Goal: Task Accomplishment & Management: Complete application form

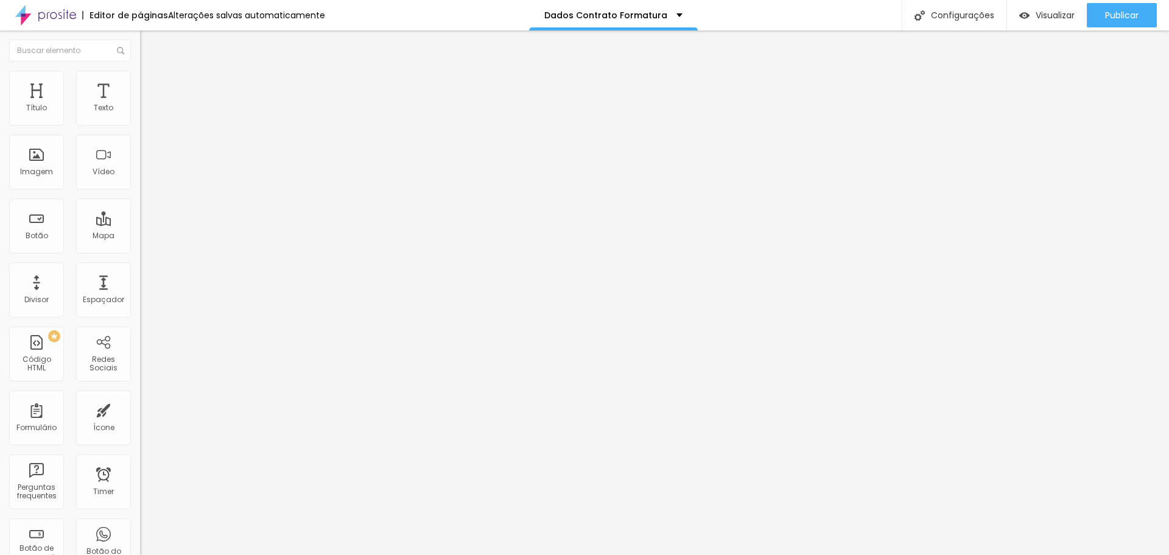
click at [151, 84] on span "Estilo" at bounding box center [160, 79] width 19 height 10
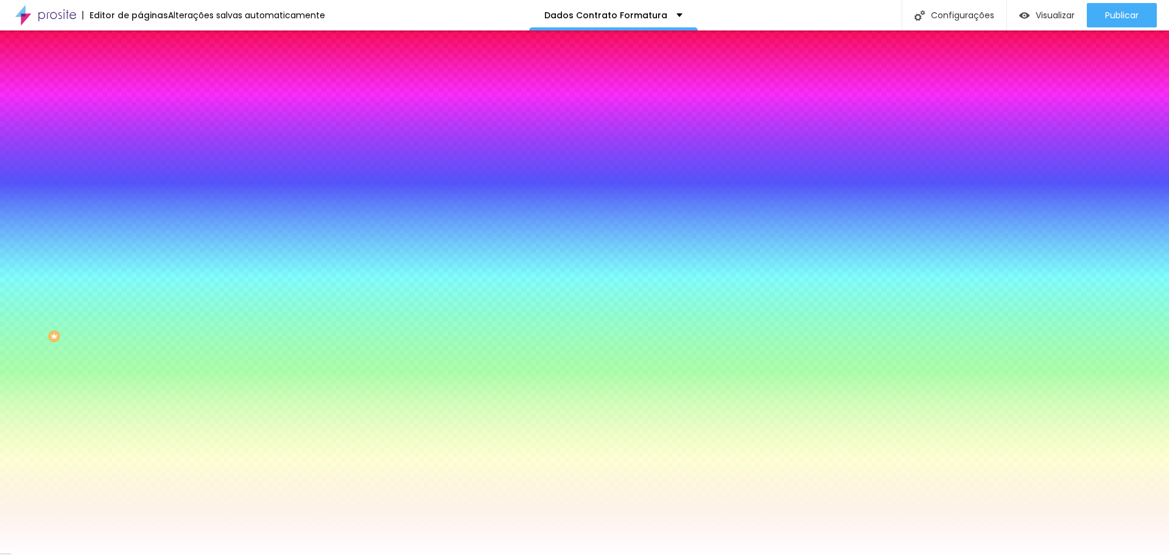
click at [140, 83] on li "Avançado" at bounding box center [210, 89] width 140 height 12
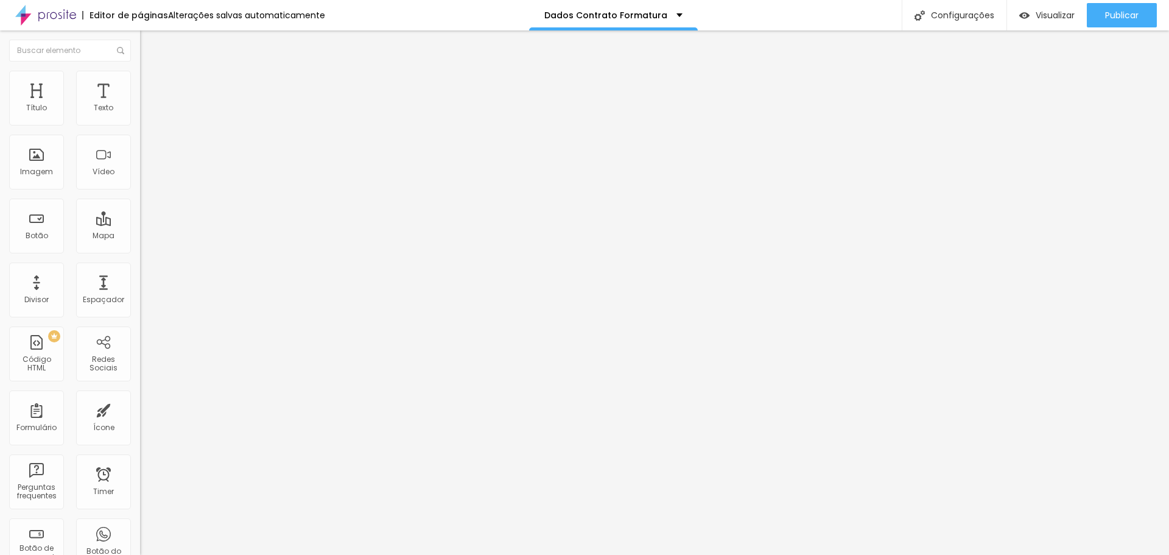
click at [140, 71] on li "Conteúdo" at bounding box center [210, 64] width 140 height 12
click at [140, 83] on img at bounding box center [145, 88] width 11 height 11
click at [140, 76] on li "Estilo" at bounding box center [210, 77] width 140 height 12
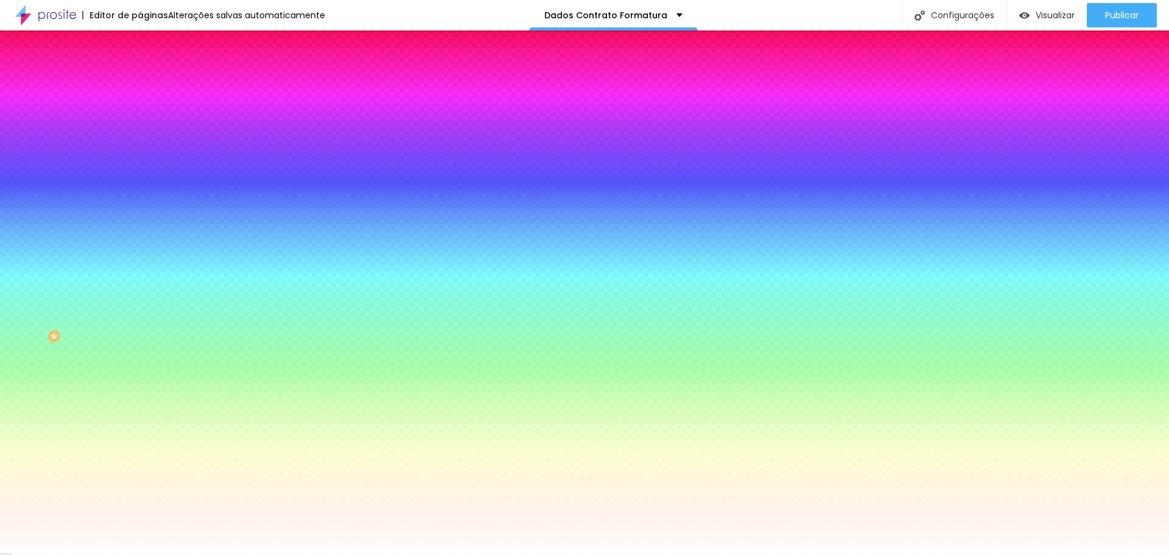
click at [140, 71] on li "Conteúdo" at bounding box center [210, 64] width 140 height 12
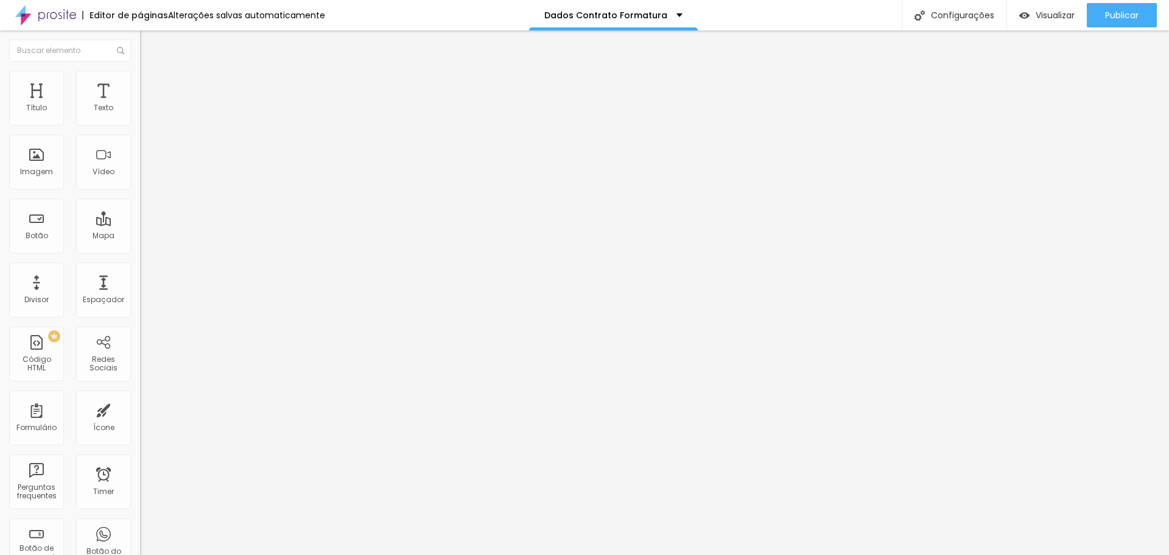
click at [149, 46] on div "Editar Botão" at bounding box center [184, 45] width 70 height 10
click at [140, 123] on img at bounding box center [144, 127] width 9 height 9
type input "https://"
click at [140, 253] on img at bounding box center [144, 257] width 9 height 9
click at [140, 246] on div "Twitter" at bounding box center [210, 249] width 140 height 7
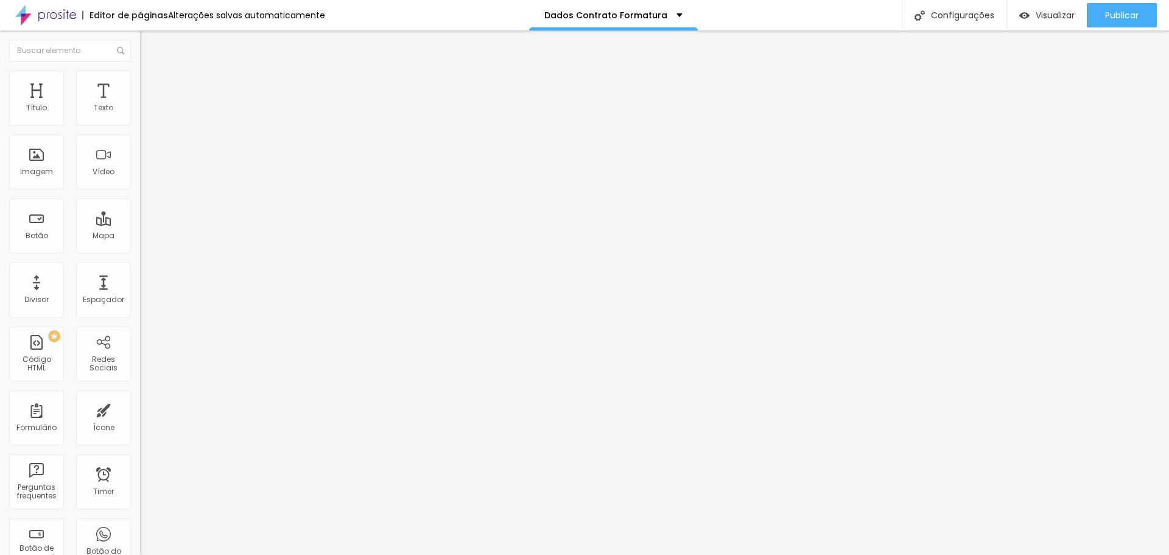
click at [147, 266] on div "Twitter" at bounding box center [210, 333] width 127 height 135
click at [140, 246] on div "WhatsApp" at bounding box center [210, 249] width 140 height 7
drag, startPoint x: 72, startPoint y: 203, endPoint x: -35, endPoint y: 197, distance: 106.7
click at [0, 197] on html "Editor de páginas Alterações salvas automaticamente Dados Contrato Formatura Co…" at bounding box center [584, 277] width 1169 height 555
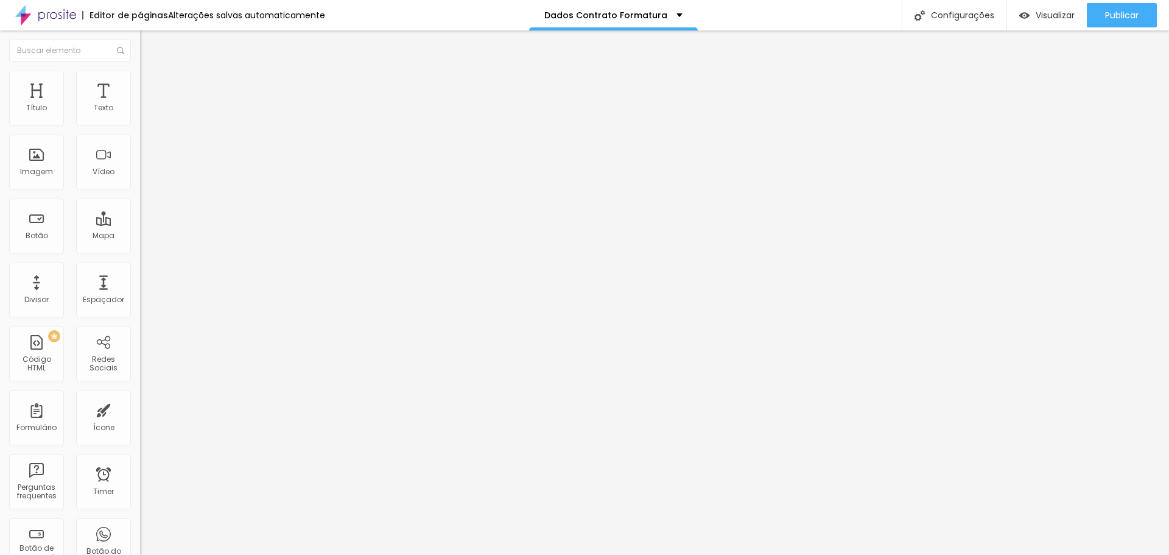
paste input "[DOMAIN_NAME][URL]"
type input "[URL][DOMAIN_NAME]"
click at [140, 123] on img at bounding box center [143, 126] width 7 height 7
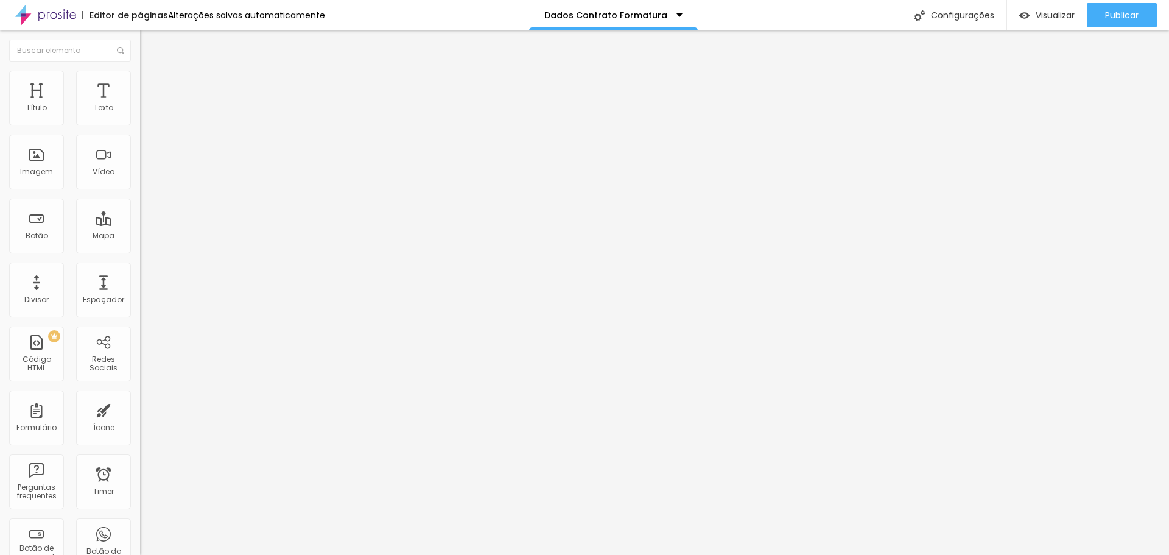
click at [140, 123] on div "Formulário para contrato" at bounding box center [210, 112] width 140 height 21
drag, startPoint x: 66, startPoint y: 325, endPoint x: 75, endPoint y: 307, distance: 19.6
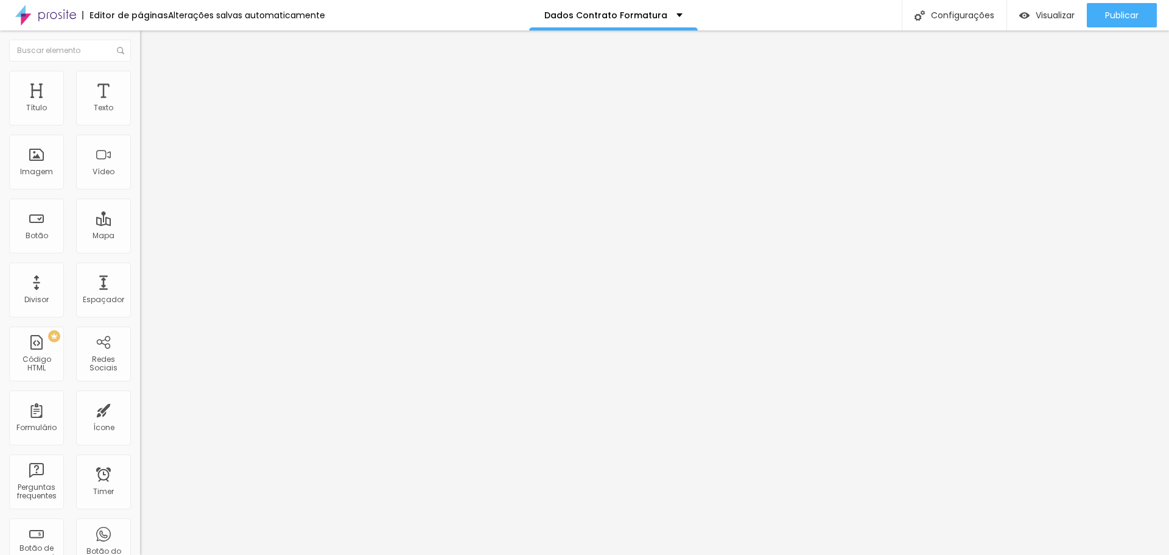
click at [140, 123] on img at bounding box center [143, 126] width 7 height 7
click at [140, 123] on div "Formulário para contrato" at bounding box center [210, 112] width 140 height 21
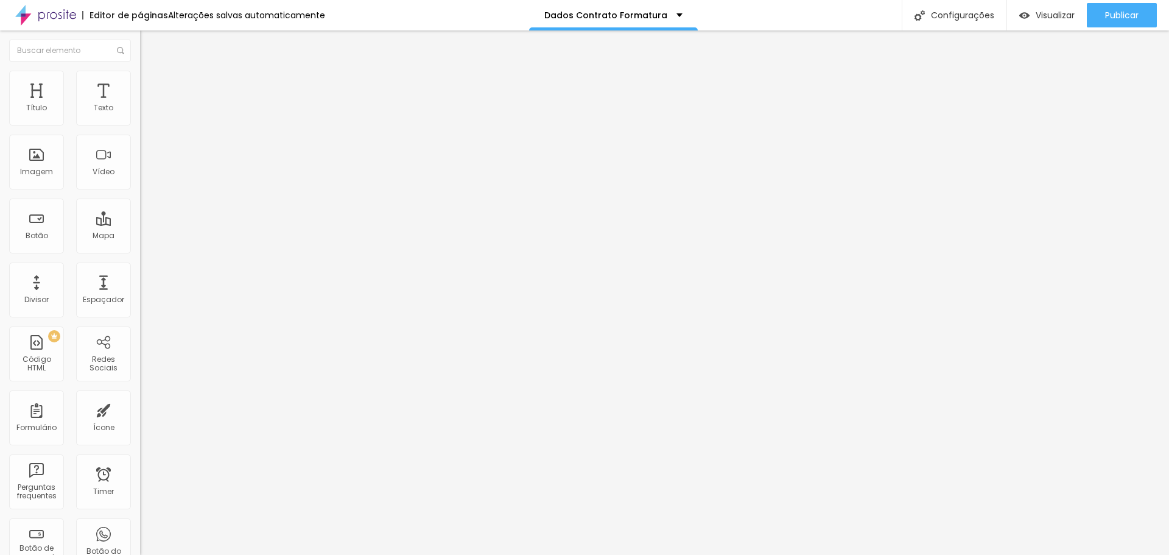
drag, startPoint x: 606, startPoint y: 59, endPoint x: 489, endPoint y: 79, distance: 118.5
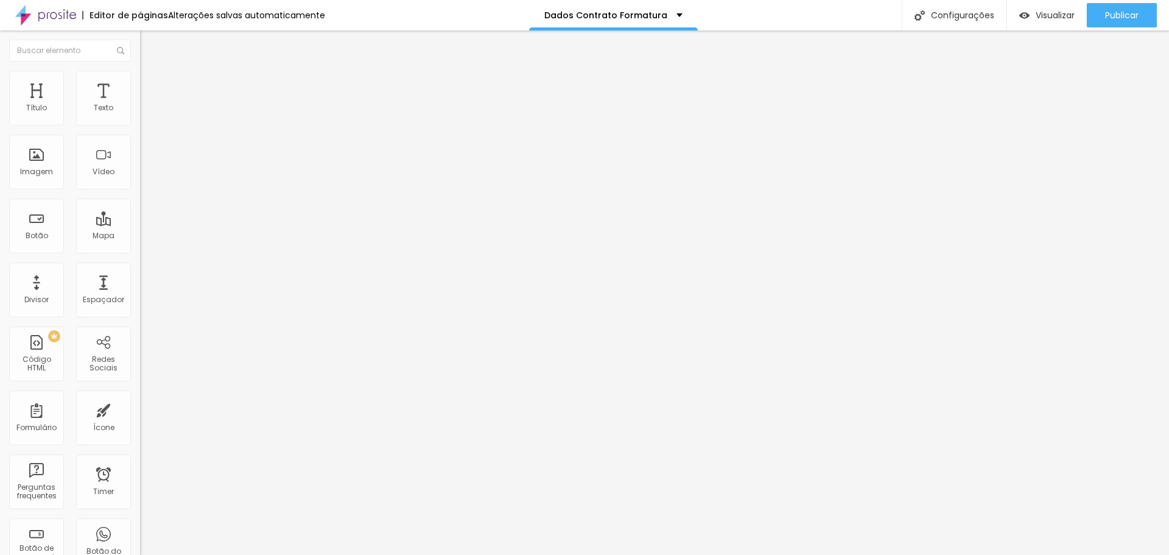
radio input "true"
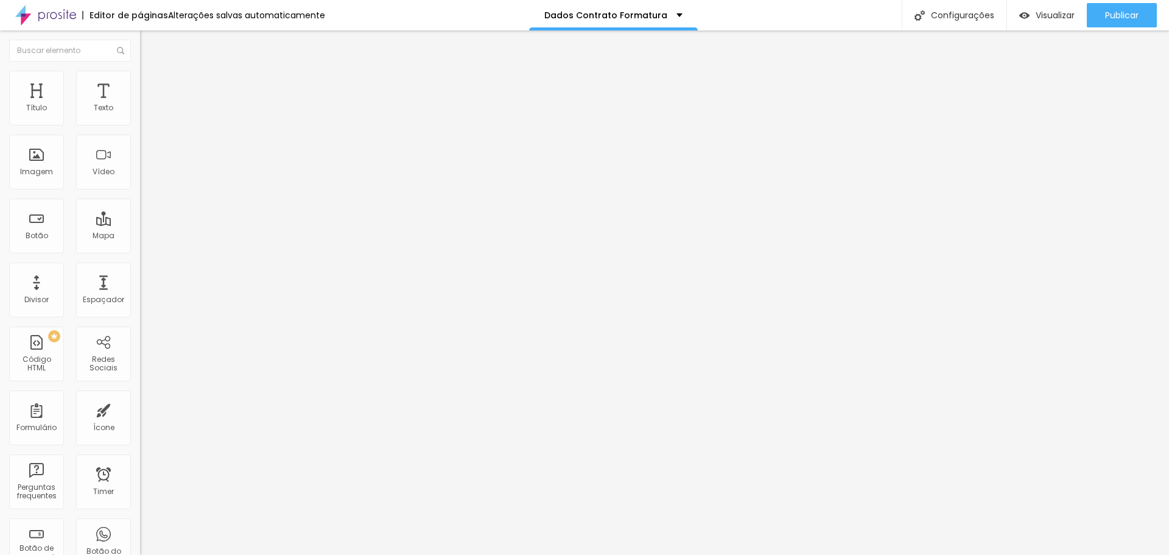
type input "Formulário Formatura"
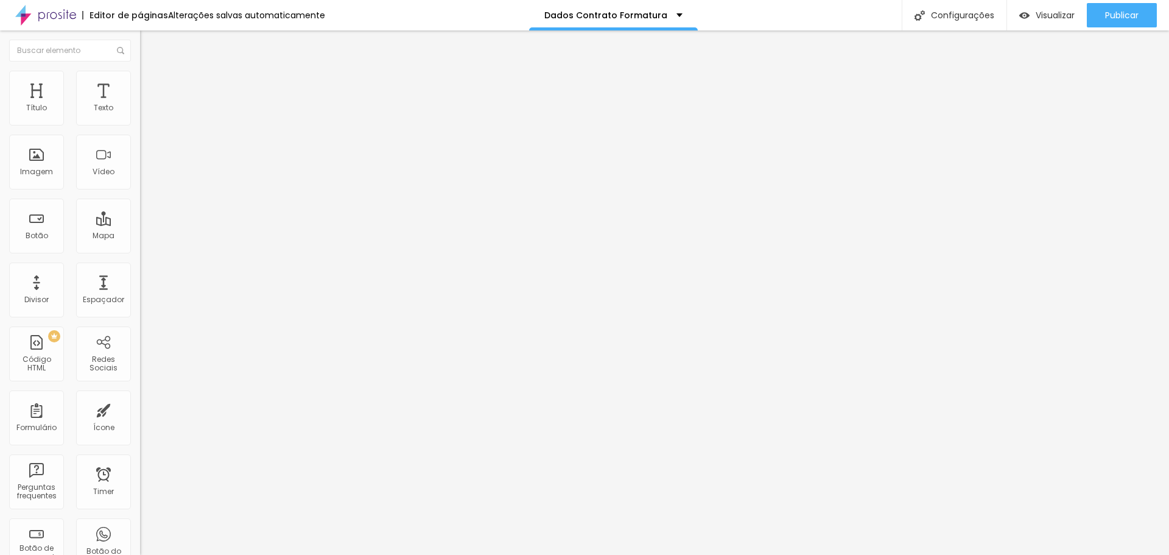
type input "Nome Completo"
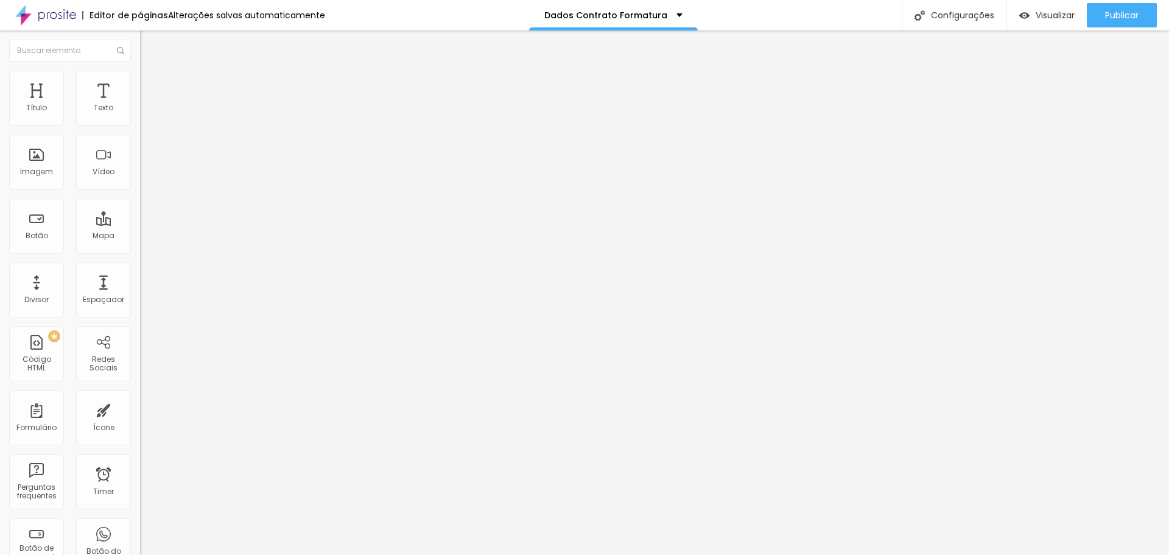
drag, startPoint x: 753, startPoint y: 252, endPoint x: 448, endPoint y: 248, distance: 304.5
type input "Digite seu NOME COMPLETO"
type input "Nome Completo:"
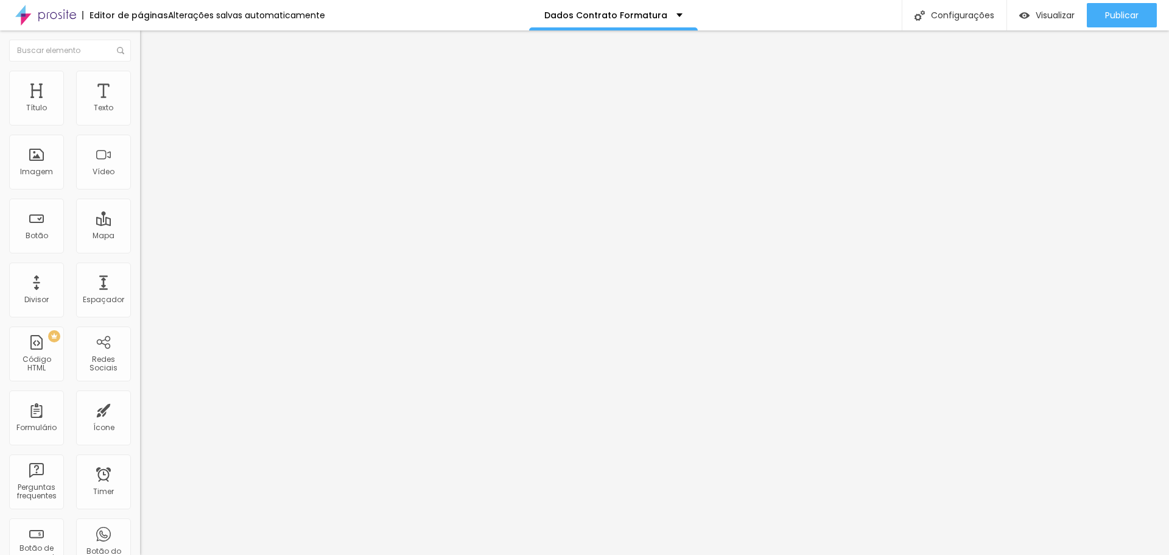
drag, startPoint x: 385, startPoint y: 365, endPoint x: 384, endPoint y: 276, distance: 88.9
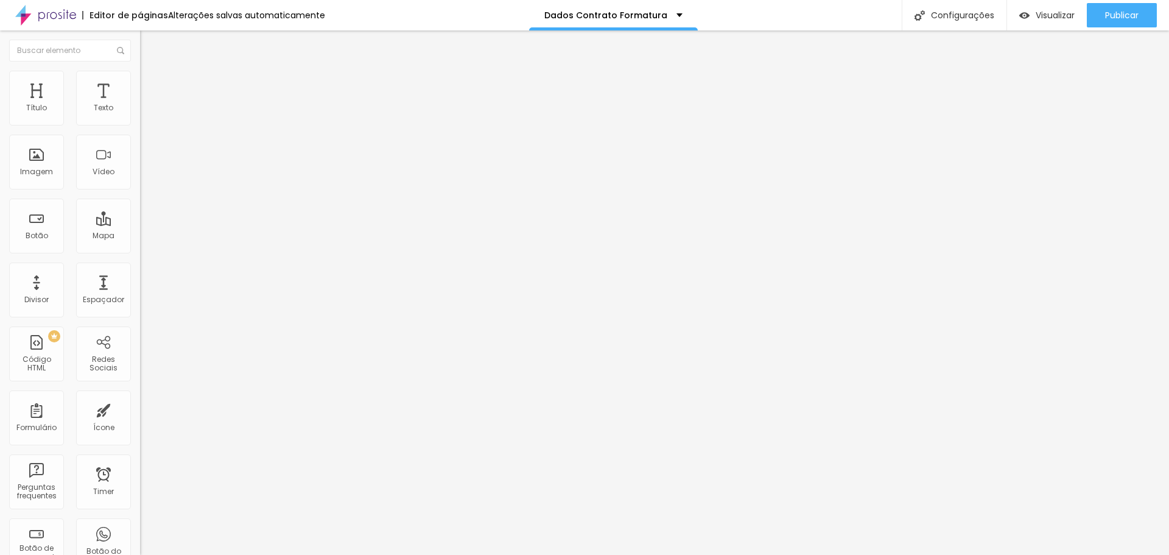
type input "Data de [PERSON_NAME]"
drag, startPoint x: 657, startPoint y: 217, endPoint x: 654, endPoint y: 228, distance: 11.4
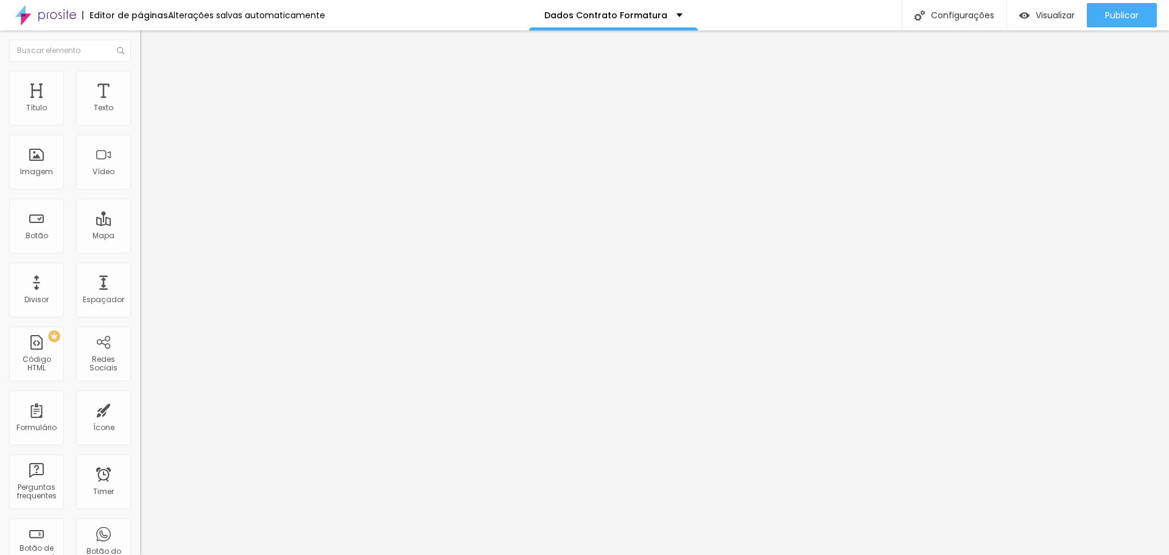
type input "Data de [PERSON_NAME]"
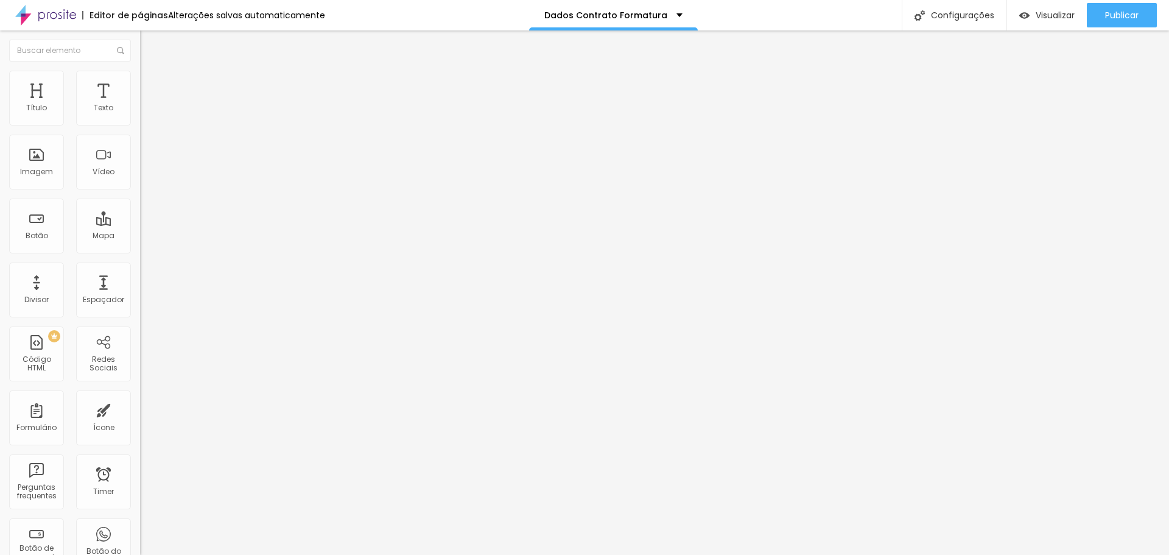
type input "Data de [PERSON_NAME]:"
drag, startPoint x: 433, startPoint y: 357, endPoint x: 357, endPoint y: 357, distance: 75.5
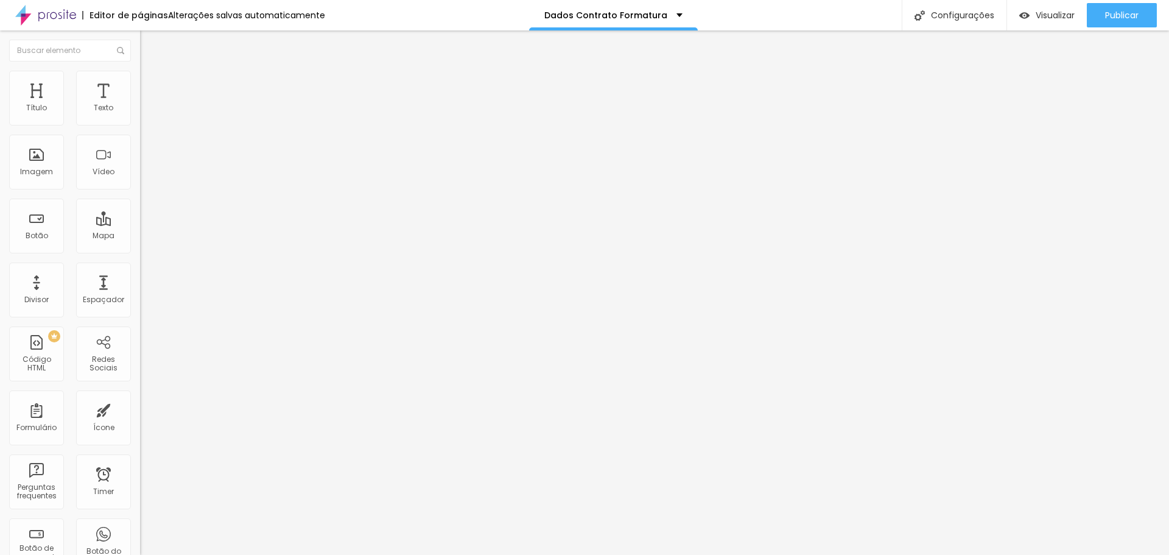
type input "CPF:"
paste input "CPF:"
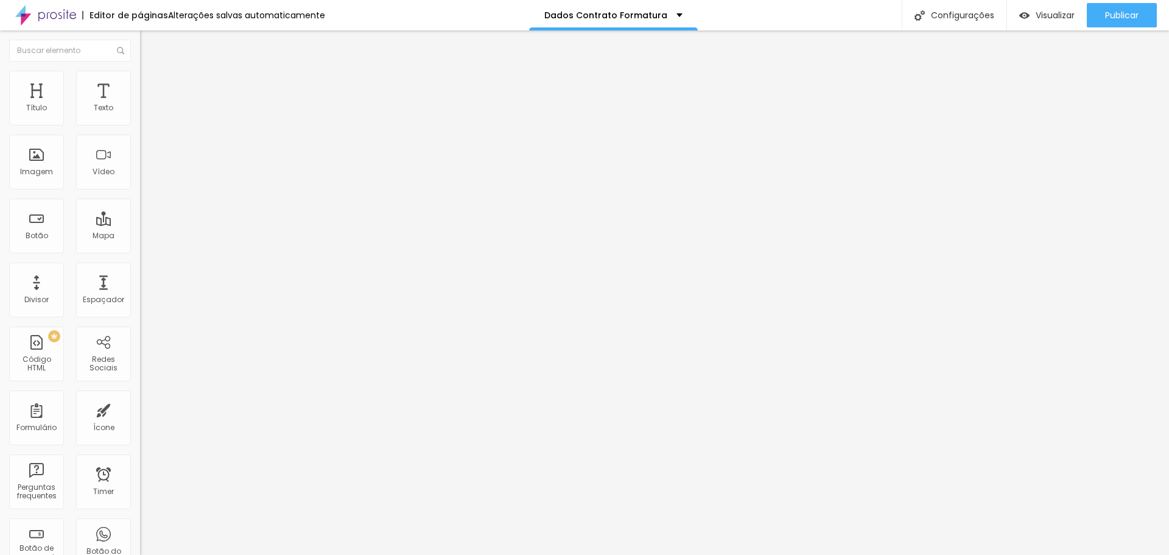
scroll to position [103, 0]
type input "CPF"
drag, startPoint x: 489, startPoint y: 350, endPoint x: 342, endPoint y: 365, distance: 147.5
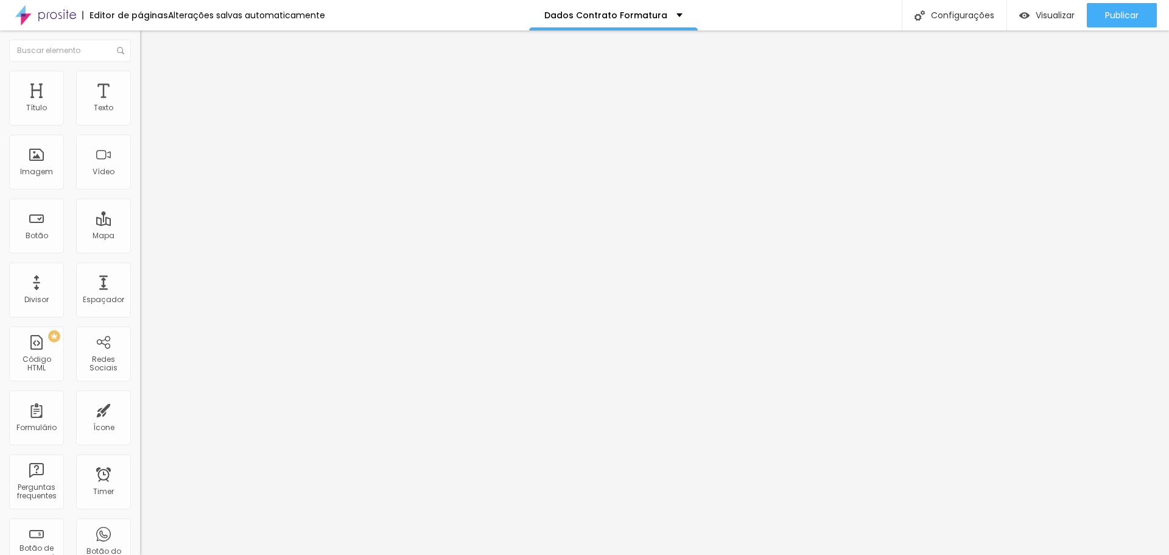
type input "RG:"
paste input "RG:"
type input "RG"
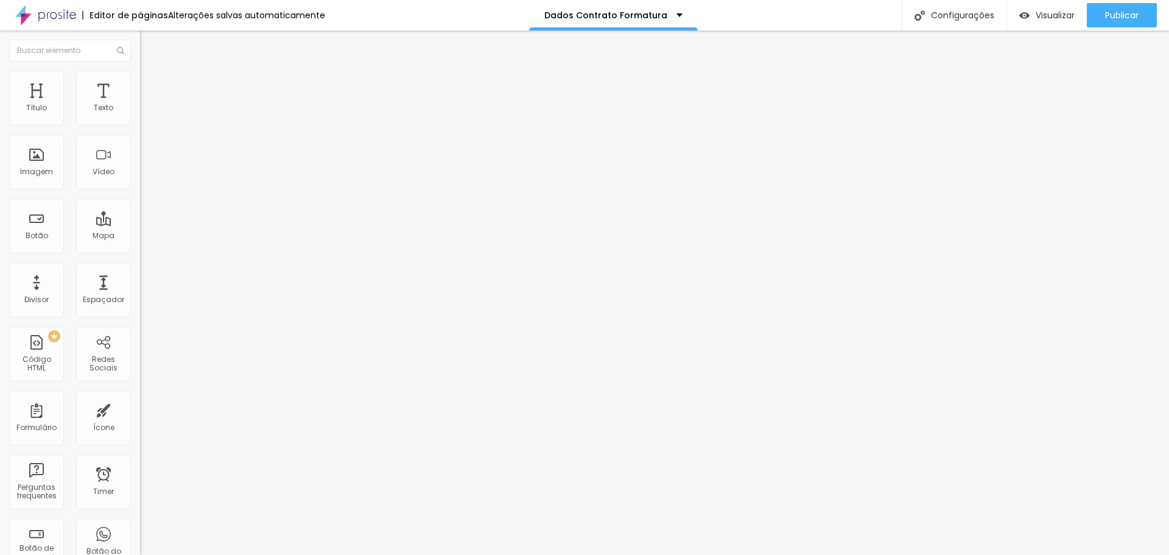
drag, startPoint x: 474, startPoint y: 357, endPoint x: 259, endPoint y: 355, distance: 215.6
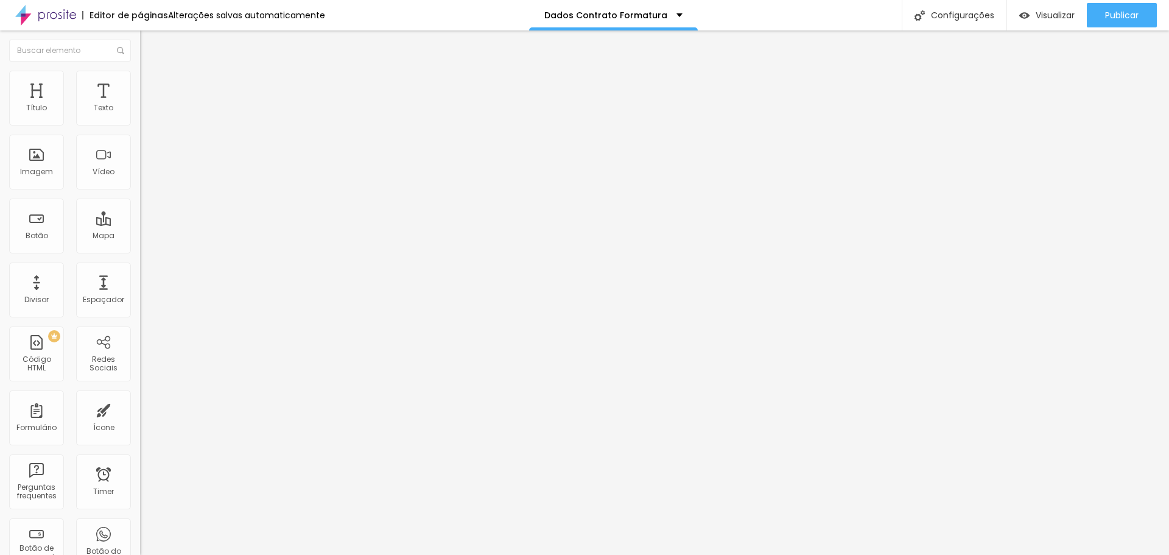
type input "Telefone para contato:"
drag, startPoint x: 659, startPoint y: 354, endPoint x: 580, endPoint y: 357, distance: 79.2
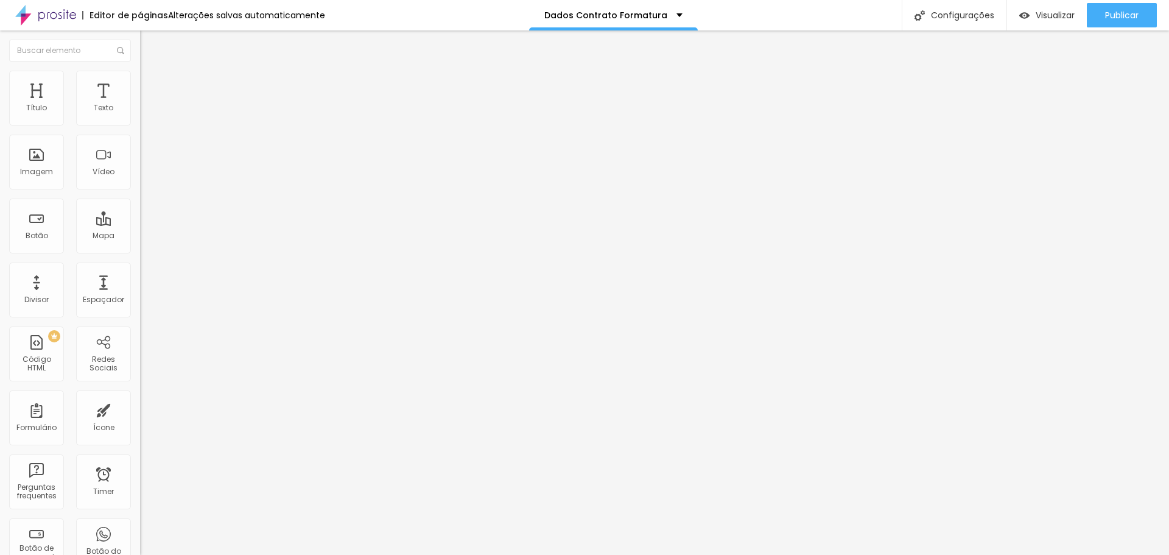
paste input "Telefone para contato:"
type input "Telefone para contato"
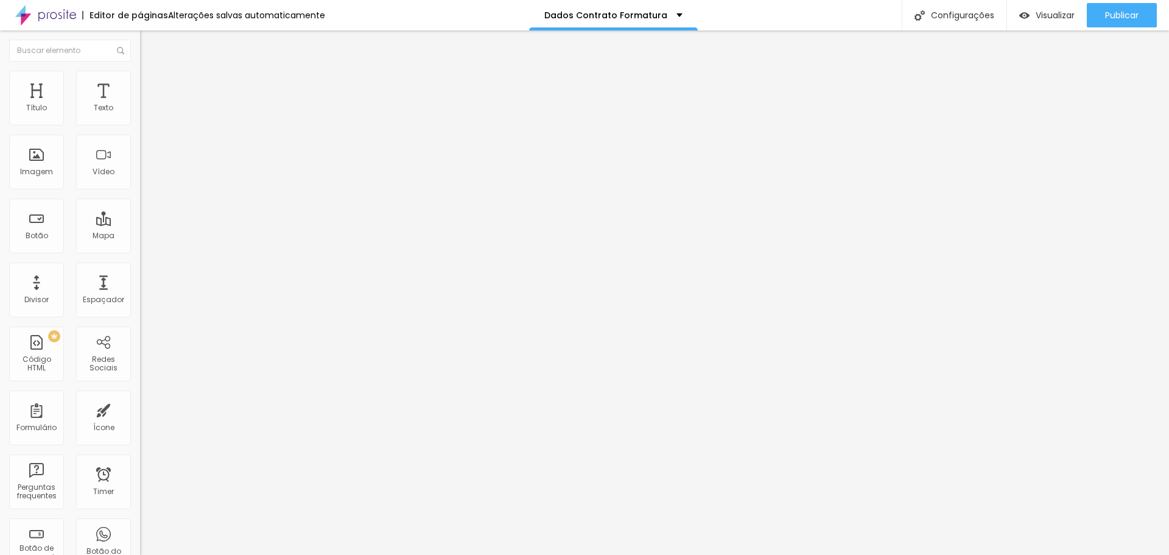
drag, startPoint x: 493, startPoint y: 355, endPoint x: 343, endPoint y: 356, distance: 149.8
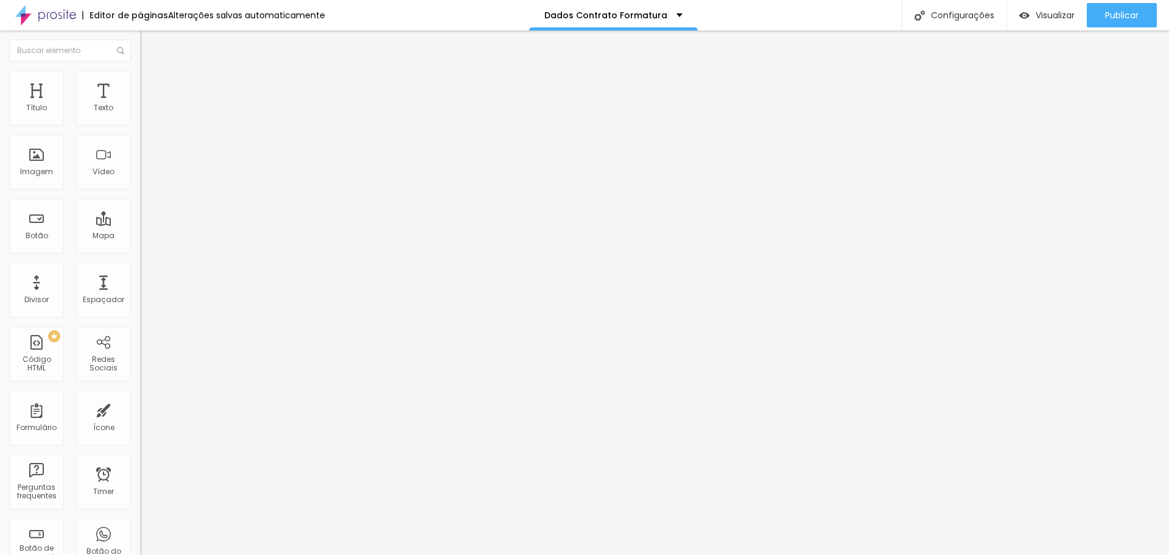
type input "Endereço Completo (CEP, Rua, Bairro, CIdade):"
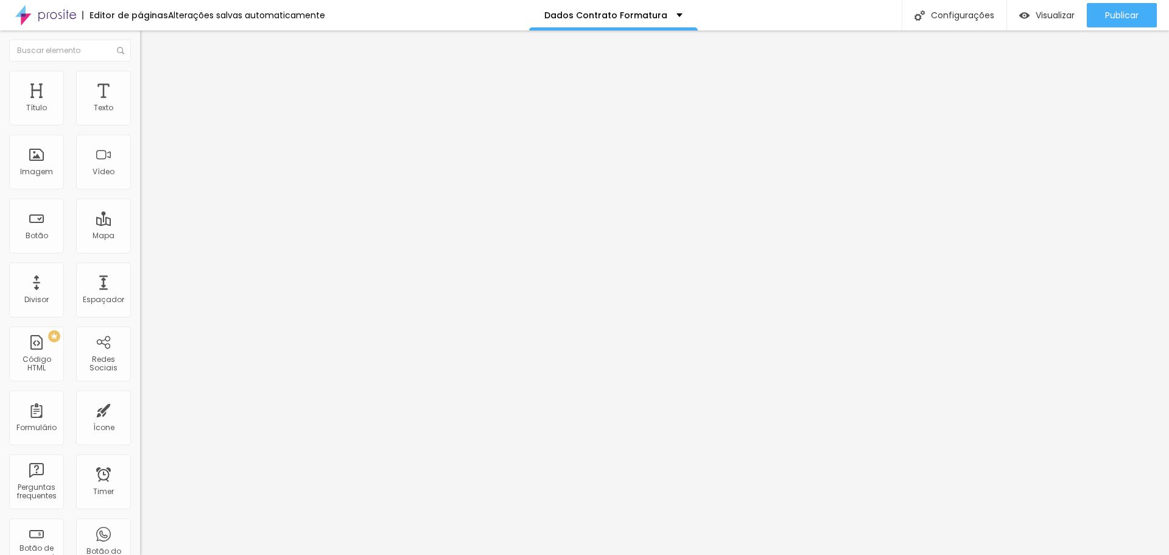
paste input "Endereço Completo (CEP, Rua, Bairro, CIdade)"
type input "Endereço Completo (CEP, Rua, Bairro, CIdade)"
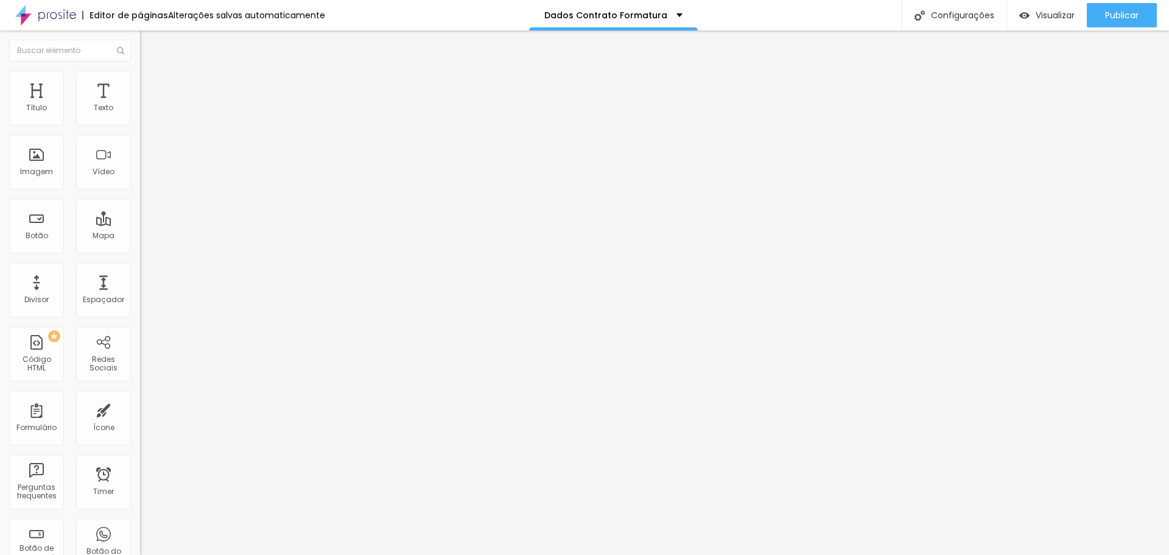
scroll to position [225, 0]
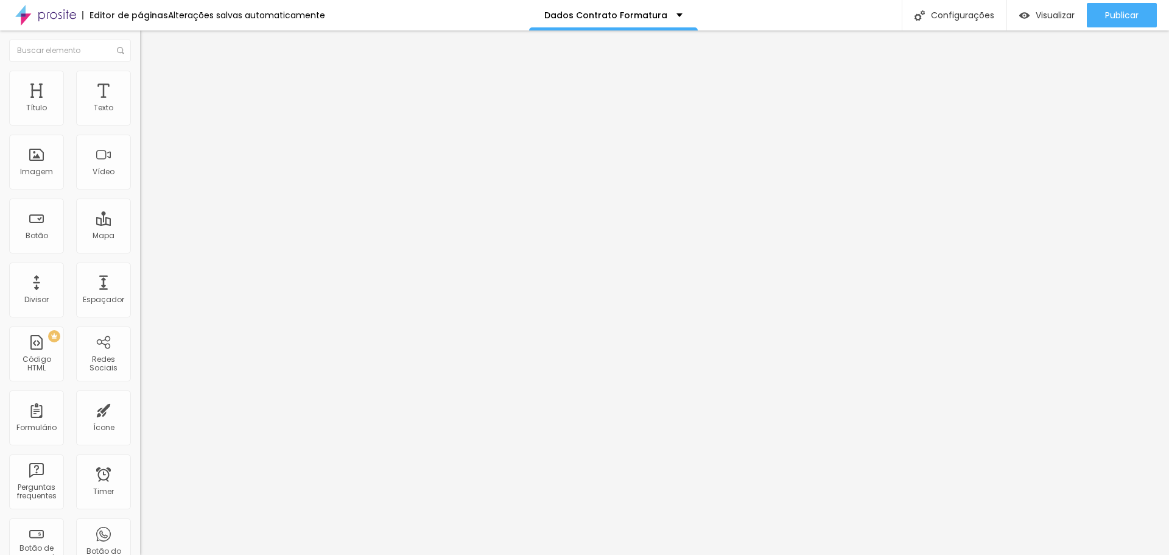
drag, startPoint x: 426, startPoint y: 354, endPoint x: 364, endPoint y: 358, distance: 62.8
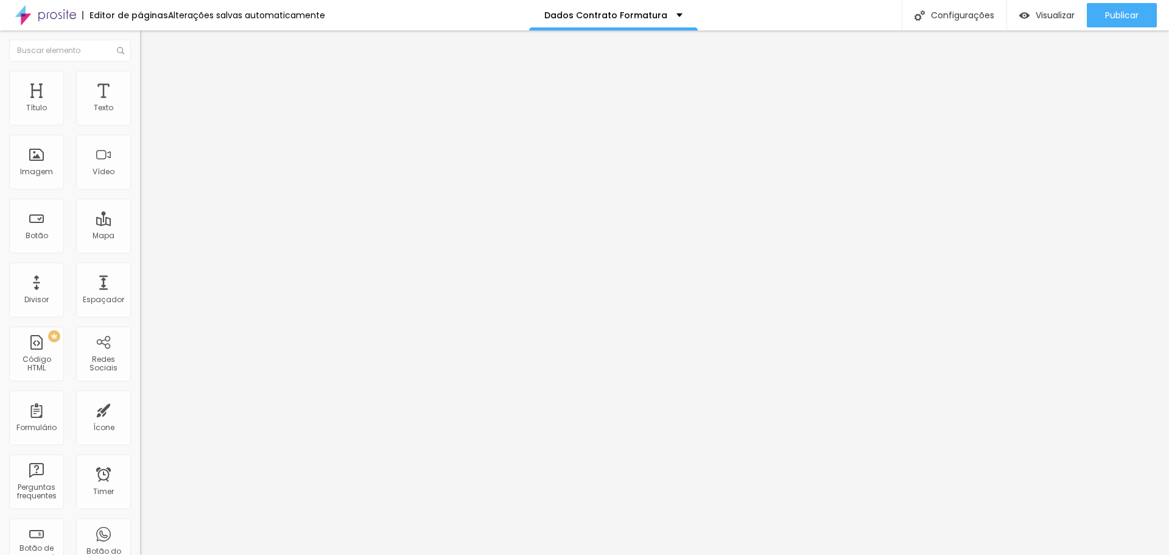
type input "t"
type input "Turma e Instituição"
paste input "Turma e Instituição"
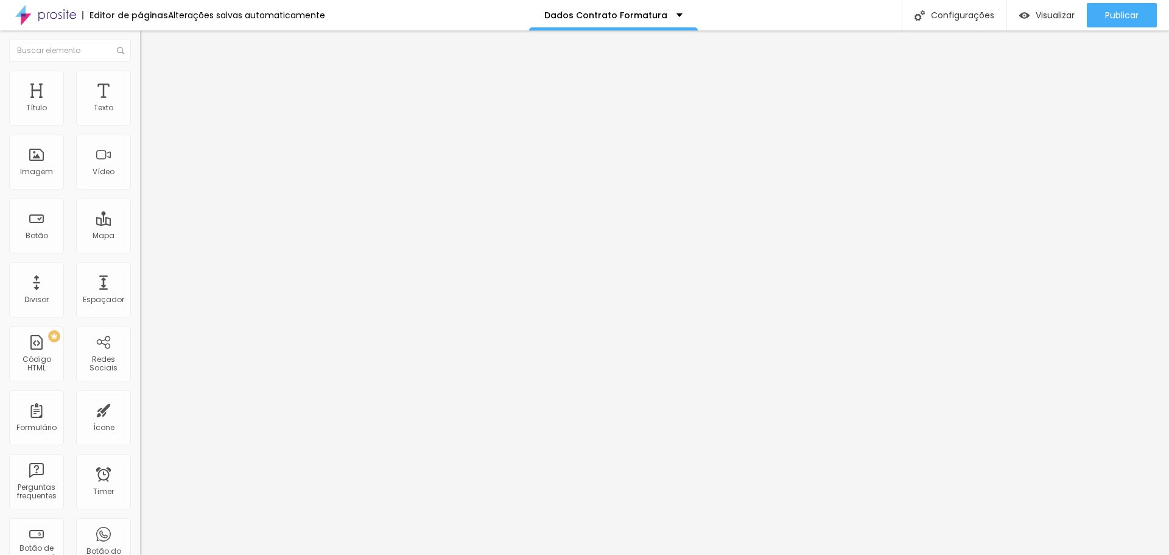
type input "Turma e Instituição"
type input "Turma e Instituição:"
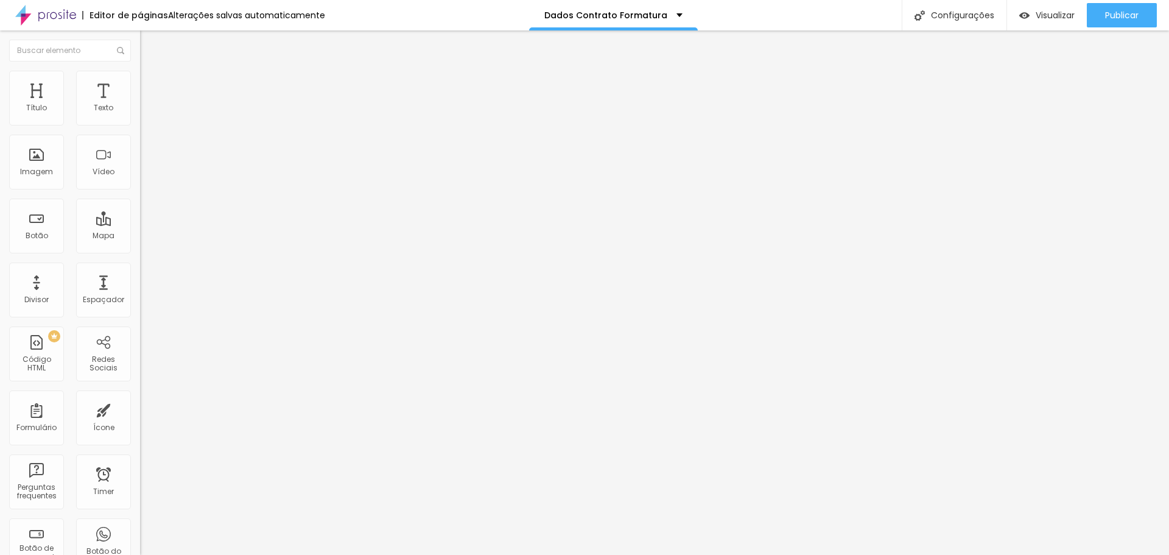
type input "E-mail:"
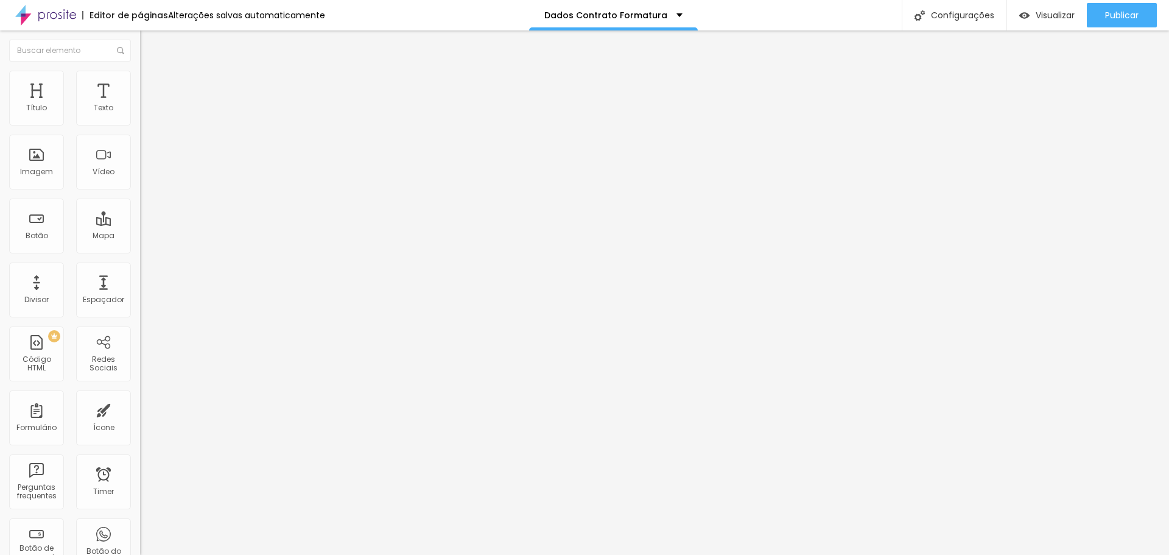
type input "Turma, Curso e Instituição de Ensino:"
drag, startPoint x: 687, startPoint y: 311, endPoint x: 516, endPoint y: 315, distance: 170.6
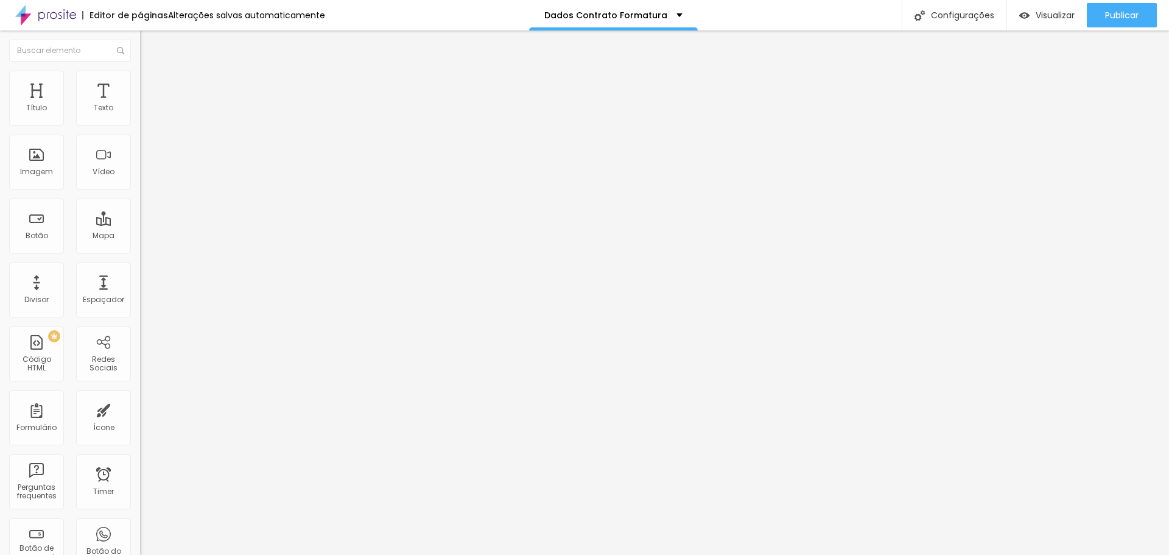
paste input ", Curso e Instituição de Ensino:"
type input "Turma, Curso e Instituição de Ensino"
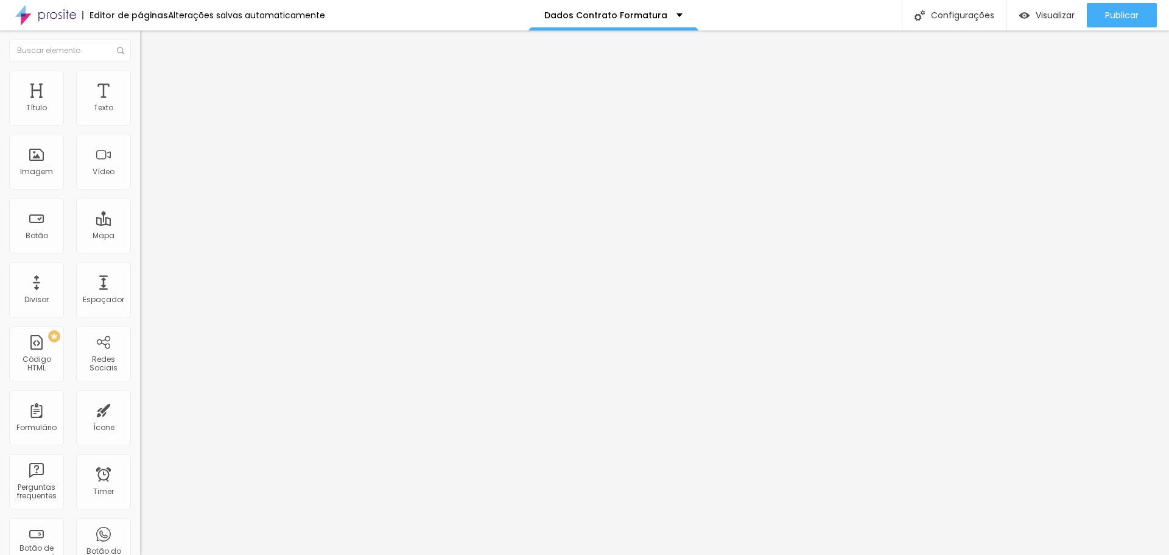
drag, startPoint x: 482, startPoint y: 350, endPoint x: 396, endPoint y: 349, distance: 86.5
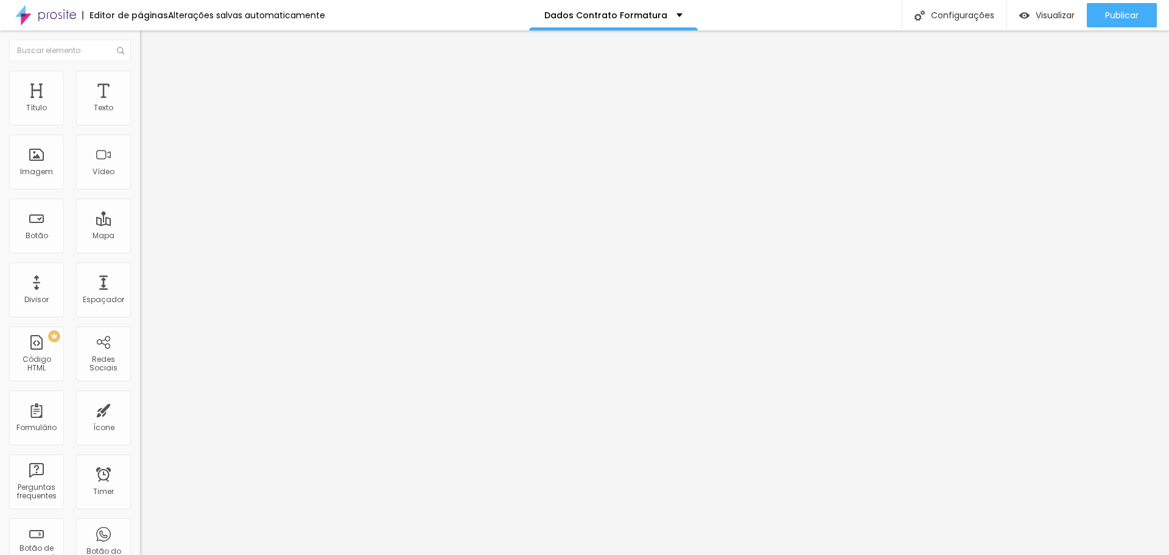
type input "Informe a Opção de Pagamento:"
drag, startPoint x: 482, startPoint y: 410, endPoint x: 370, endPoint y: 407, distance: 111.5
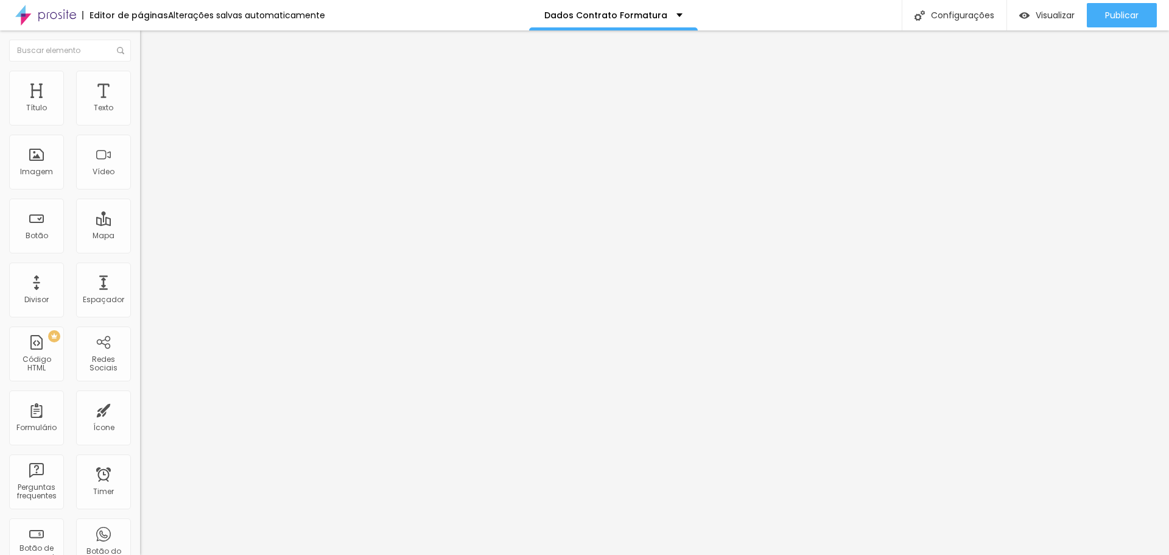
paste input "PAGAMENTO À VISTA (desconto válido apenas para pagamento até o mês de *DEZEMBRO…"
type input "PAGAMENTO À VISTA (desconto válido apenas para pagamento até o mês de *DEZEMBRO…"
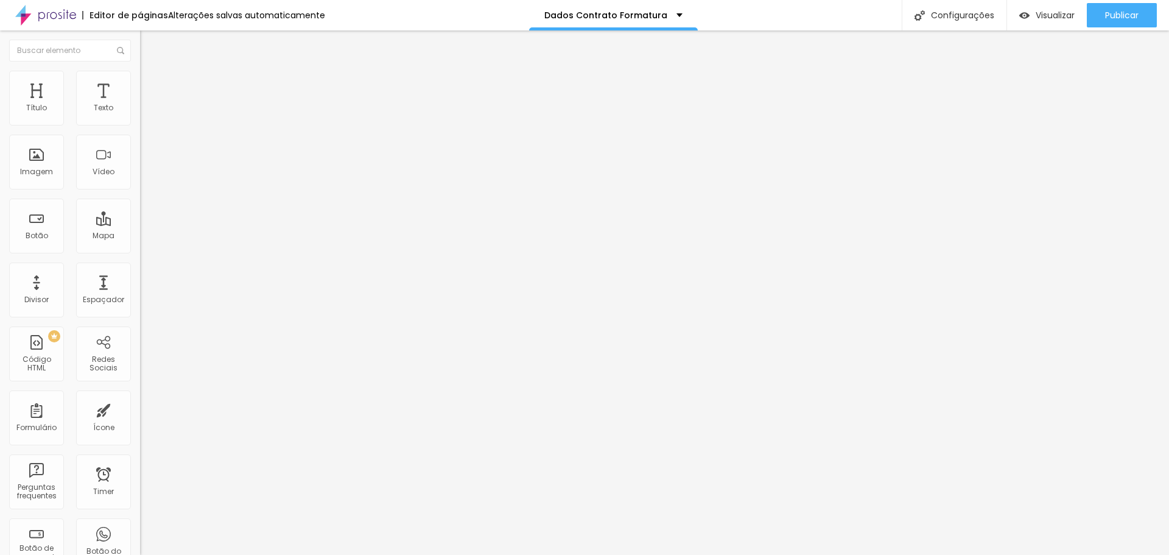
drag, startPoint x: 627, startPoint y: 406, endPoint x: 617, endPoint y: 406, distance: 9.7
drag, startPoint x: 521, startPoint y: 410, endPoint x: 579, endPoint y: 404, distance: 58.2
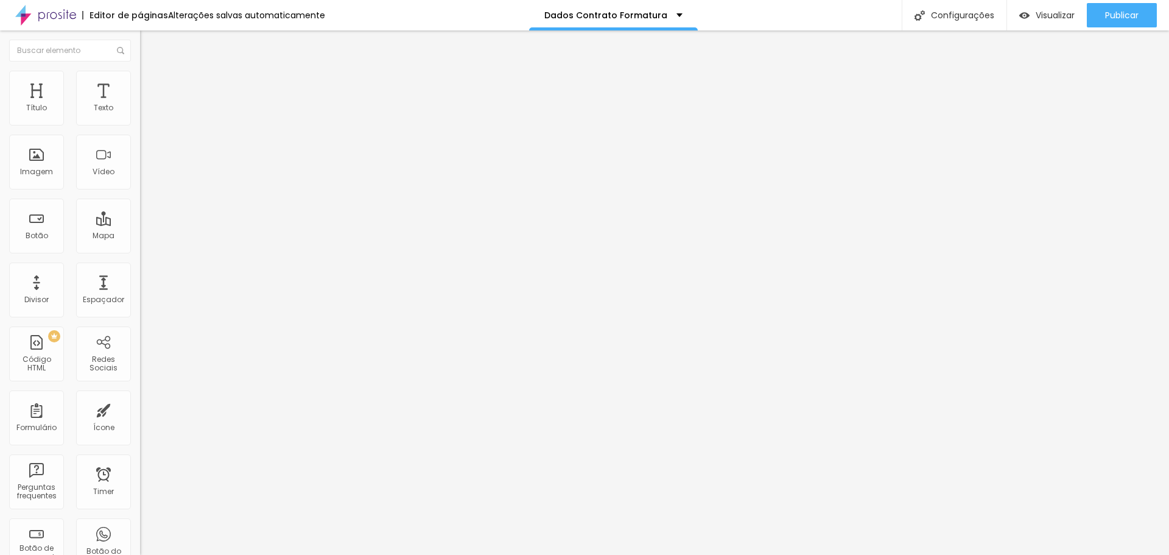
drag, startPoint x: 659, startPoint y: 394, endPoint x: 545, endPoint y: 407, distance: 115.2
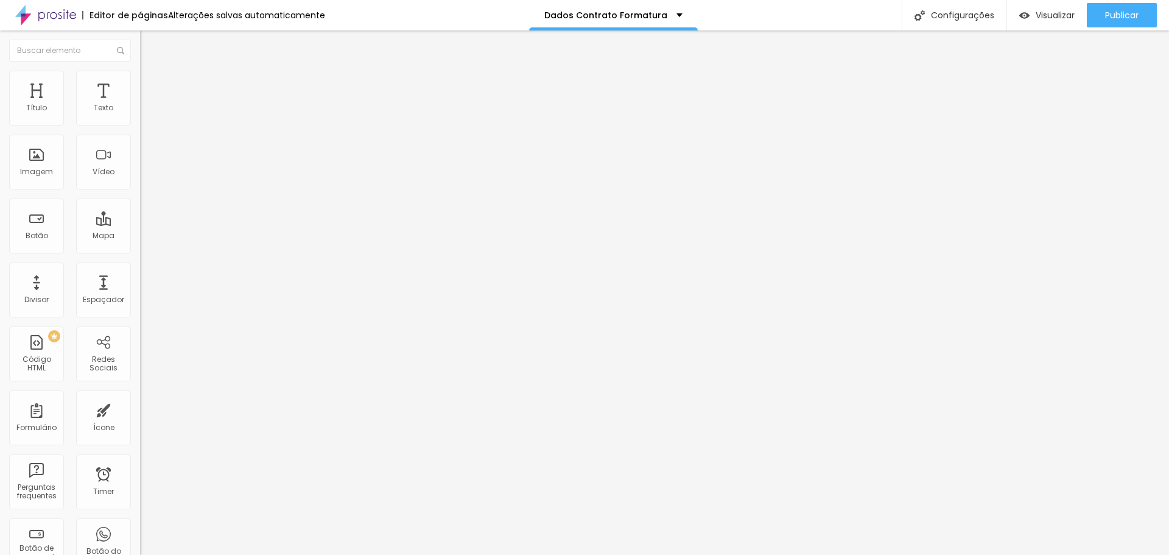
scroll to position [0, 196]
drag, startPoint x: 613, startPoint y: 287, endPoint x: 602, endPoint y: 283, distance: 11.4
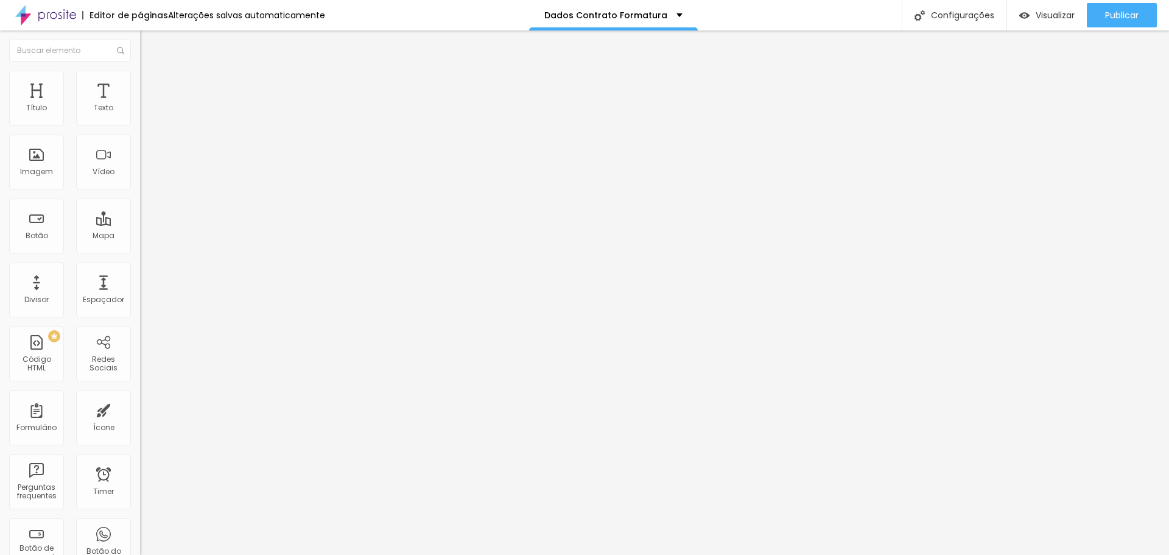
drag, startPoint x: 528, startPoint y: 290, endPoint x: 547, endPoint y: 290, distance: 19.5
drag, startPoint x: 539, startPoint y: 295, endPoint x: 632, endPoint y: 295, distance: 93.2
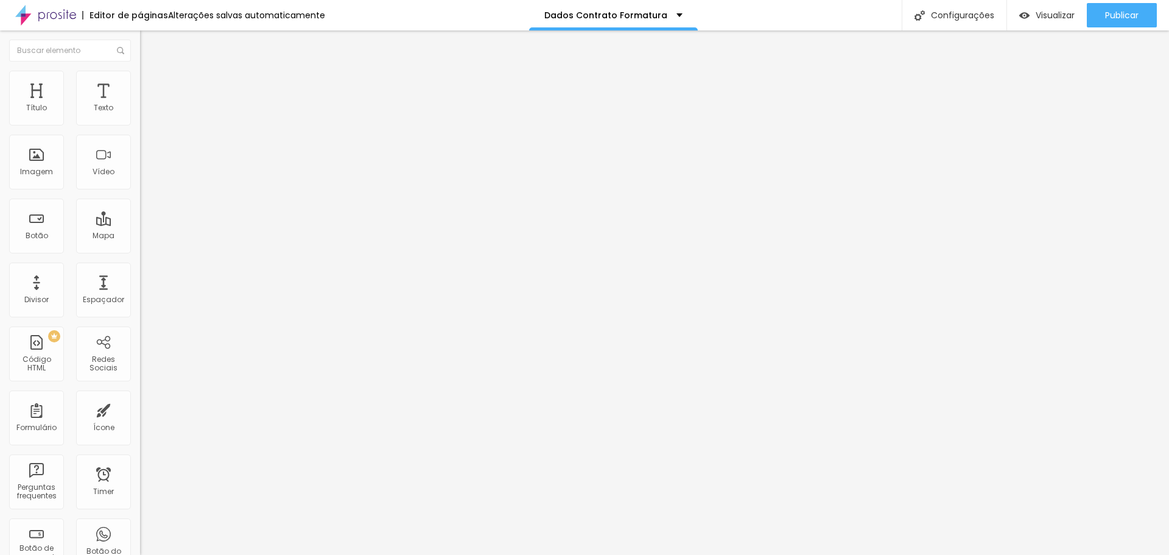
drag, startPoint x: 482, startPoint y: 315, endPoint x: 385, endPoint y: 319, distance: 97.5
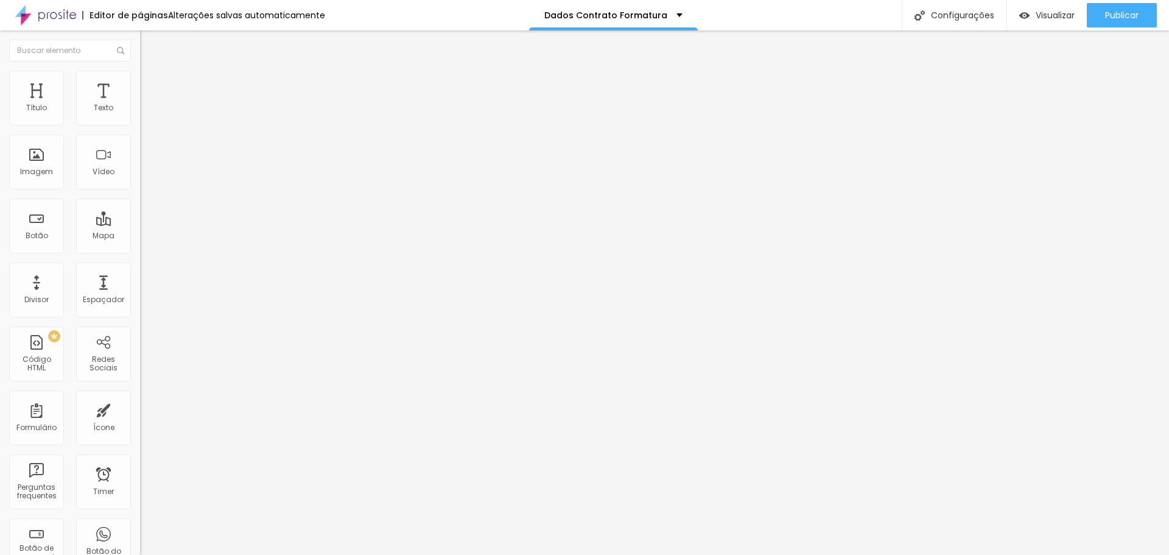
paste input "Pagamento parcelado ATÉ 10 parcelas VIA PIX MENSAL (primeira parcela em *DEZEMB…"
type input "Pagamento parcelado ATÉ 10 parcelas VIA PIX MENSAL (primeira parcela em *DEZEMB…"
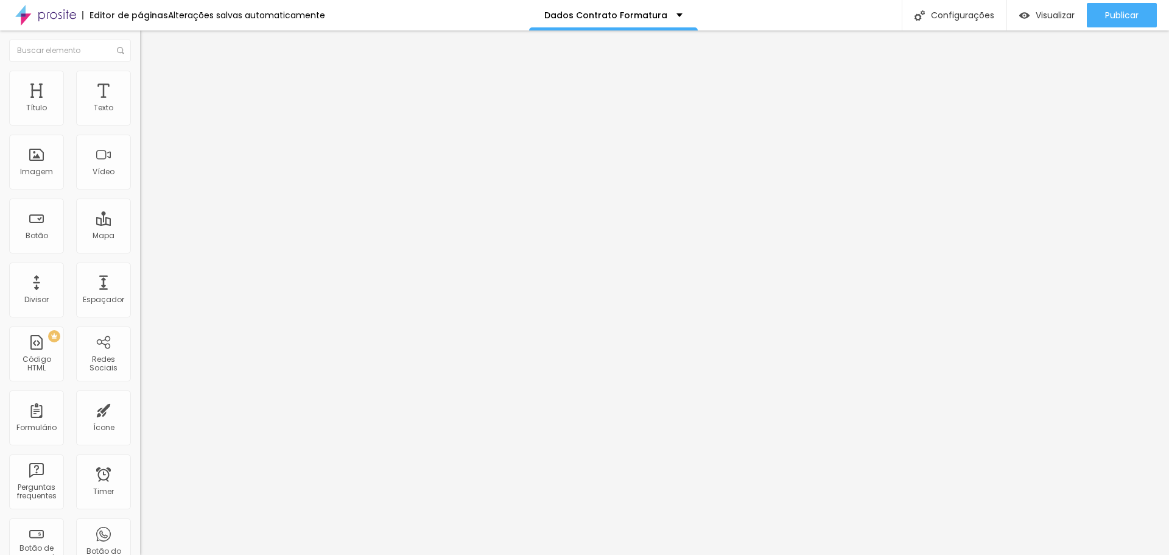
drag, startPoint x: 653, startPoint y: 312, endPoint x: 552, endPoint y: 322, distance: 102.1
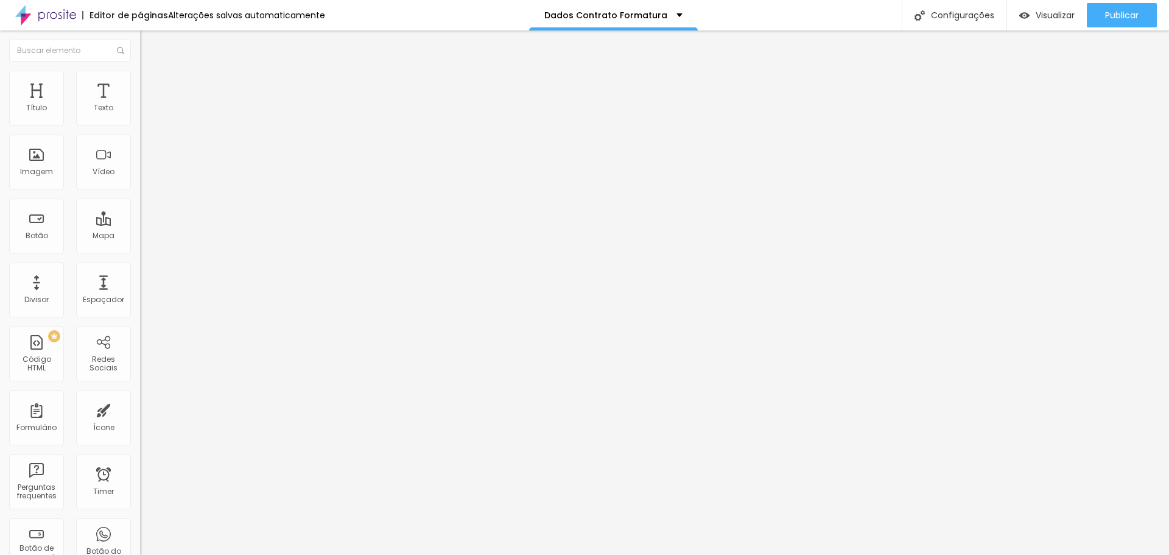
drag, startPoint x: 431, startPoint y: 314, endPoint x: 620, endPoint y: 314, distance: 188.8
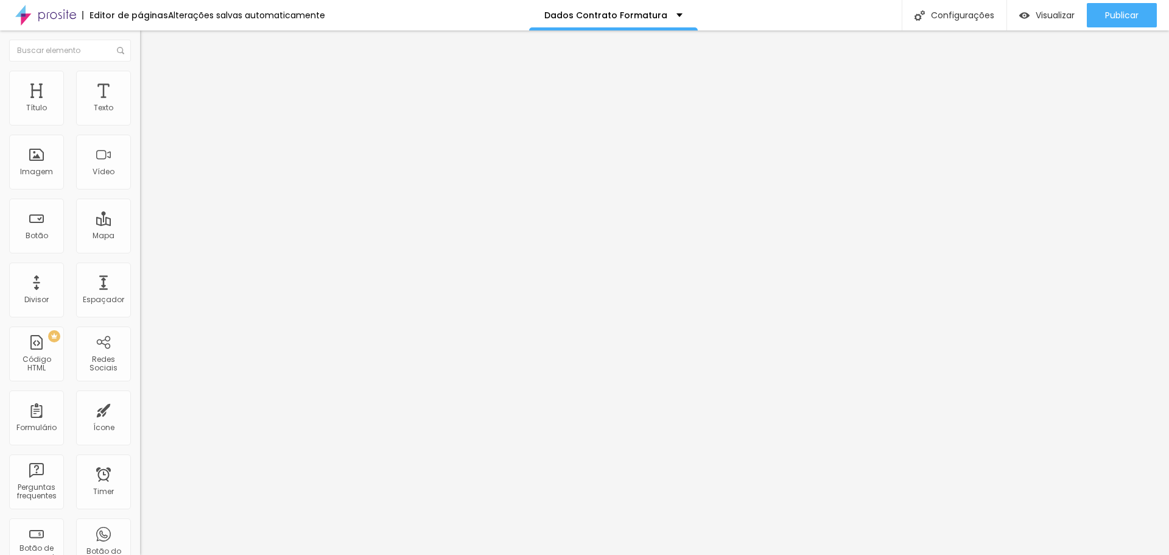
drag, startPoint x: 685, startPoint y: 300, endPoint x: 611, endPoint y: 376, distance: 106.4
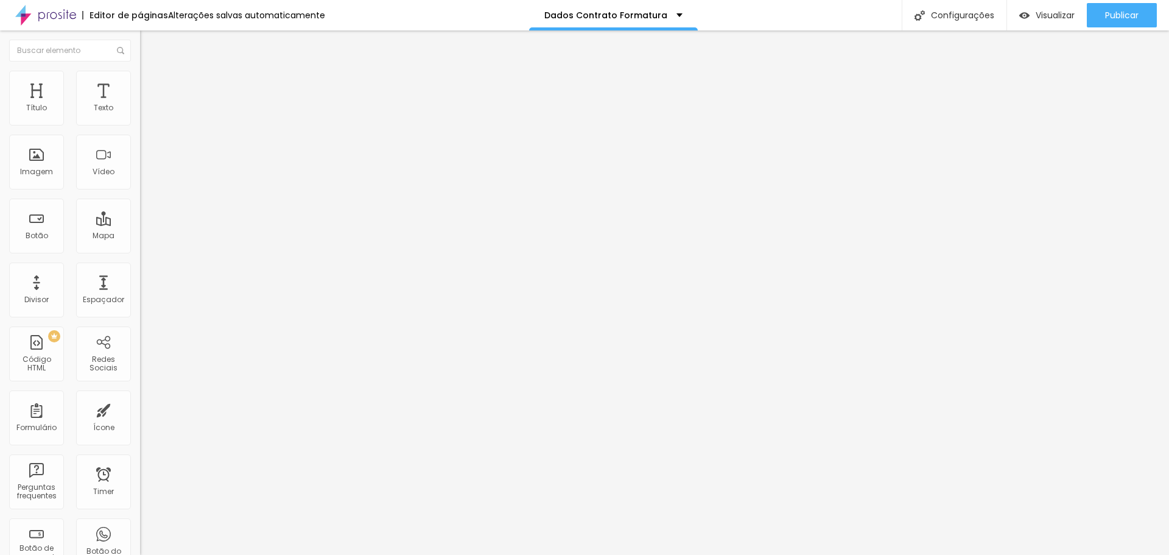
drag, startPoint x: 458, startPoint y: 323, endPoint x: 376, endPoint y: 324, distance: 82.2
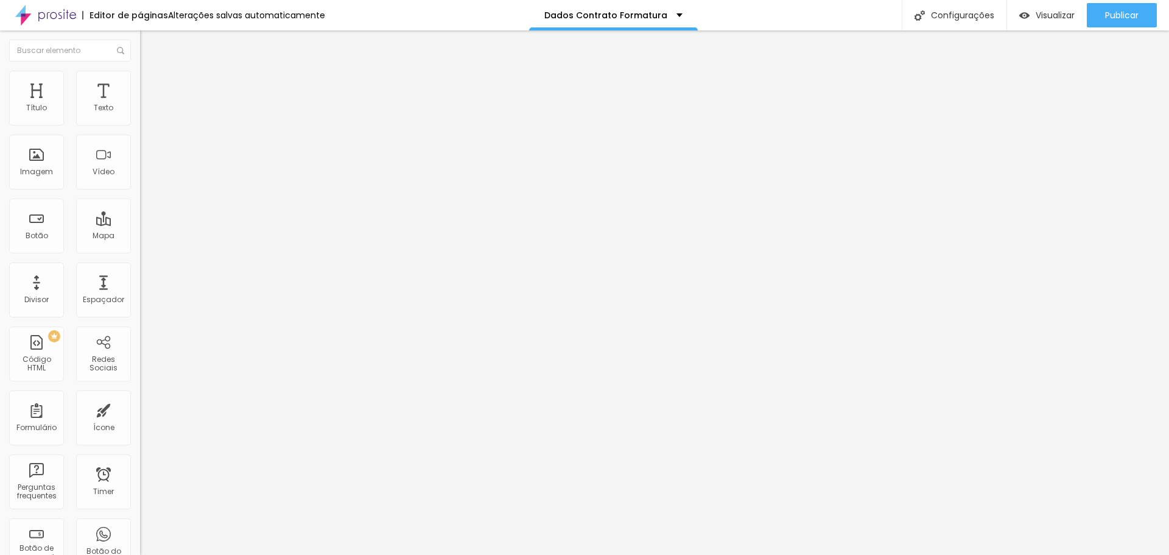
drag, startPoint x: 410, startPoint y: 319, endPoint x: 391, endPoint y: 319, distance: 18.9
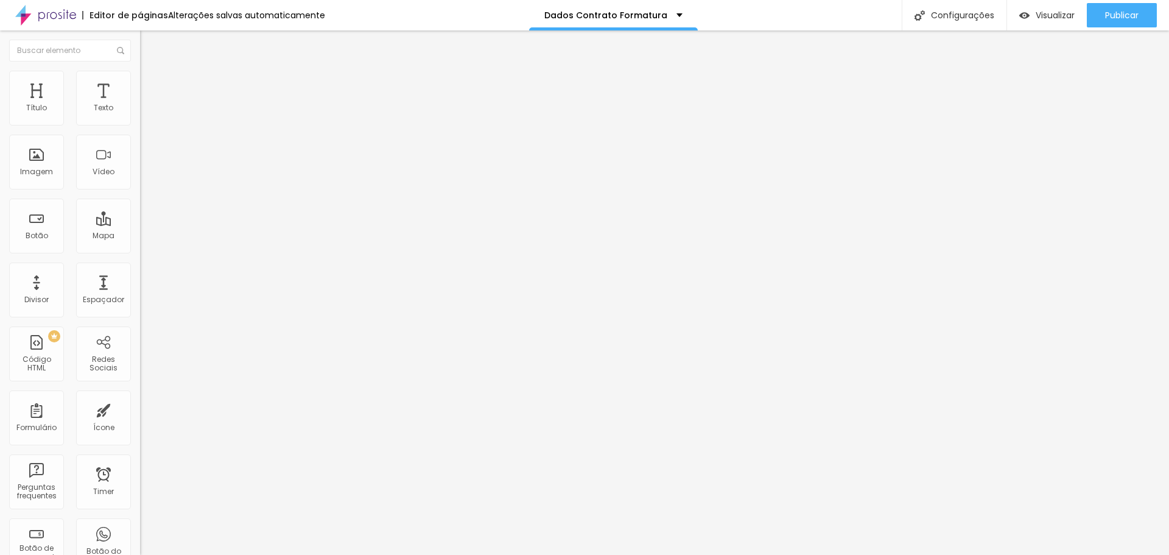
paste input "desconto válido apenas para pagamento até o mês de *DEZEMBRO/2025"
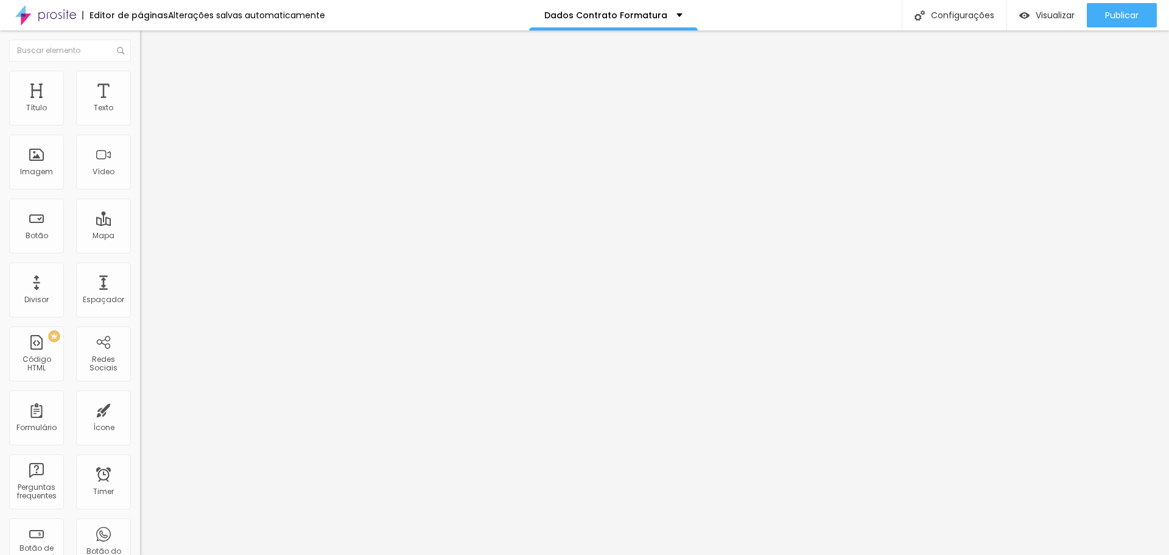
drag, startPoint x: 446, startPoint y: 290, endPoint x: 440, endPoint y: 290, distance: 6.7
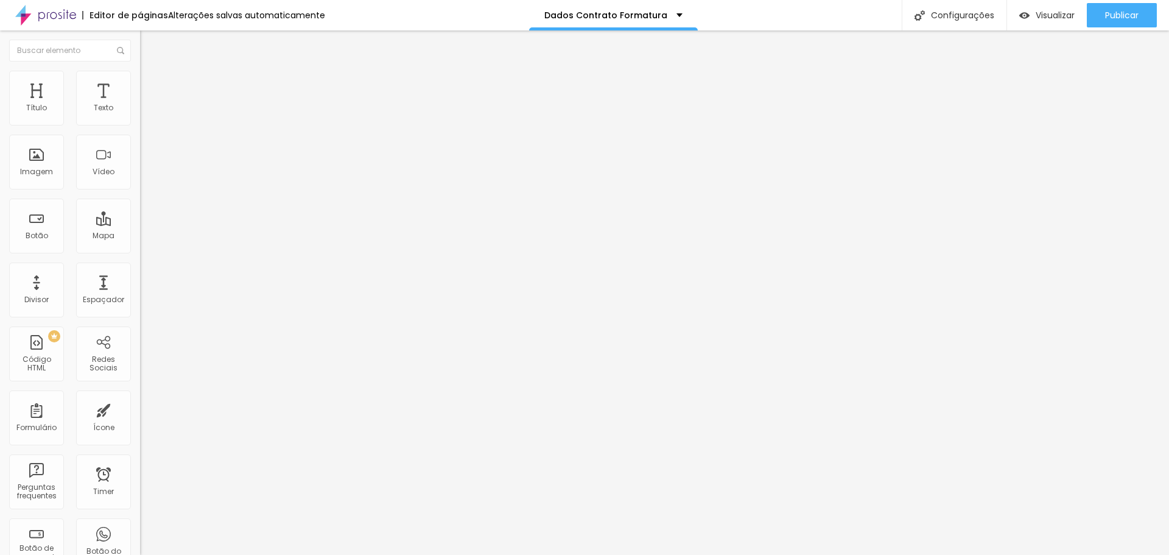
drag, startPoint x: 544, startPoint y: 289, endPoint x: 589, endPoint y: 289, distance: 44.4
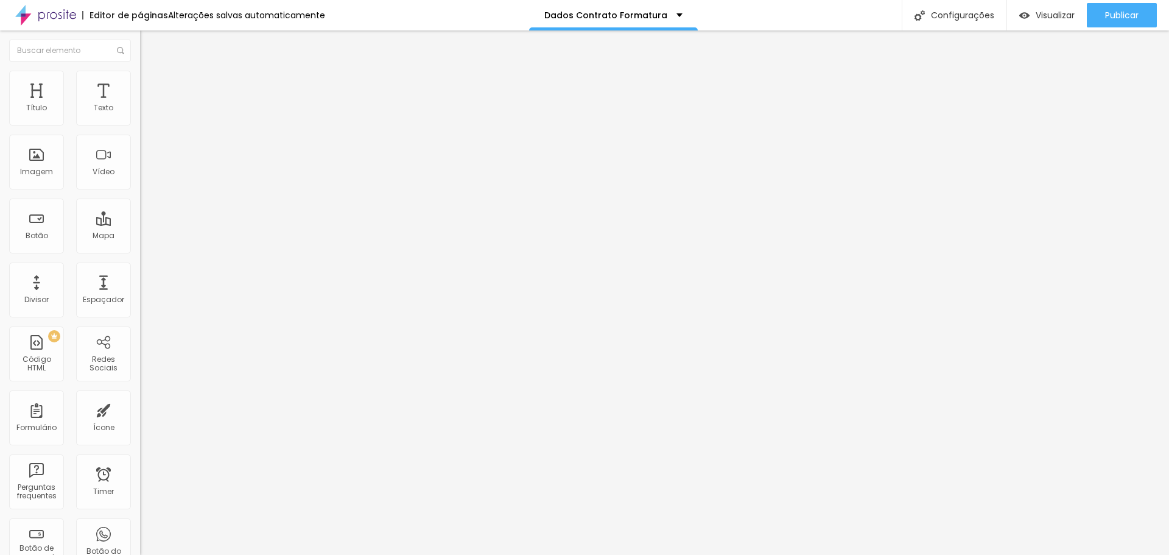
drag, startPoint x: 561, startPoint y: 292, endPoint x: 616, endPoint y: 293, distance: 54.8
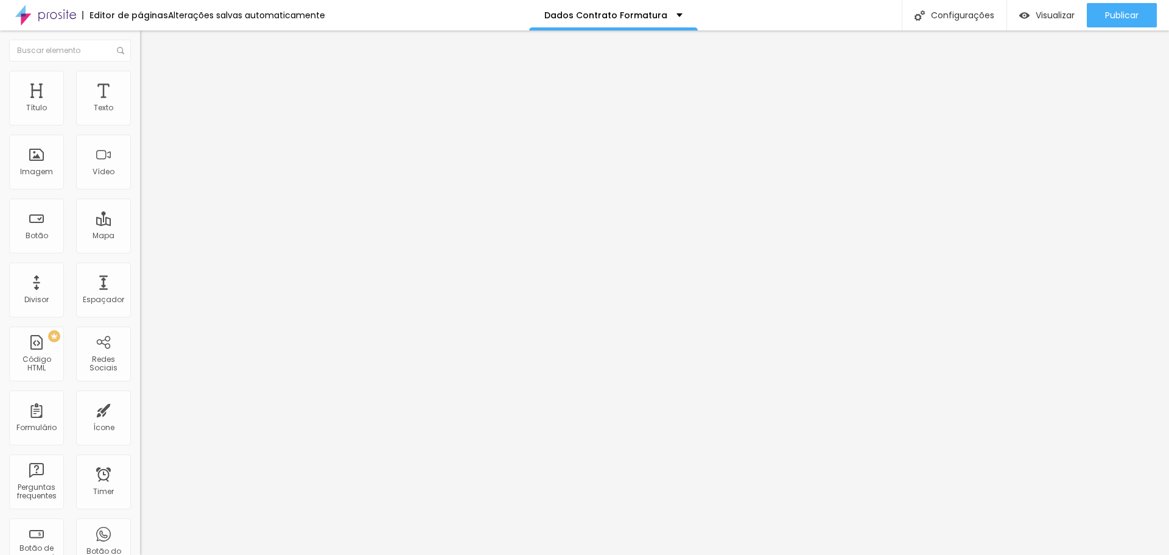
drag, startPoint x: 571, startPoint y: 290, endPoint x: 511, endPoint y: 285, distance: 59.9
drag, startPoint x: 560, startPoint y: 294, endPoint x: 625, endPoint y: 294, distance: 65.2
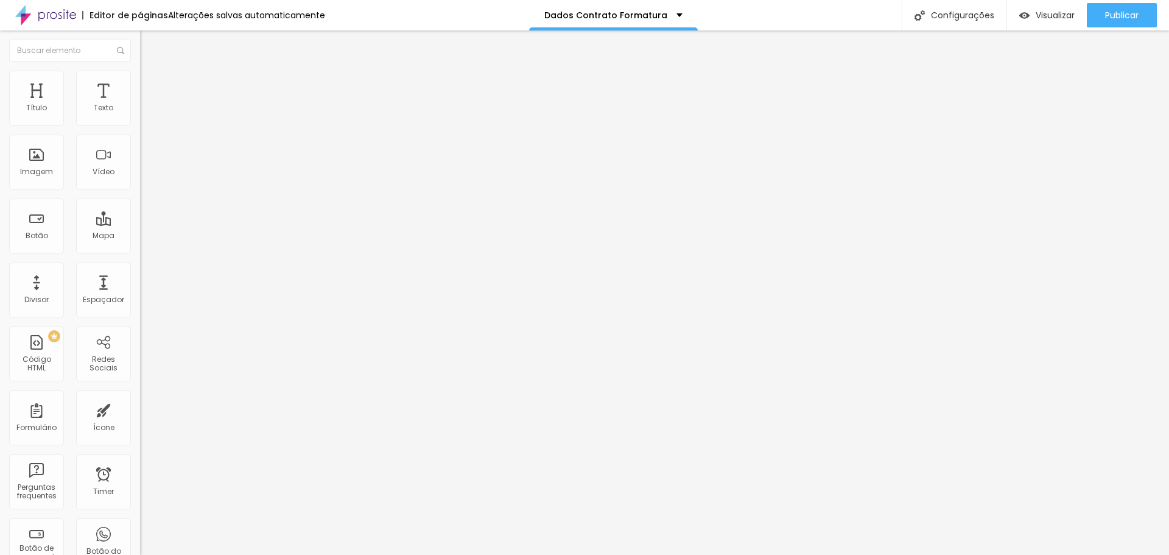
type input "À VISTA - R$ 300,00 (desconto válido apenas para pagamento até o mês de *DEZEMB…"
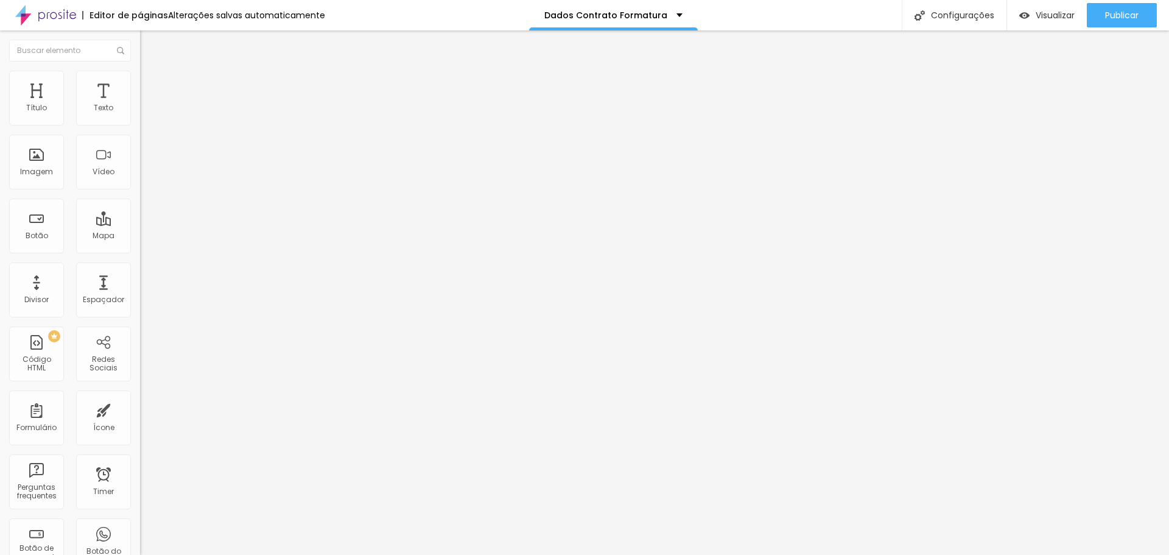
drag, startPoint x: 441, startPoint y: 284, endPoint x: 394, endPoint y: 292, distance: 47.5
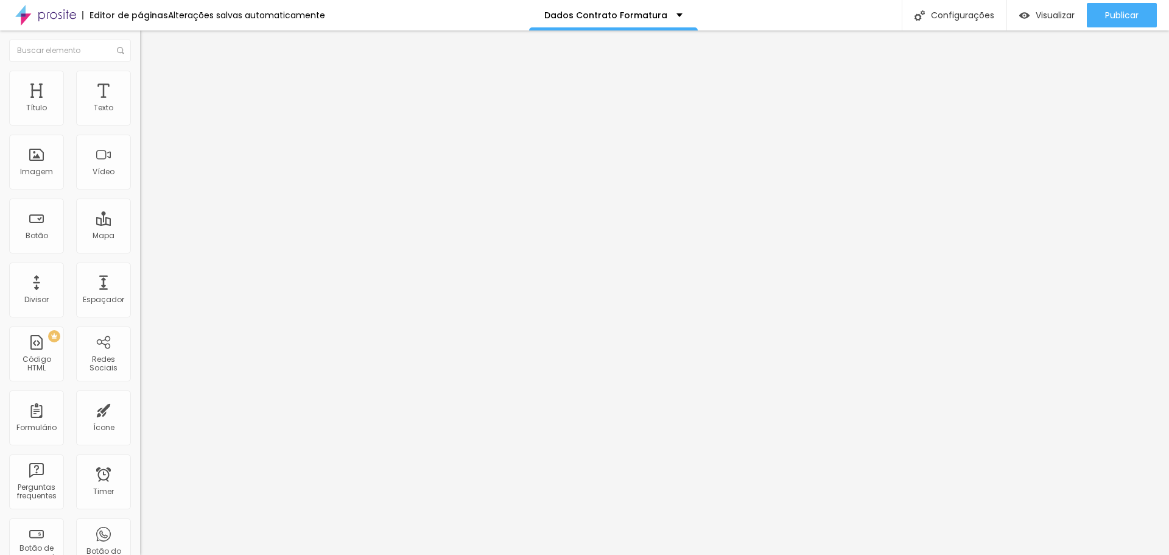
drag, startPoint x: 448, startPoint y: 155, endPoint x: 401, endPoint y: 154, distance: 46.9
type input "2x - R$ 200,00 ("
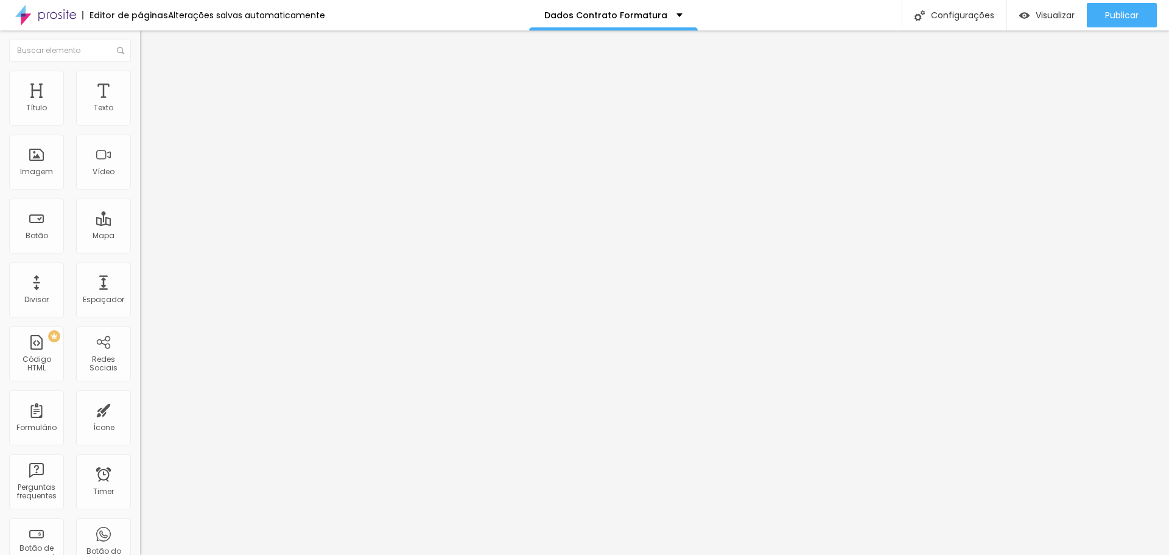
drag, startPoint x: 442, startPoint y: 180, endPoint x: 397, endPoint y: 183, distance: 45.2
type input "3x"
drag, startPoint x: 448, startPoint y: 207, endPoint x: 365, endPoint y: 219, distance: 83.7
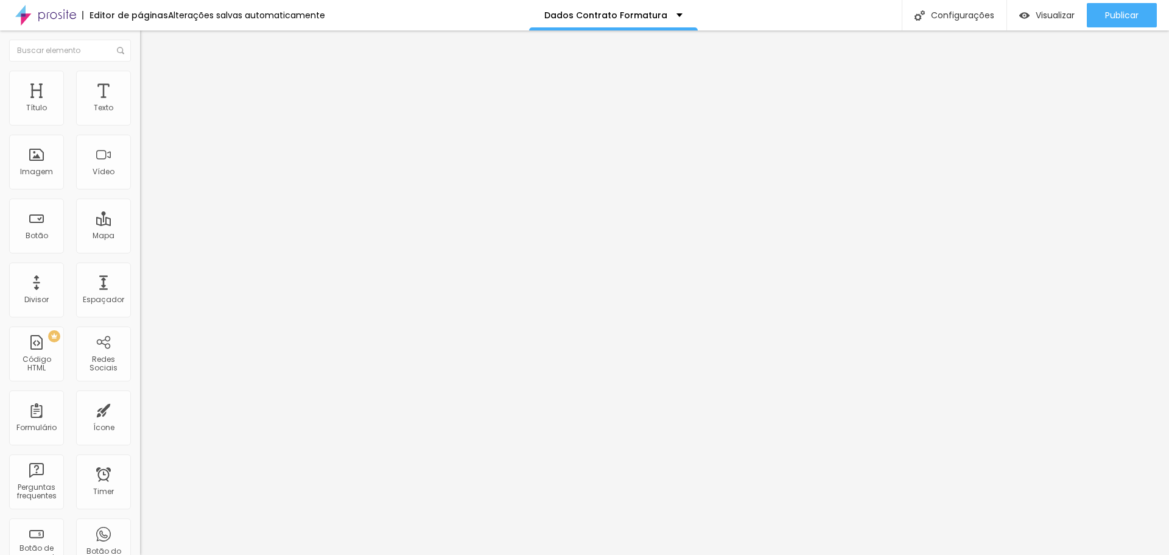
type input "4x -"
type input "3x -"
drag, startPoint x: 407, startPoint y: 215, endPoint x: 370, endPoint y: 215, distance: 37.1
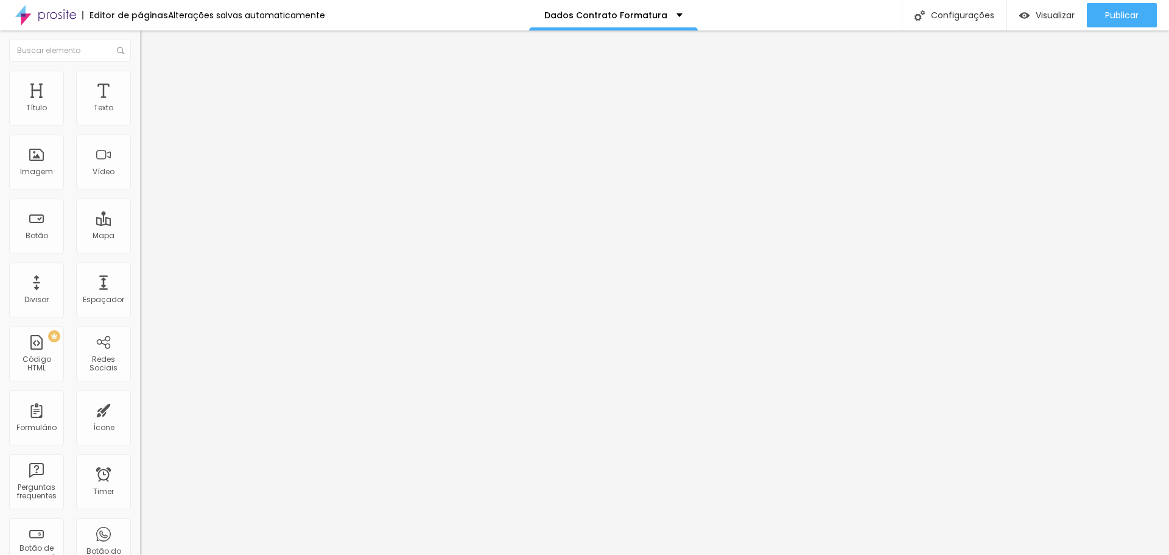
drag, startPoint x: 451, startPoint y: 236, endPoint x: 398, endPoint y: 239, distance: 52.5
paste input "4x -"
drag, startPoint x: 414, startPoint y: 236, endPoint x: 402, endPoint y: 237, distance: 12.2
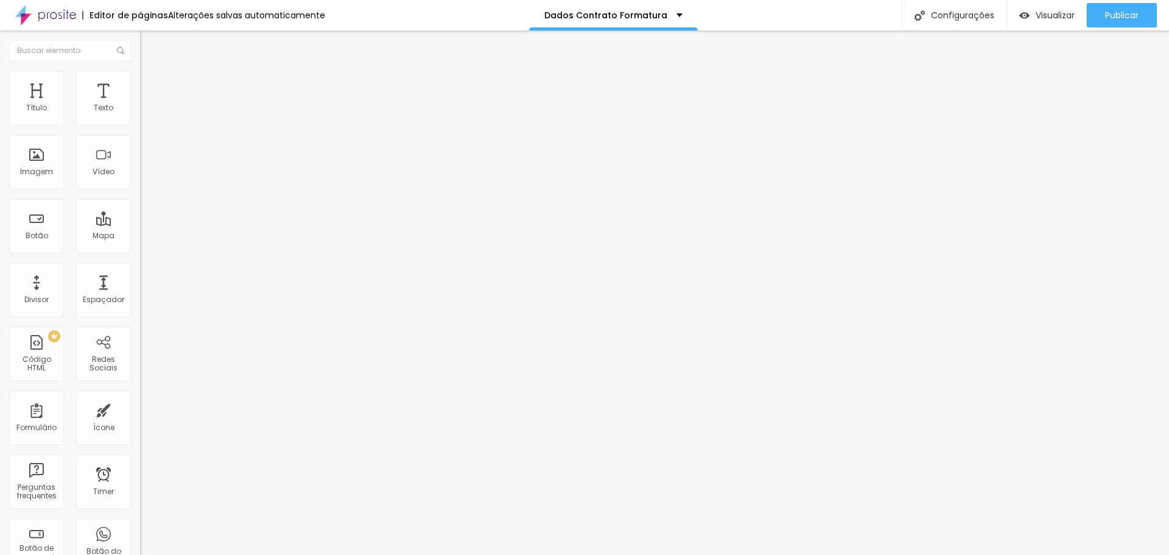
type input "5x -"
drag, startPoint x: 449, startPoint y: 261, endPoint x: 373, endPoint y: 267, distance: 76.4
paste input "4x -"
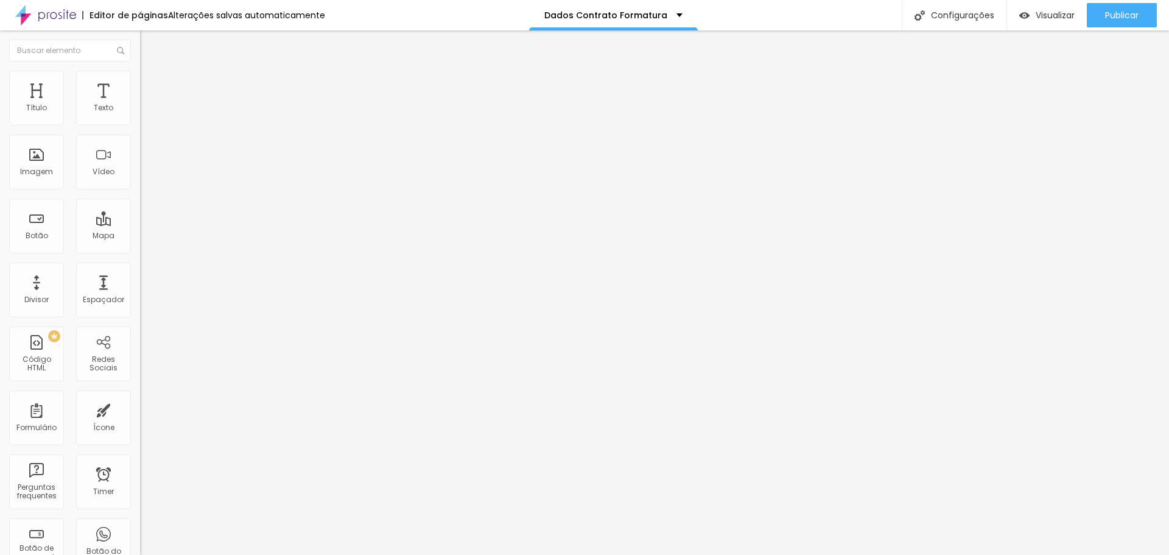
drag, startPoint x: 413, startPoint y: 263, endPoint x: 405, endPoint y: 262, distance: 8.0
type input "6x -"
drag, startPoint x: 452, startPoint y: 292, endPoint x: 373, endPoint y: 297, distance: 79.3
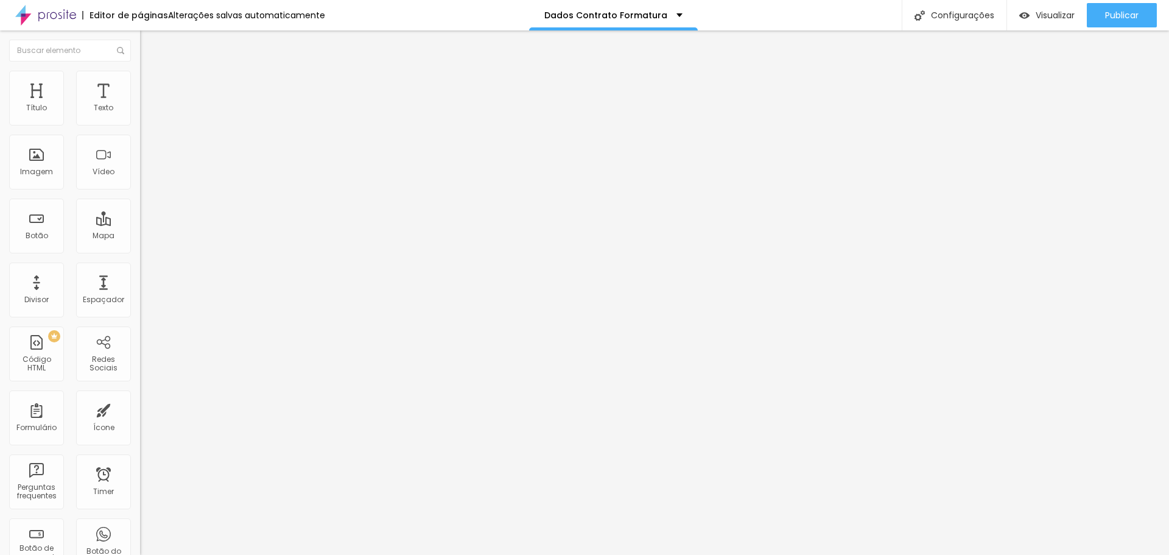
paste input "4x -"
drag, startPoint x: 413, startPoint y: 287, endPoint x: 396, endPoint y: 289, distance: 16.5
type input "7x -"
drag, startPoint x: 449, startPoint y: 318, endPoint x: 370, endPoint y: 322, distance: 79.2
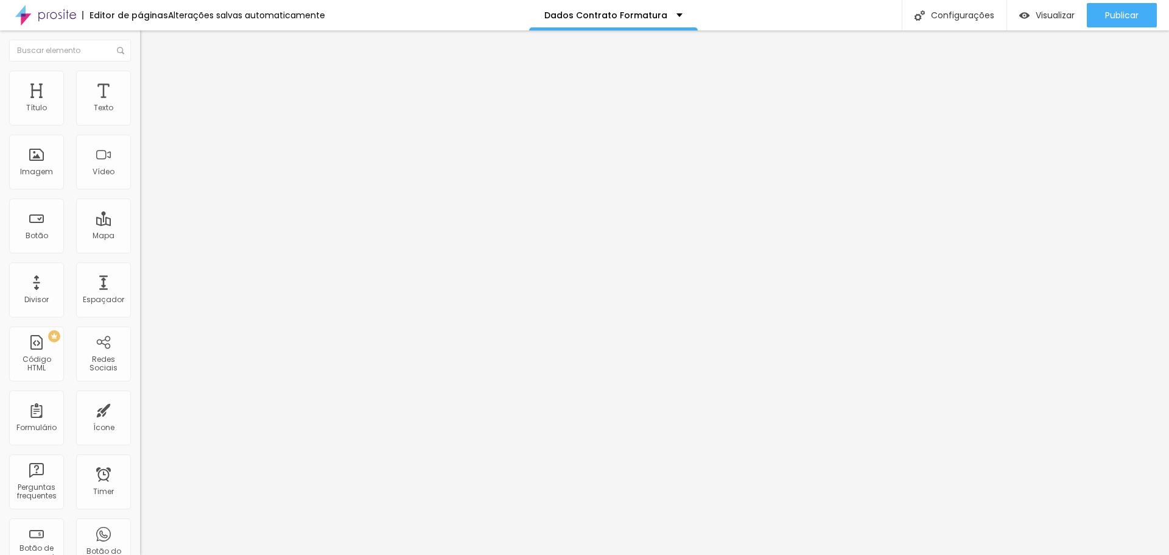
paste input "4x -"
drag, startPoint x: 413, startPoint y: 315, endPoint x: 392, endPoint y: 318, distance: 21.4
type input "8x -"
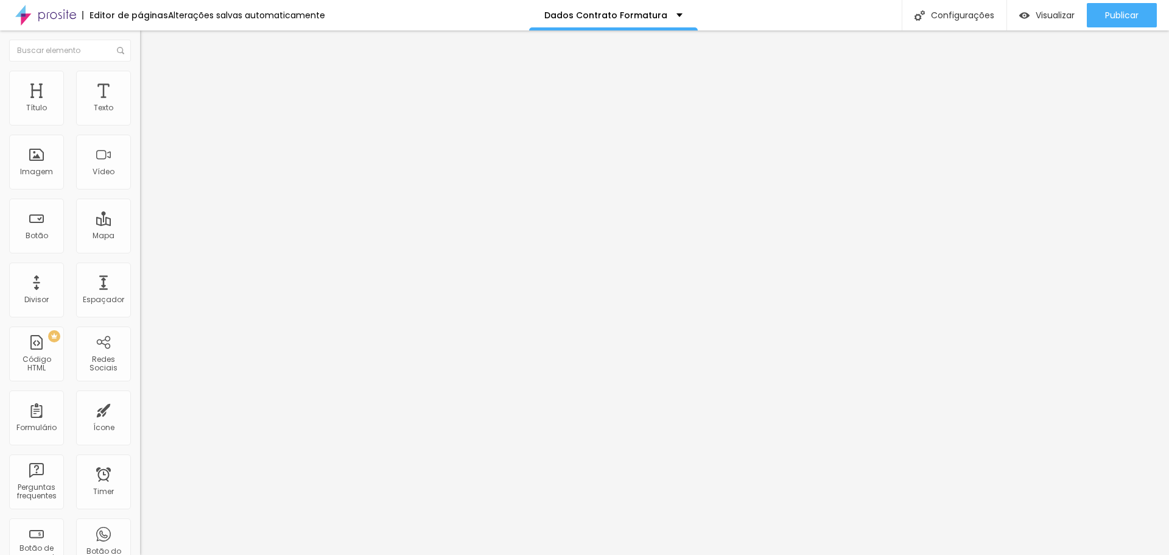
drag, startPoint x: 440, startPoint y: 346, endPoint x: 364, endPoint y: 346, distance: 76.1
paste input "4x -"
drag, startPoint x: 415, startPoint y: 345, endPoint x: 390, endPoint y: 347, distance: 24.5
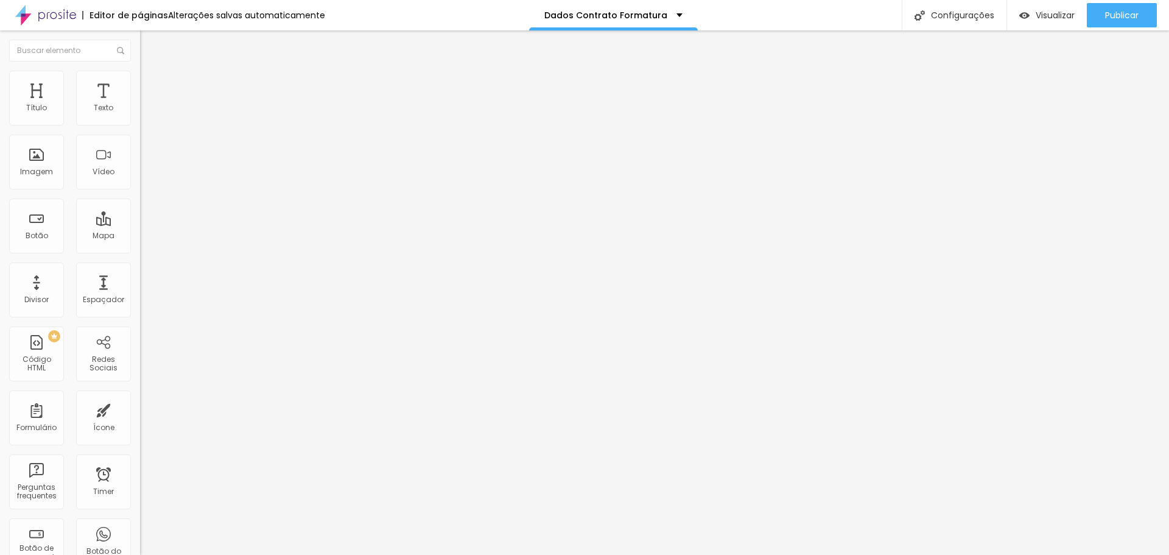
type input "9x -"
drag, startPoint x: 451, startPoint y: 371, endPoint x: 384, endPoint y: 373, distance: 67.0
type input "10x -"
drag, startPoint x: 444, startPoint y: 406, endPoint x: 332, endPoint y: 400, distance: 112.2
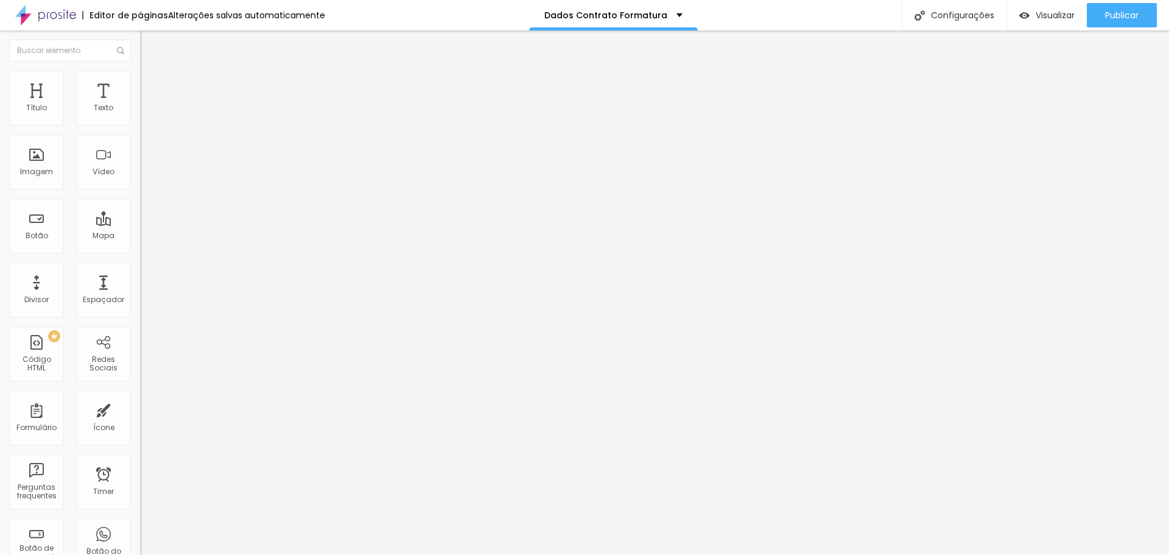
scroll to position [484, 0]
drag, startPoint x: 453, startPoint y: 285, endPoint x: 490, endPoint y: 288, distance: 37.3
drag, startPoint x: 472, startPoint y: 291, endPoint x: 395, endPoint y: 292, distance: 77.3
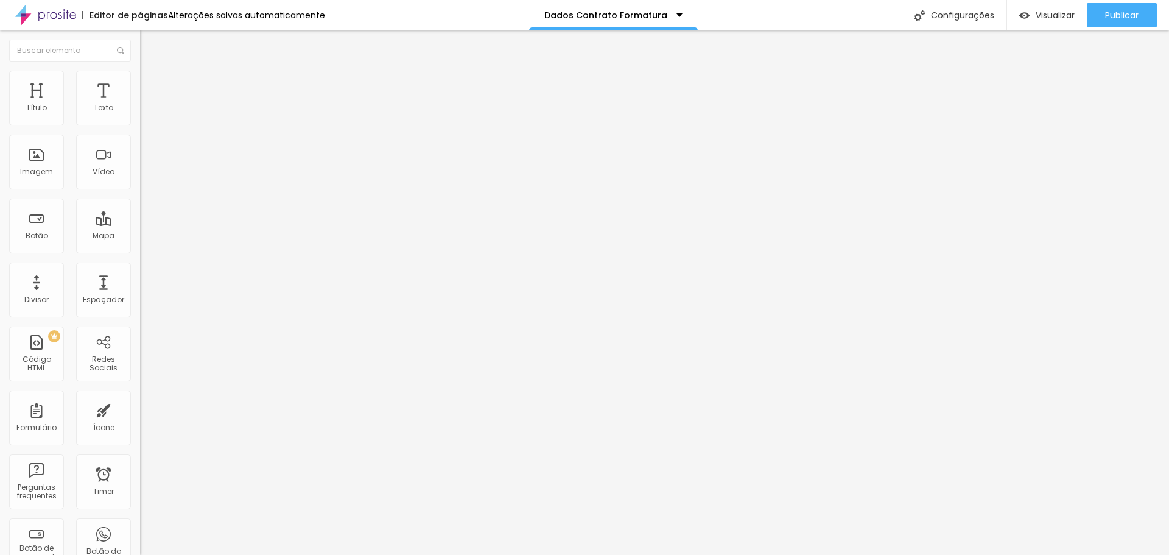
type input "Todo dia 05 de cada mês"
drag, startPoint x: 473, startPoint y: 318, endPoint x: 405, endPoint y: 318, distance: 68.2
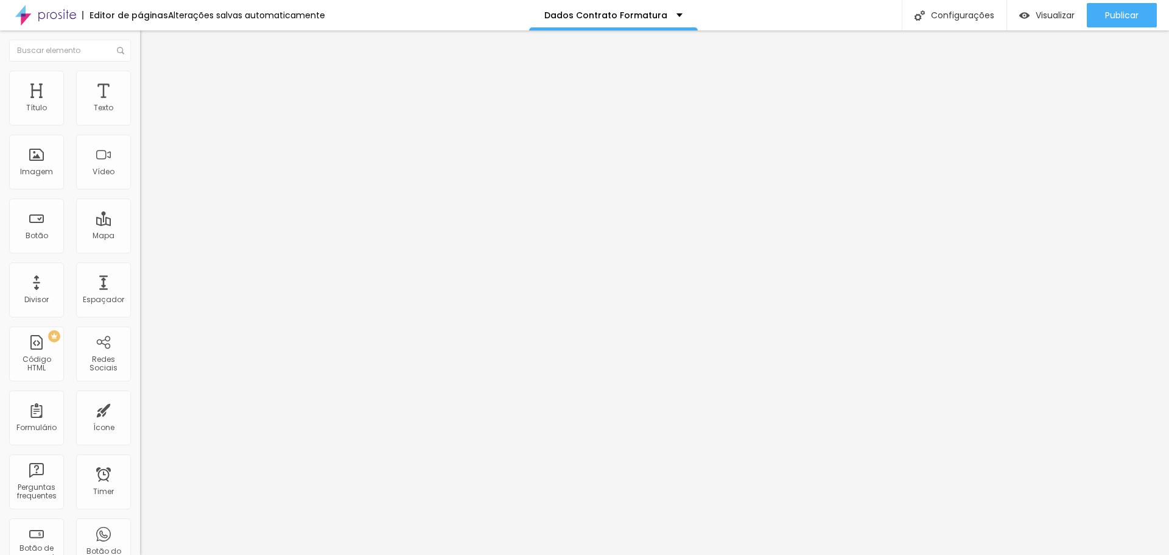
paste input "Todo dia 05 de cada mês"
type input "Todo dia 10 de cada mês"
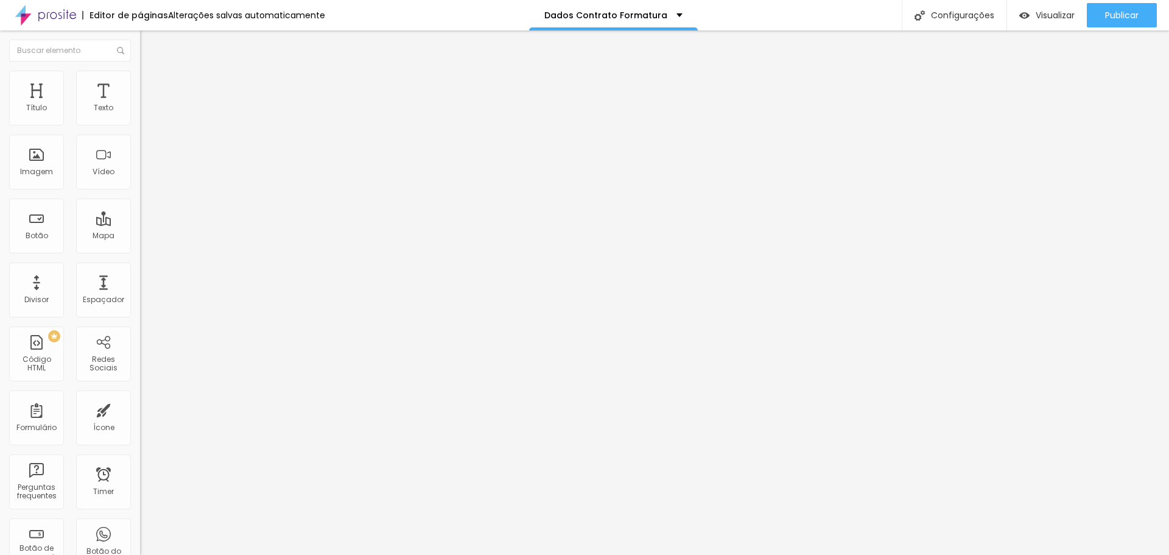
drag, startPoint x: 488, startPoint y: 341, endPoint x: 393, endPoint y: 349, distance: 95.4
paste input "Todo dia 05 de cada mês"
drag, startPoint x: 464, startPoint y: 344, endPoint x: 472, endPoint y: 345, distance: 7.9
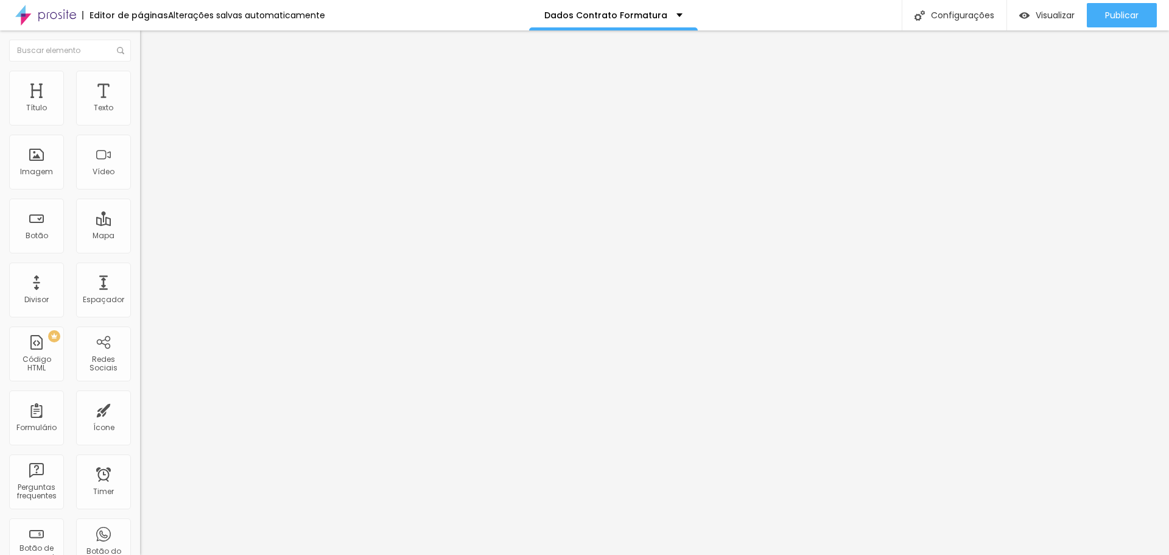
type input "Todo dia 20 de cada mês"
drag, startPoint x: 515, startPoint y: 238, endPoint x: 168, endPoint y: 261, distance: 347.2
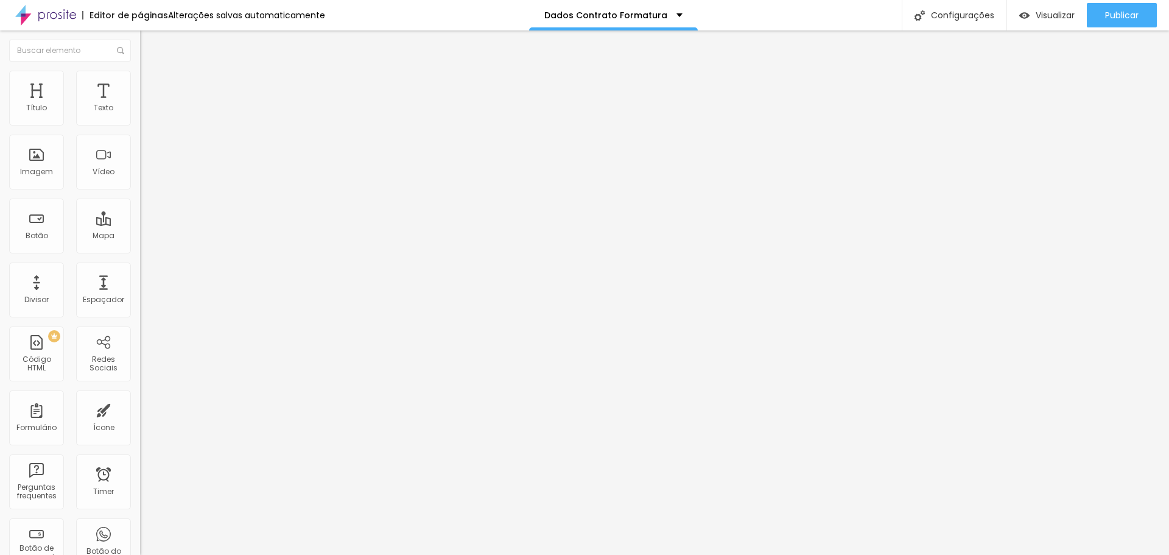
drag, startPoint x: 508, startPoint y: 235, endPoint x: 334, endPoint y: 231, distance: 174.2
paste input "elhor dia para o pagamento"
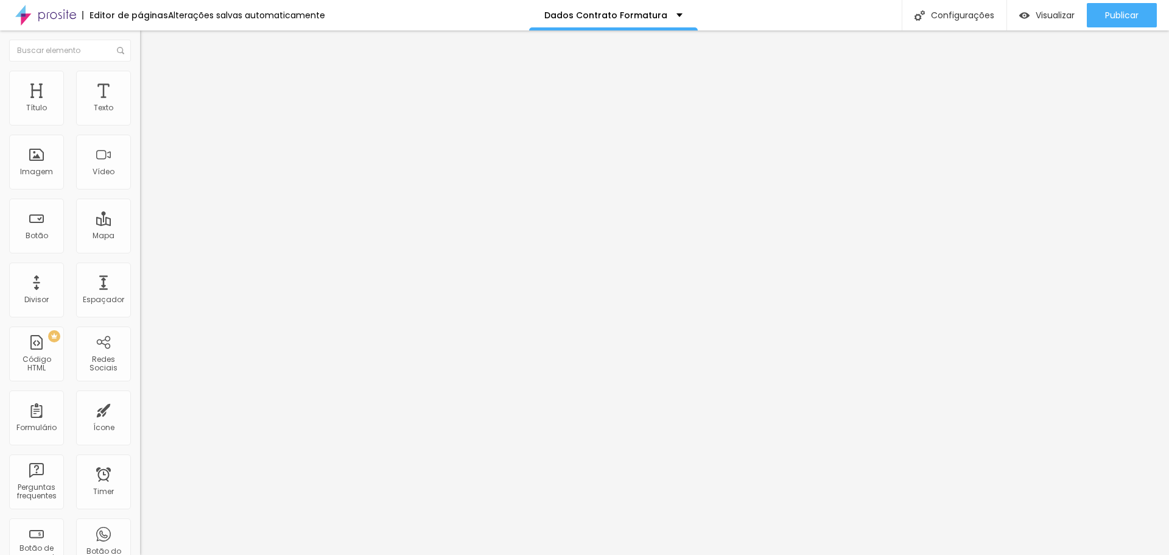
type input "Melhor dia para o PAGAMENTO:"
drag, startPoint x: 673, startPoint y: 307, endPoint x: 576, endPoint y: 284, distance: 100.1
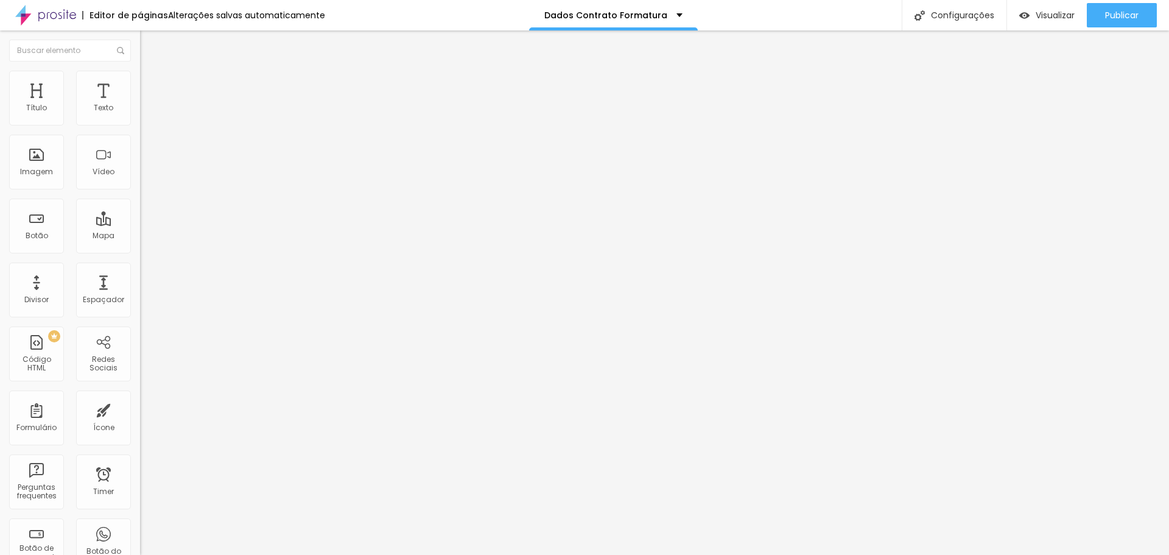
scroll to position [295, 0]
drag, startPoint x: 761, startPoint y: 236, endPoint x: 754, endPoint y: 236, distance: 7.3
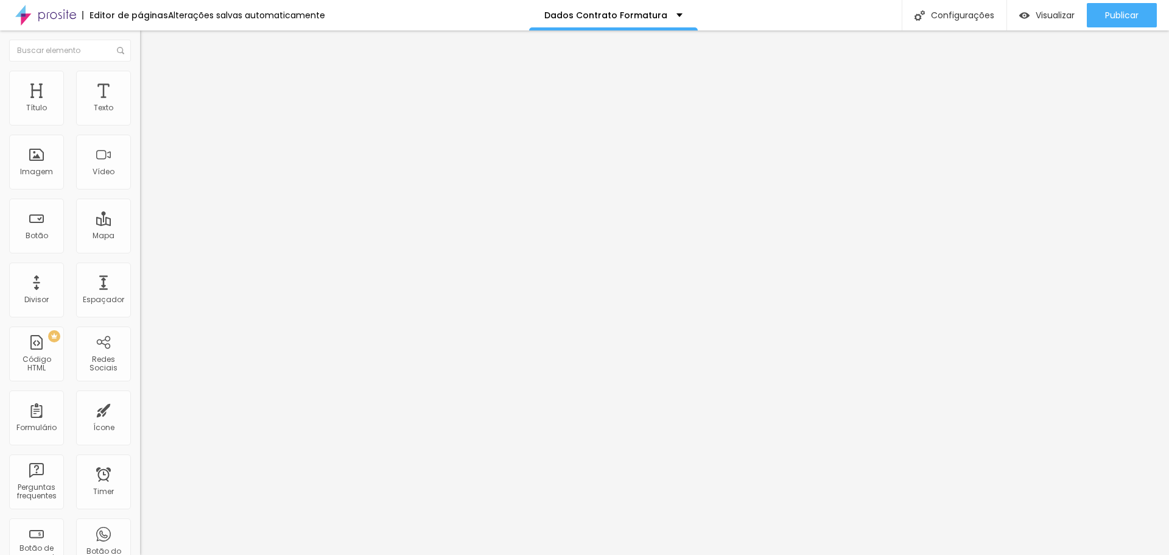
drag, startPoint x: 507, startPoint y: 242, endPoint x: 404, endPoint y: 244, distance: 102.9
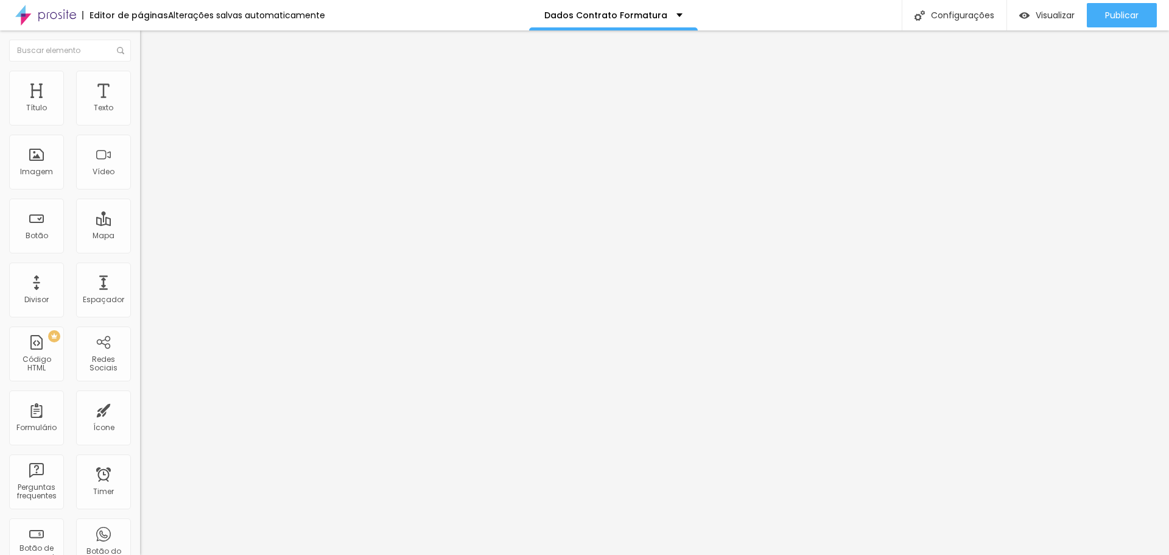
paste input "Informe a opção de pagamento"
type input "Informe a Opção de Pagamento:"
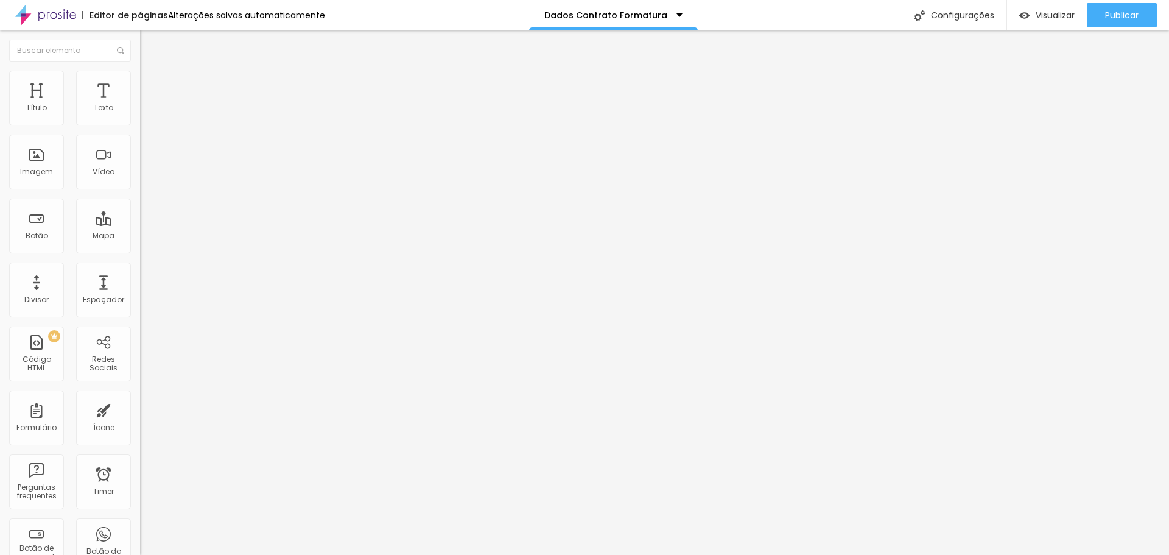
drag, startPoint x: 414, startPoint y: 310, endPoint x: 426, endPoint y: 305, distance: 13.1
drag, startPoint x: 362, startPoint y: 306, endPoint x: 370, endPoint y: 304, distance: 8.0
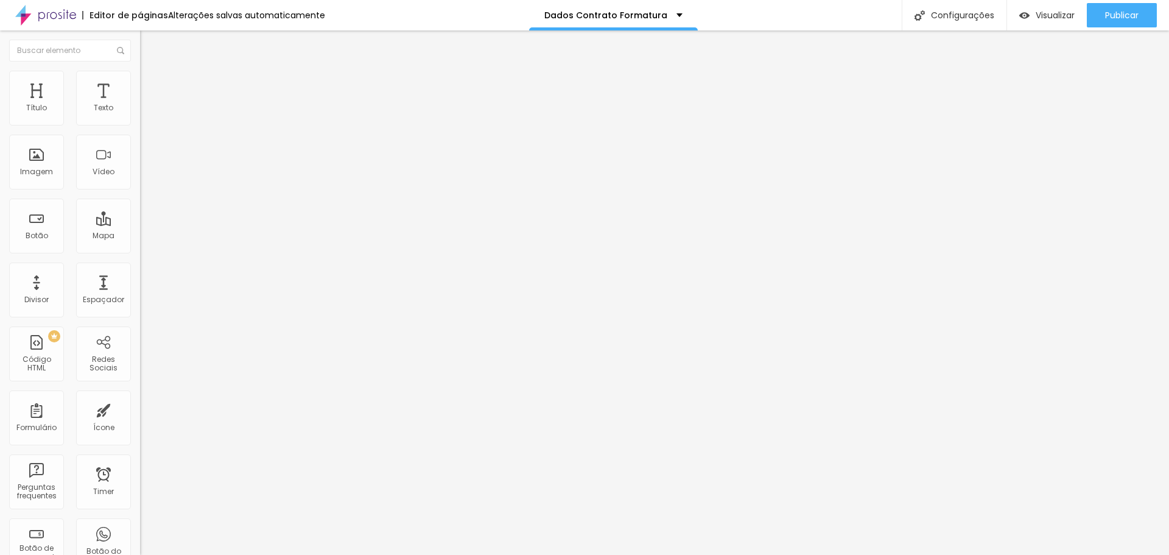
scroll to position [108, 0]
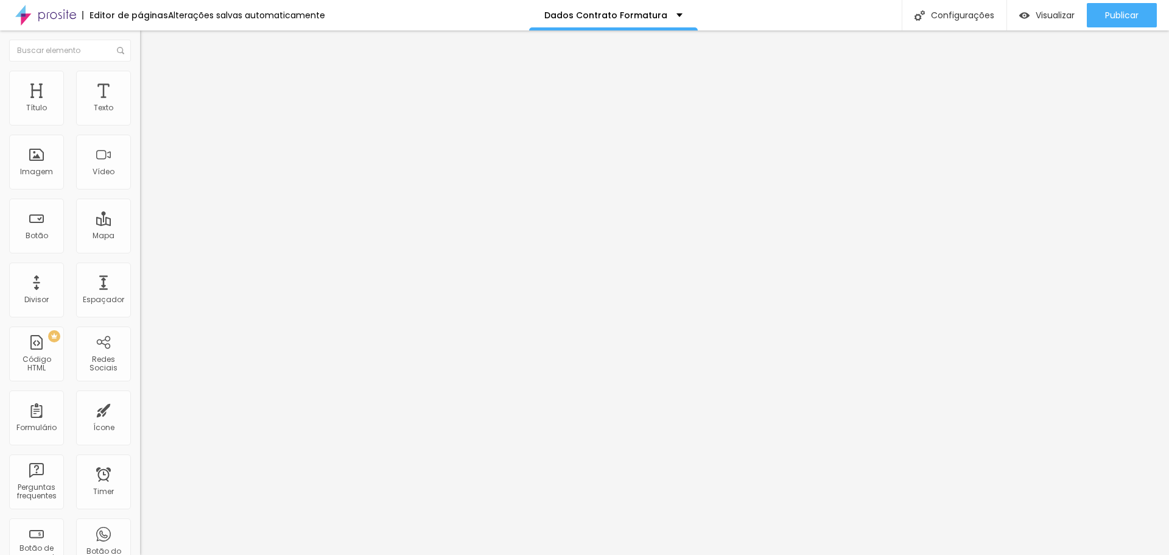
click at [140, 129] on span "Editar perguntas" at bounding box center [174, 124] width 69 height 10
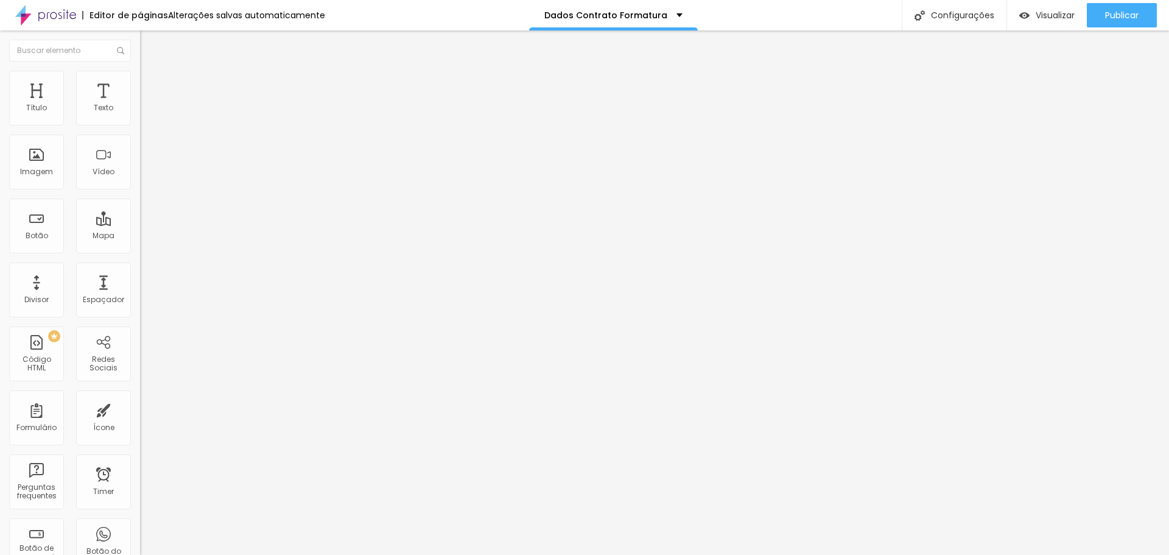
click at [329, 554] on div "Perguntas frequentes" at bounding box center [584, 558] width 1169 height 7
click at [140, 122] on span at bounding box center [143, 127] width 7 height 10
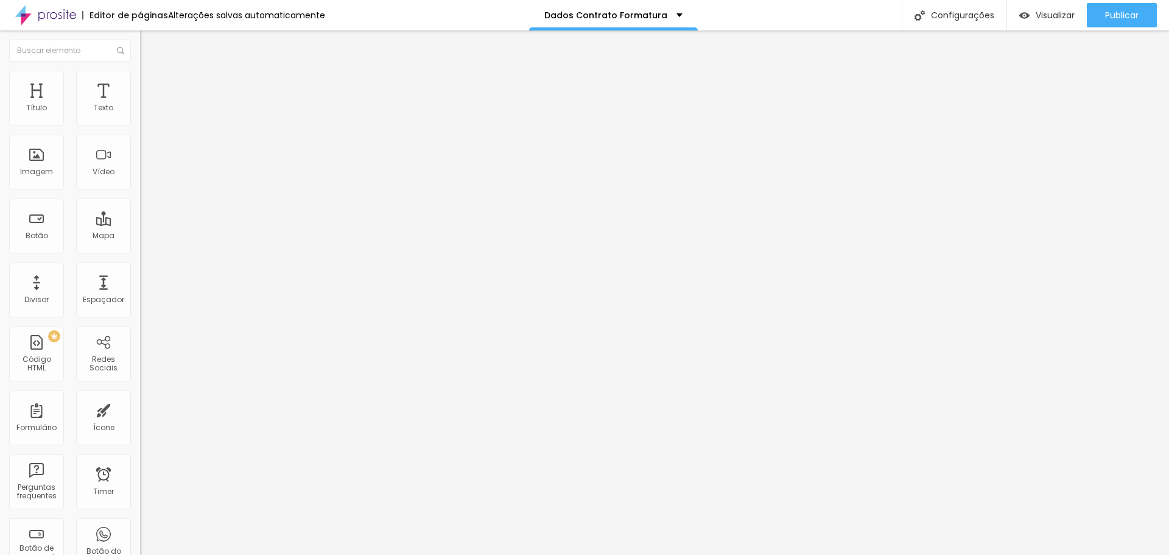
paste input "primeira parcela em *DEZEMBRO*"
drag, startPoint x: 543, startPoint y: 332, endPoint x: 649, endPoint y: 332, distance: 105.9
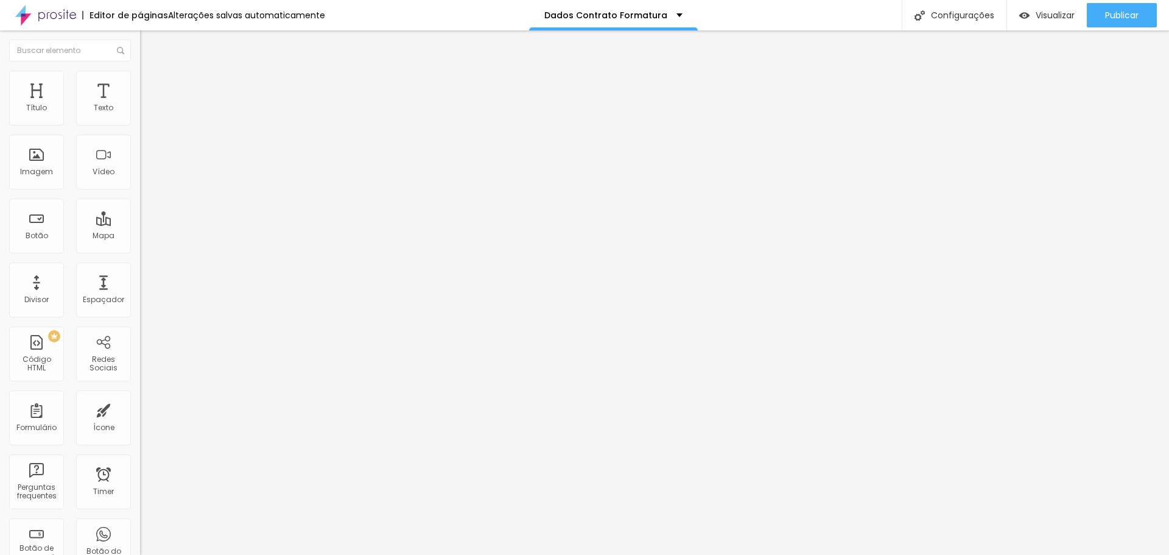
drag, startPoint x: 569, startPoint y: 332, endPoint x: 640, endPoint y: 319, distance: 71.9
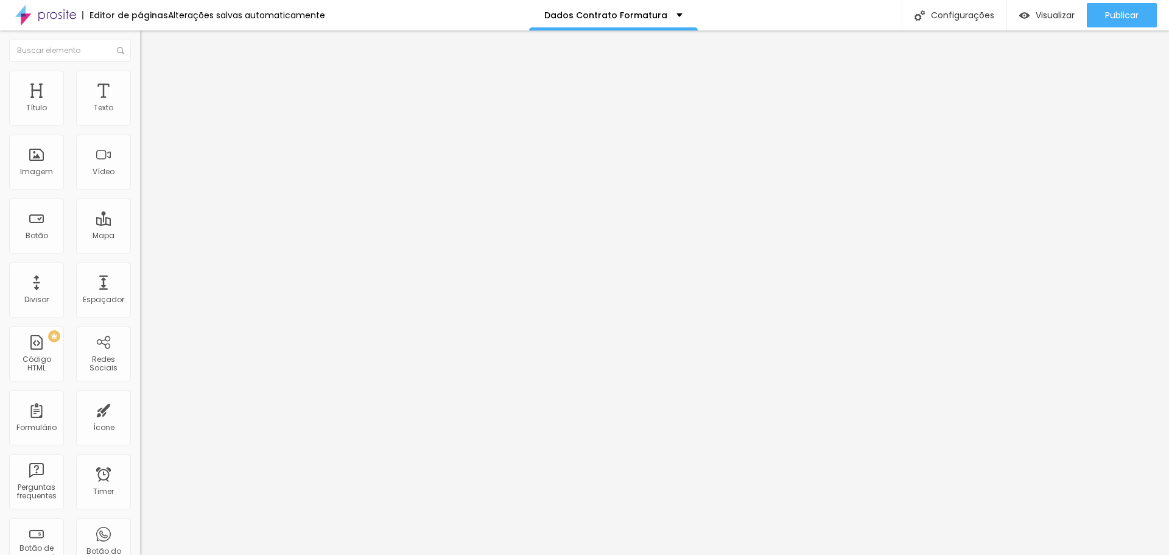
drag, startPoint x: 429, startPoint y: 331, endPoint x: 436, endPoint y: 331, distance: 7.3
type input "2x - R$ 200,00 (primeira parcela em *DEZEMBRO*)"
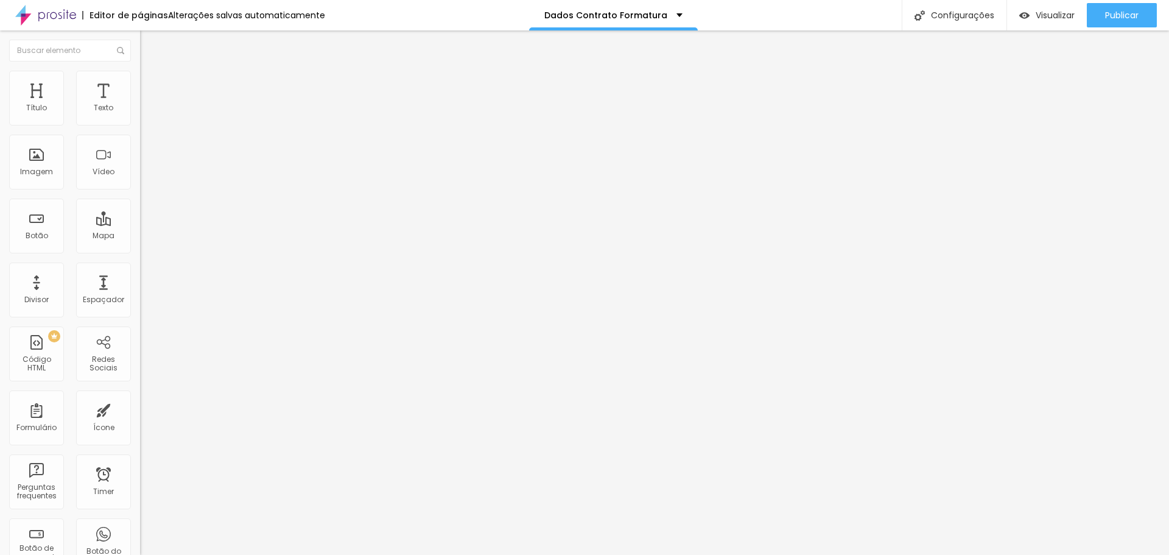
paste input "133,33"
drag, startPoint x: 426, startPoint y: 330, endPoint x: 595, endPoint y: 331, distance: 169.3
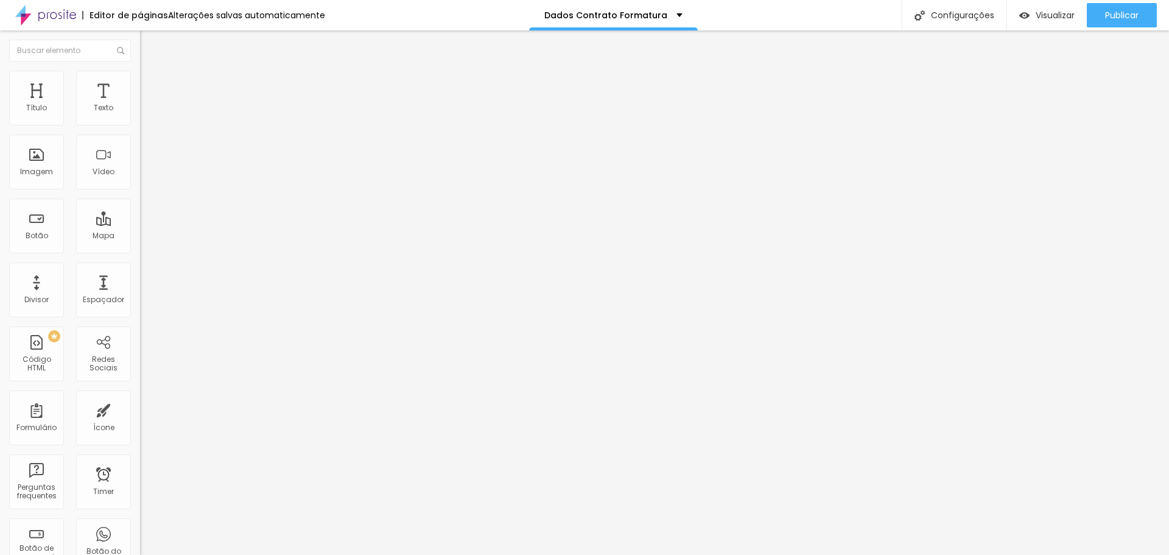
paste input "R$ 200,00 (primeira parcela em *DEZEMBRO*)"
drag, startPoint x: 468, startPoint y: 359, endPoint x: 427, endPoint y: 359, distance: 41.4
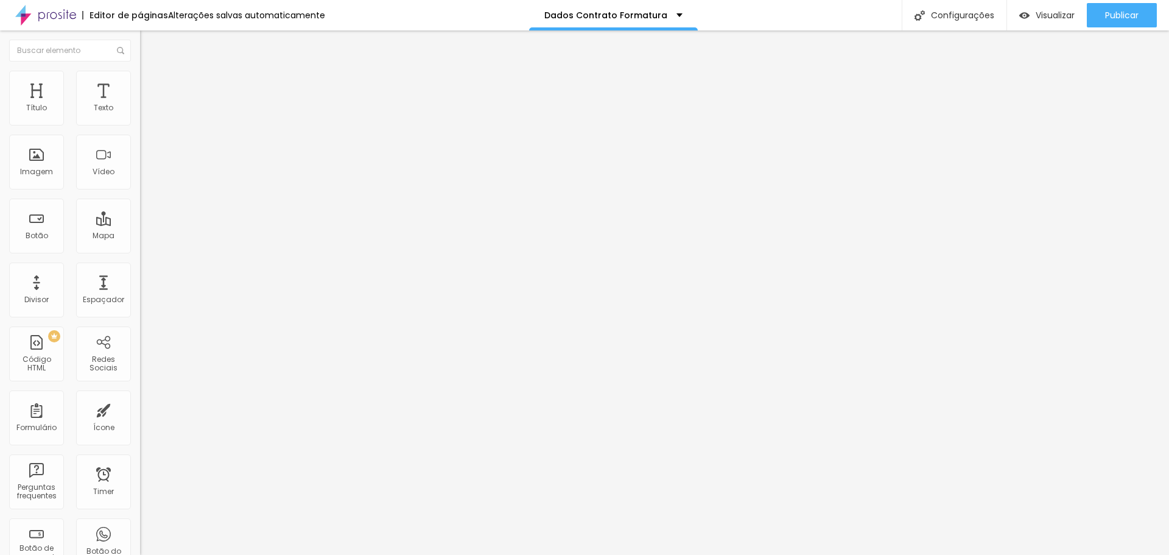
scroll to position [0, 0]
drag, startPoint x: 426, startPoint y: 357, endPoint x: 623, endPoint y: 374, distance: 198.6
type input "3x - R$ 133,34 (primeira parcela em *DEZEMBRO*)"
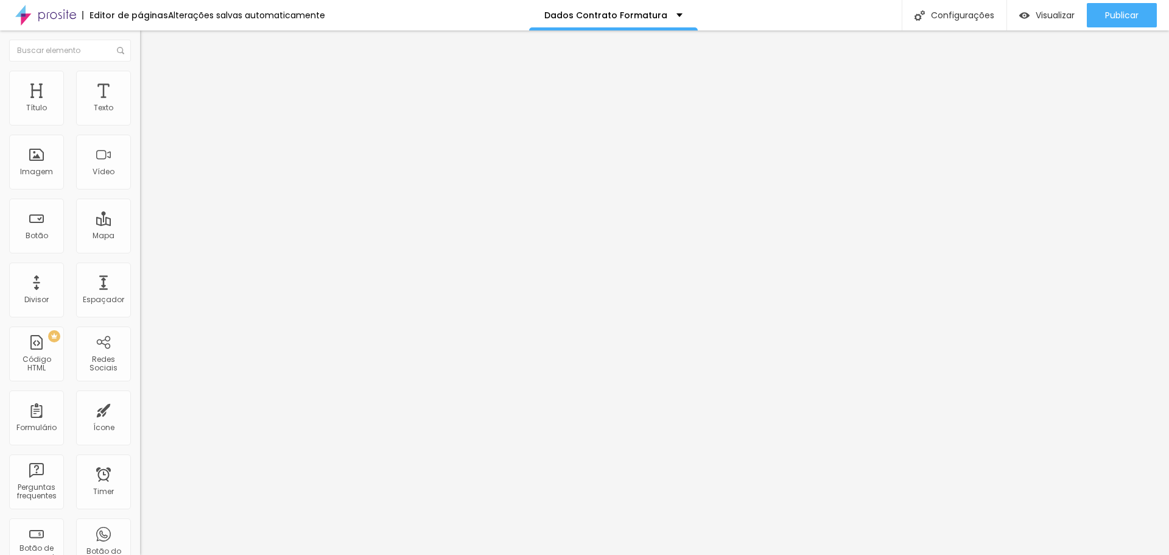
paste input "R$ 133,34 (primeira parcela em *DEZEMBRO*)"
drag, startPoint x: 438, startPoint y: 388, endPoint x: 457, endPoint y: 388, distance: 18.9
type input "4x - R$ 100,00 (primeira parcela em *DEZEMBRO*)"
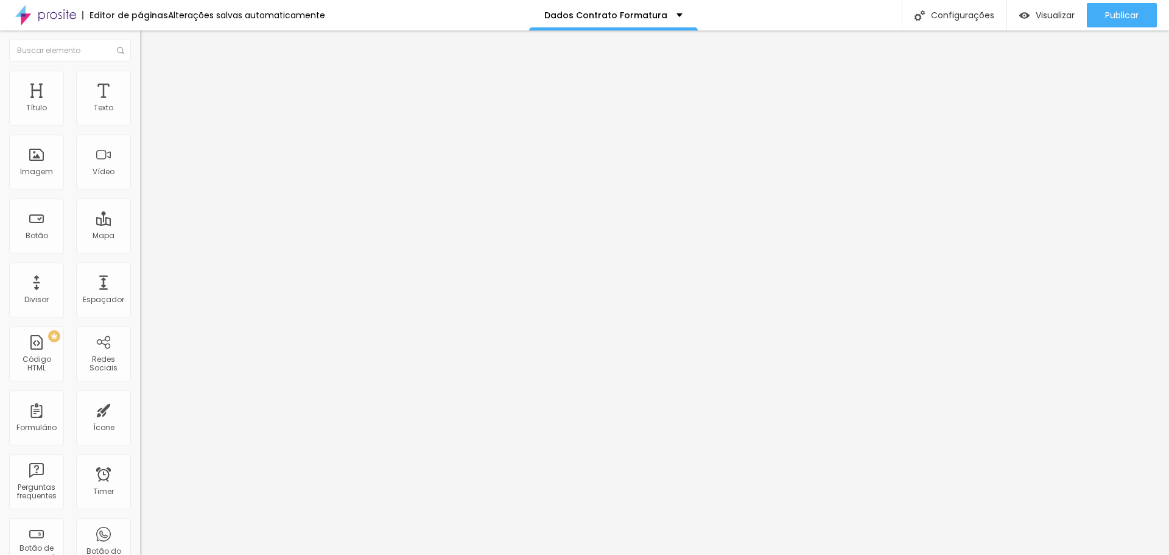
paste input "R$ 133,34 (primeira parcela em *DEZEMBRO*)"
drag, startPoint x: 438, startPoint y: 413, endPoint x: 457, endPoint y: 412, distance: 19.5
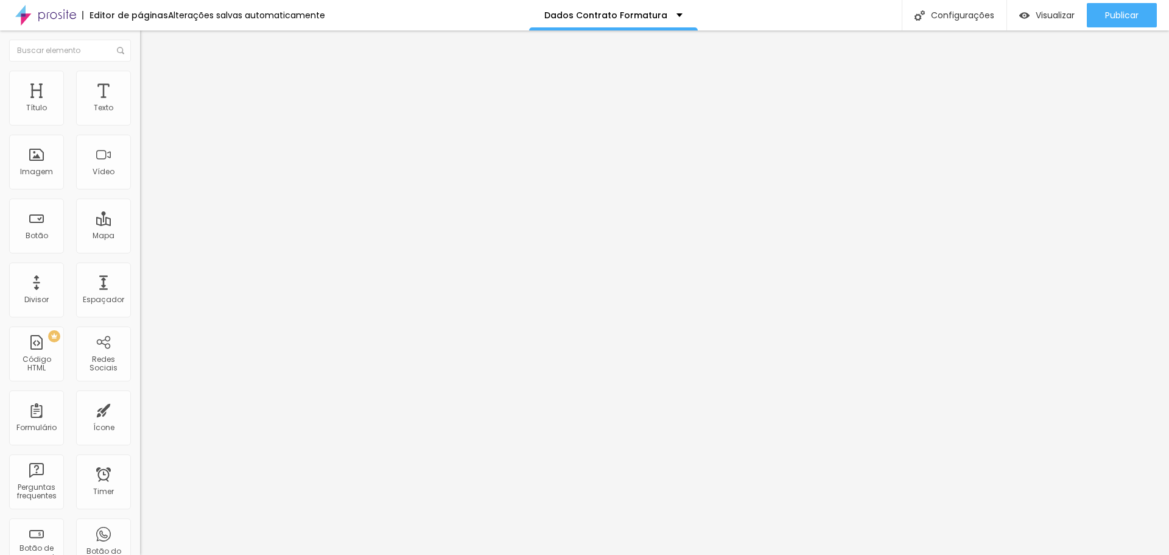
type input "5x - R$ 80,00 (primeira parcela em *DEZEMBRO*)"
paste input "R$ 133,34 (primeira parcela em *DEZEMBRO*)"
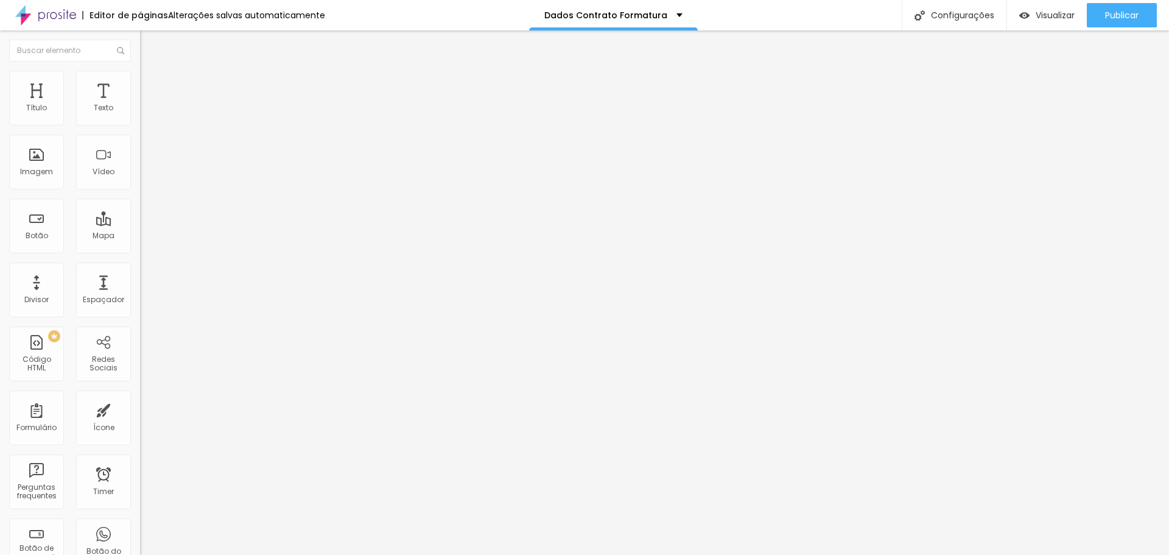
scroll to position [515, 0]
type input "6x - R$ 133,34 (primeira parcela em *DEZEMBRO*)"
paste input "R$ 133,34 (primeira parcela em *DEZEMBRO*)"
type input "7x - R$ 133,34 (primeira parcela em *DEZEMBRO*)"
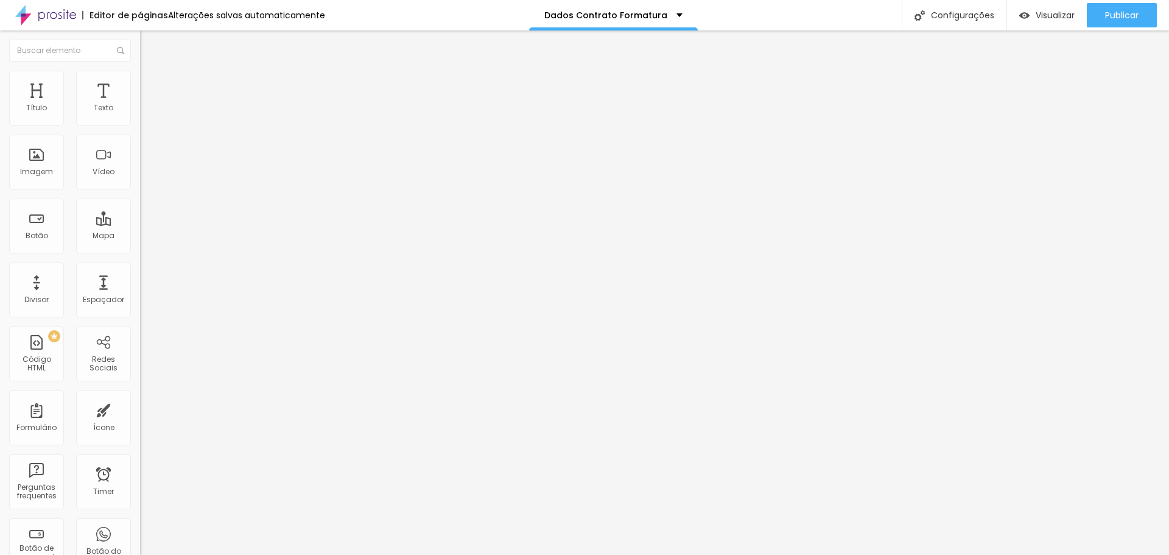
paste input "R$ 133,34 (primeira parcela em *DEZEMBRO*)"
type input "8x - R$ 133,34 (primeira parcela em *DEZEMBRO*)"
paste input "R$ 133,34 (primeira parcela em *DEZEMBRO*)"
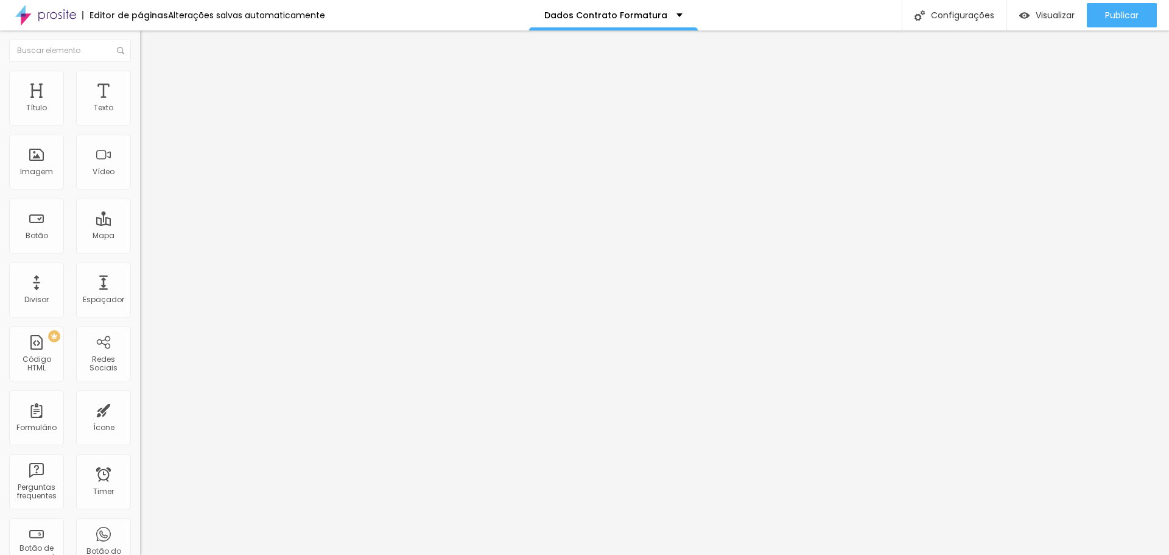
type input "9x - R$ 133,34 (primeira parcela em *DEZEMBRO*)"
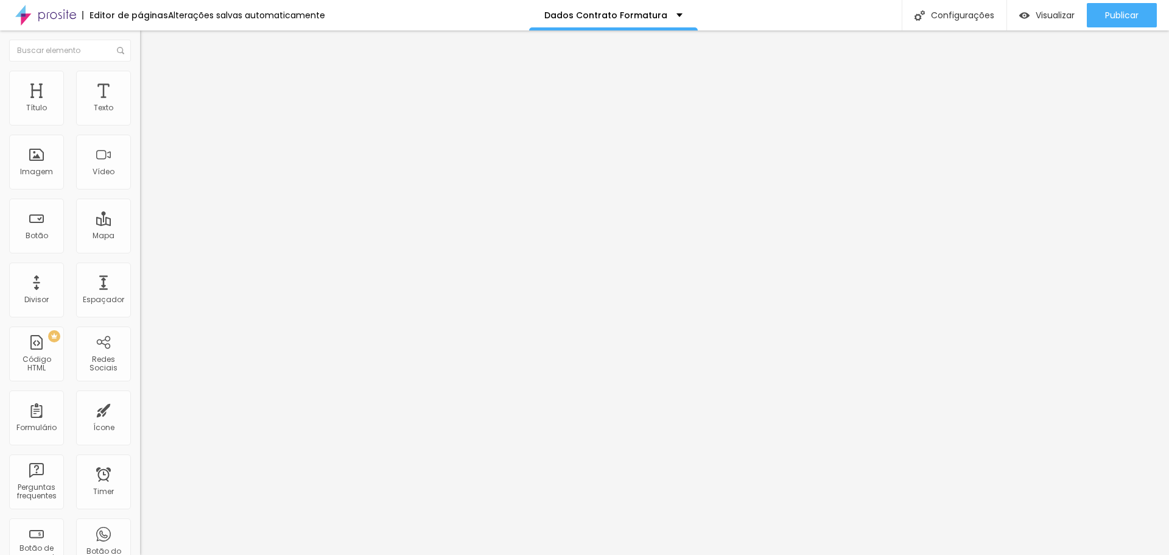
paste input "R$ 133,34 (primeira parcela em *DEZEMBRO*)"
type input "10x - R$ 133,34 (primeira parcela em *DEZEMBRO*)"
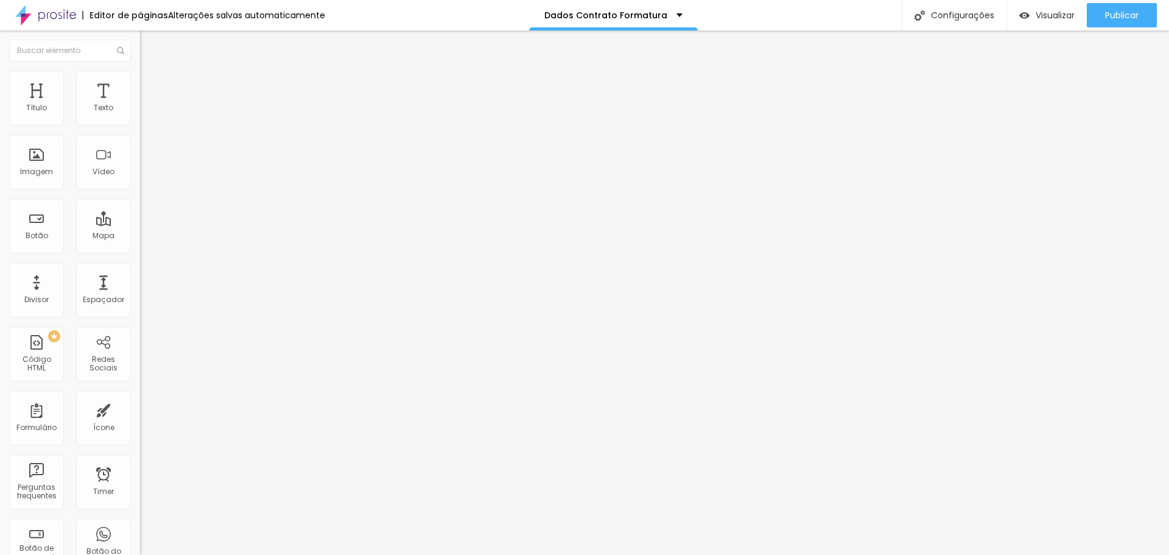
scroll to position [0, 0]
drag, startPoint x: 437, startPoint y: 318, endPoint x: 458, endPoint y: 318, distance: 21.3
paste input "66,66"
type input "6x - R$ 66,66 (primeira parcela em *DEZEMBRO*)"
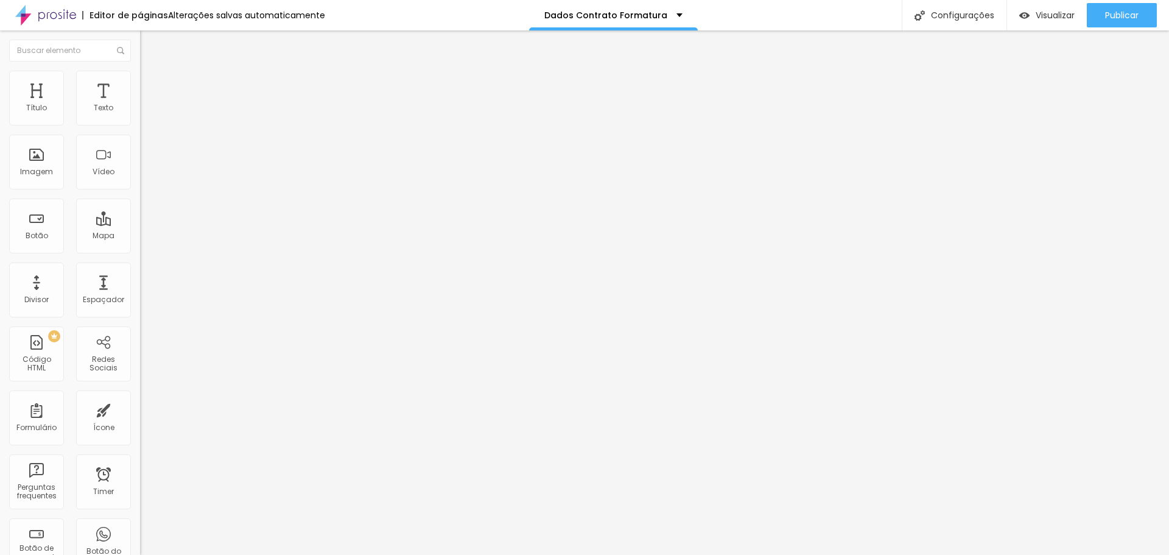
type input "3x - R$ 133,33 (primeira parcela em *DEZEMBRO*)"
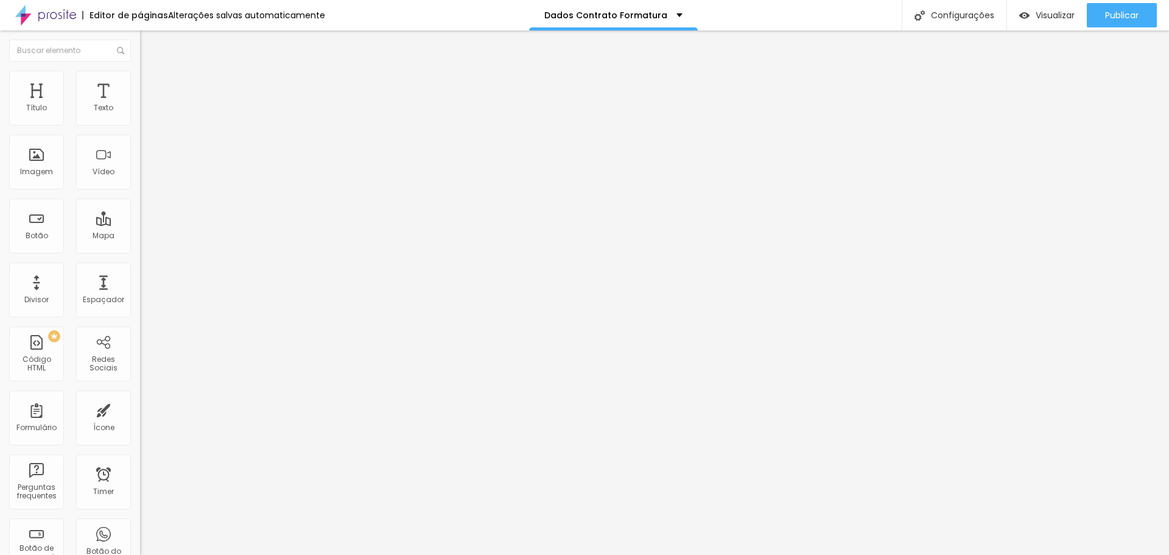
drag, startPoint x: 435, startPoint y: 346, endPoint x: 455, endPoint y: 345, distance: 20.7
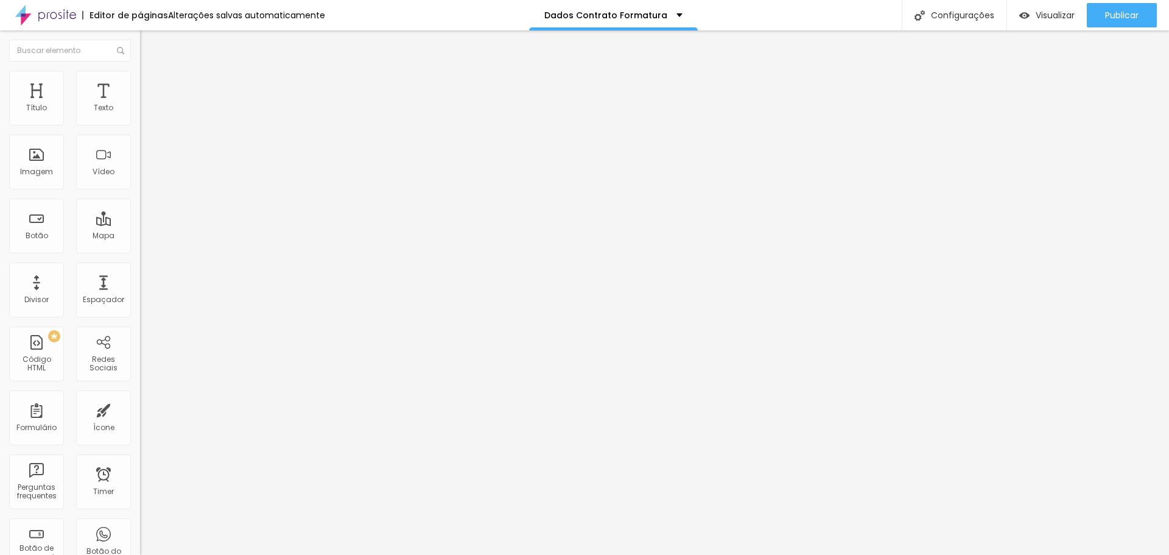
paste input "57,1"
type input "7x - R$ 57,14 (primeira parcela em *DEZEMBRO*)"
drag, startPoint x: 437, startPoint y: 372, endPoint x: 457, endPoint y: 373, distance: 20.1
type input "8x - R$ 50,00 (primeira parcela em *DEZEMBRO*)"
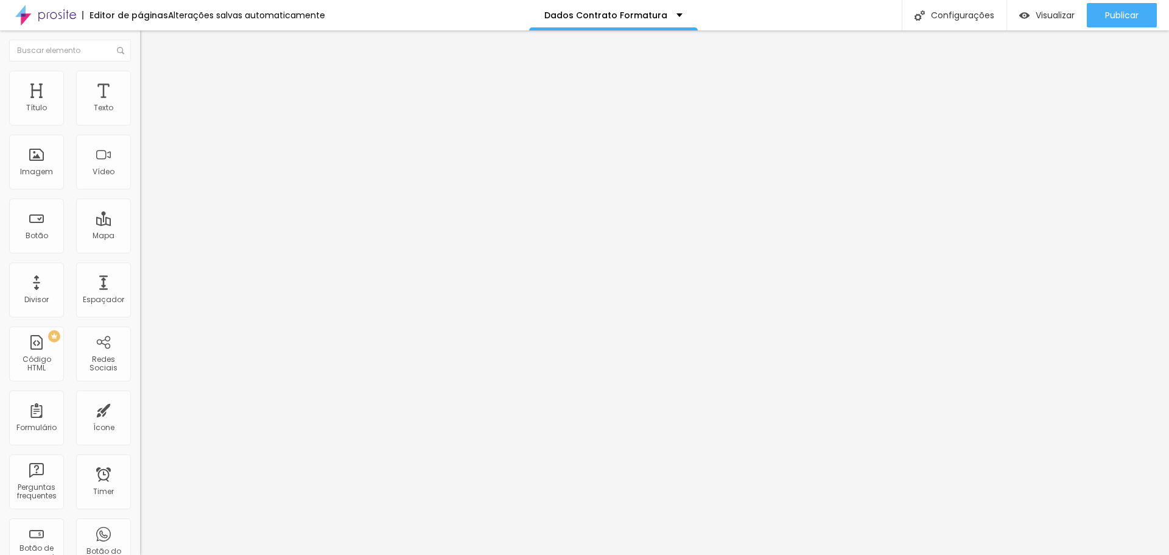
drag, startPoint x: 436, startPoint y: 399, endPoint x: 458, endPoint y: 399, distance: 21.9
paste input "44,4"
type input "9x - R$ 44,44 (primeira parcela em *DEZEMBRO*)"
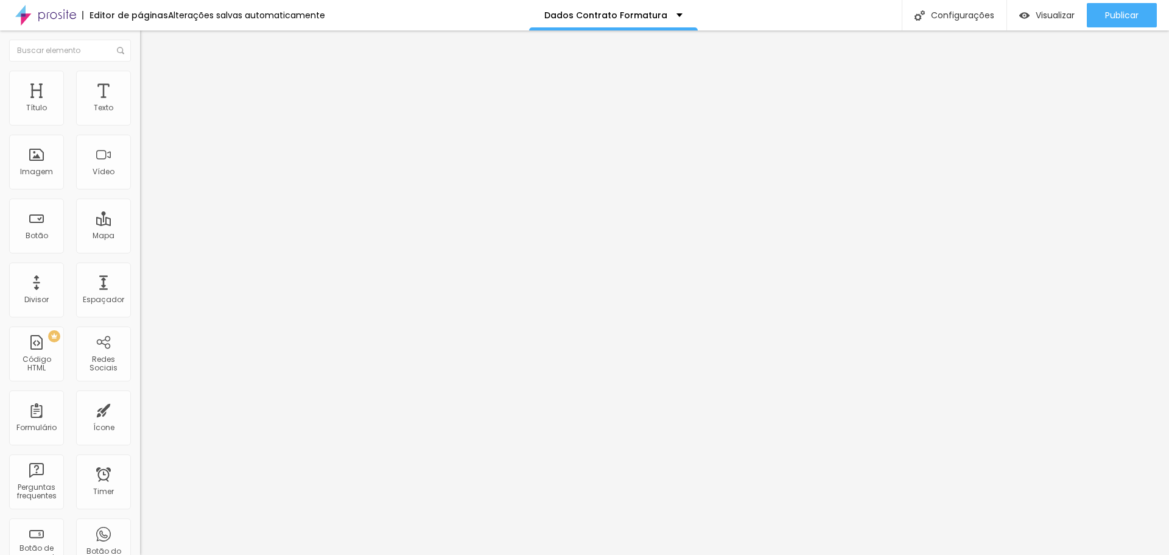
drag, startPoint x: 441, startPoint y: 426, endPoint x: 462, endPoint y: 425, distance: 21.3
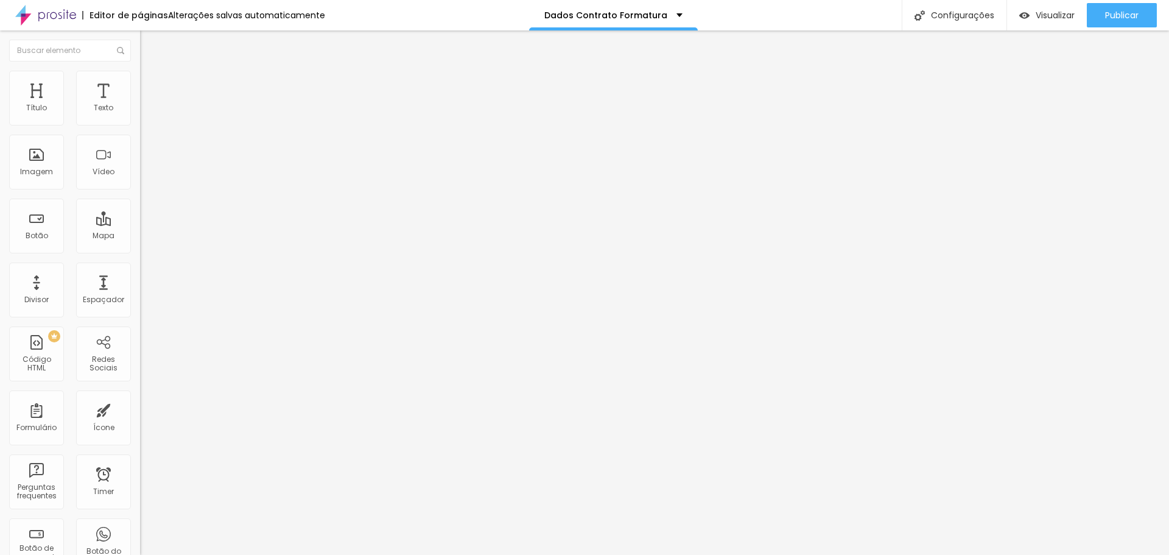
type input "10x - R$ 40,00 (primeira parcela em *DEZEMBRO*)"
click at [1114, 13] on span "Publicar" at bounding box center [1121, 15] width 33 height 10
click at [1019, 14] on img "button" at bounding box center [1013, 15] width 10 height 10
click at [957, 18] on div "Configurações" at bounding box center [954, 15] width 105 height 30
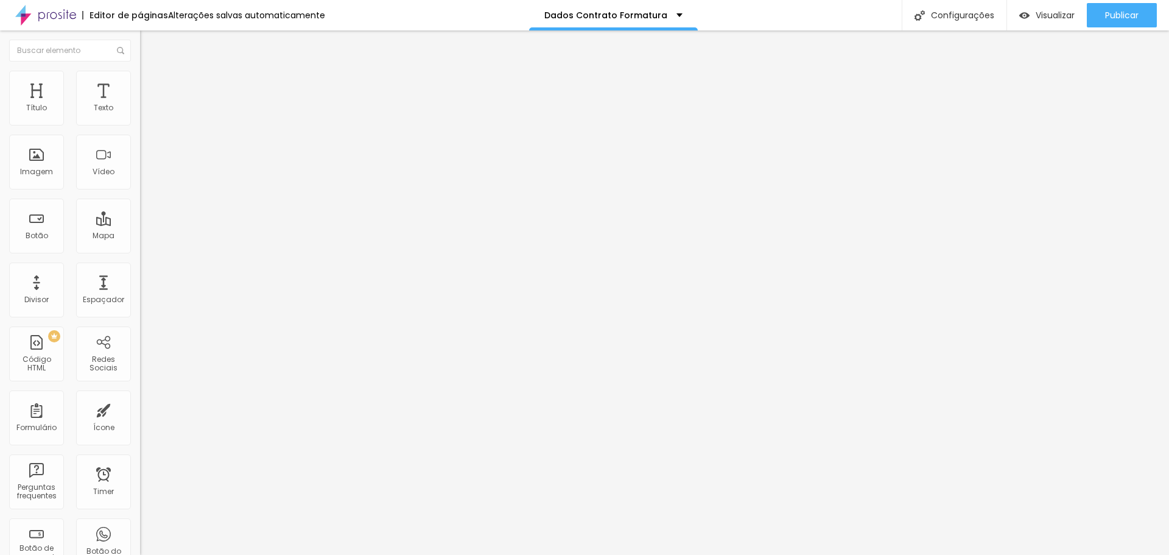
click at [140, 123] on img at bounding box center [143, 126] width 7 height 7
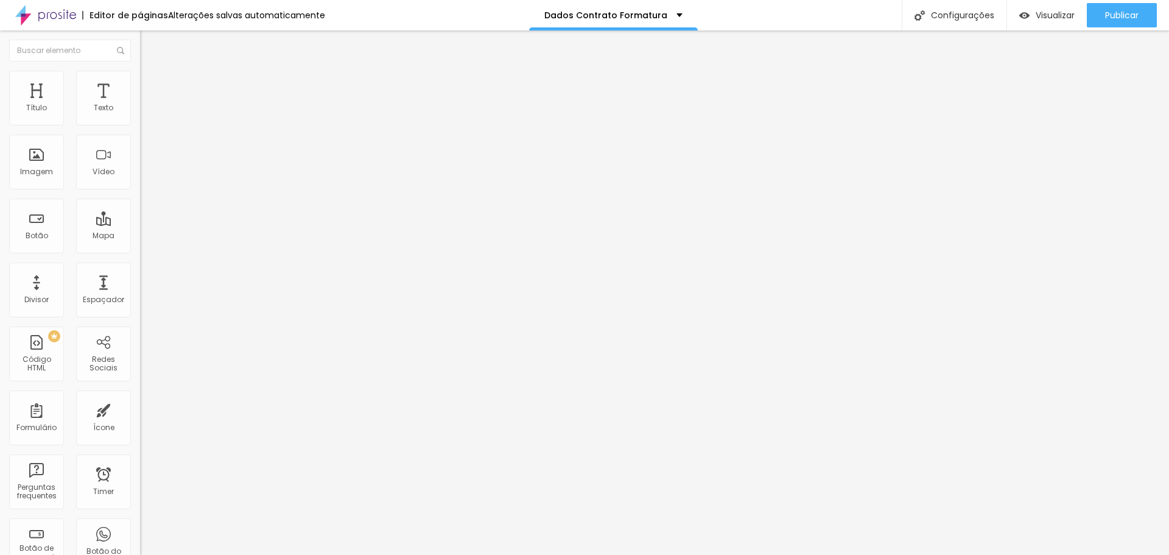
radio input "true"
click at [1111, 13] on span "Publicar" at bounding box center [1121, 15] width 33 height 10
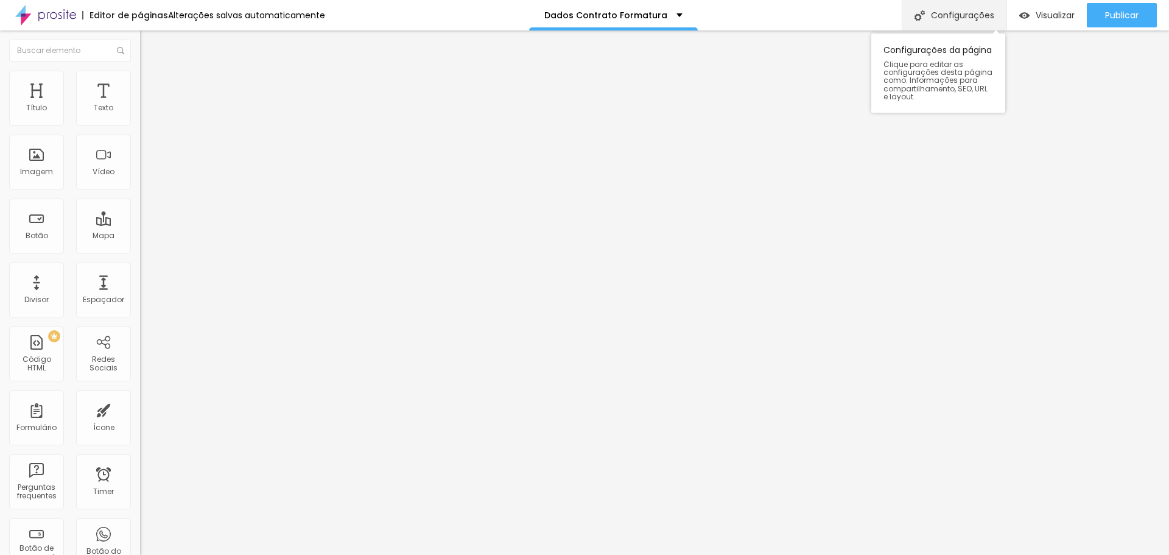
click at [958, 9] on div "Configurações" at bounding box center [954, 15] width 105 height 30
click at [140, 123] on img at bounding box center [143, 126] width 7 height 7
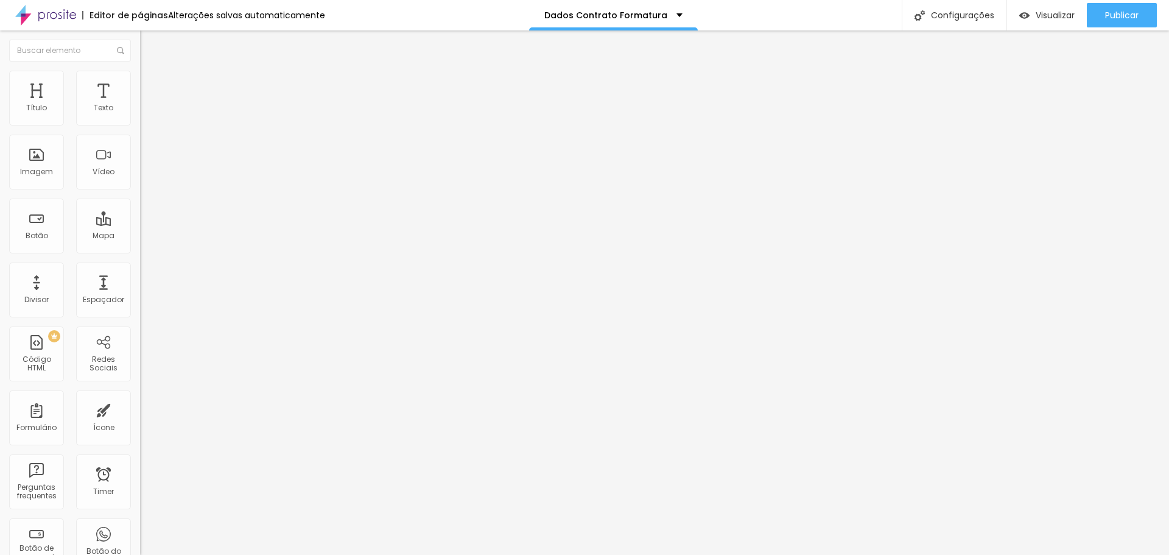
radio input "true"
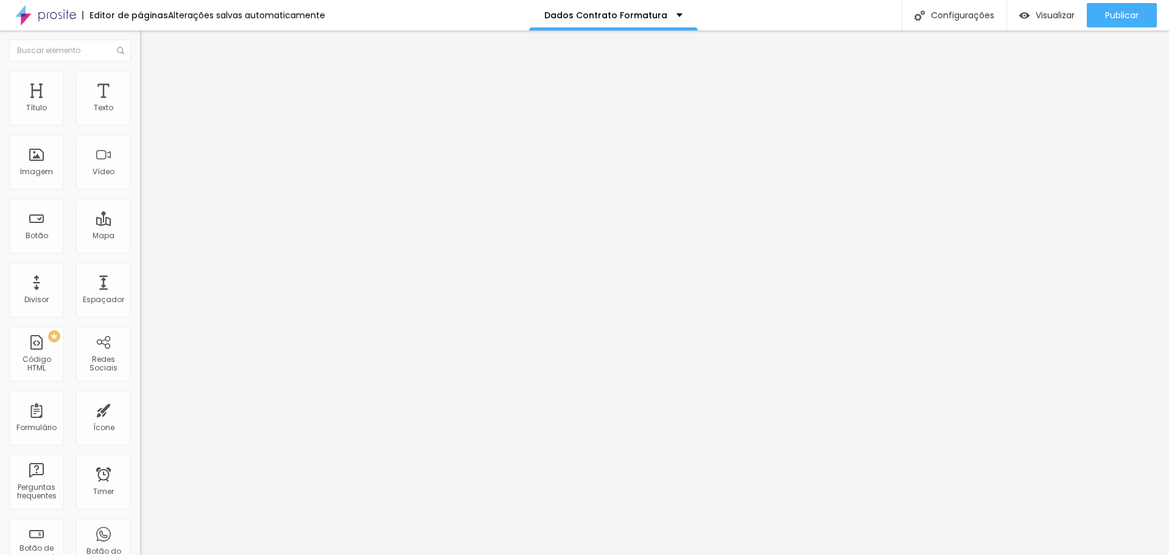
scroll to position [122, 0]
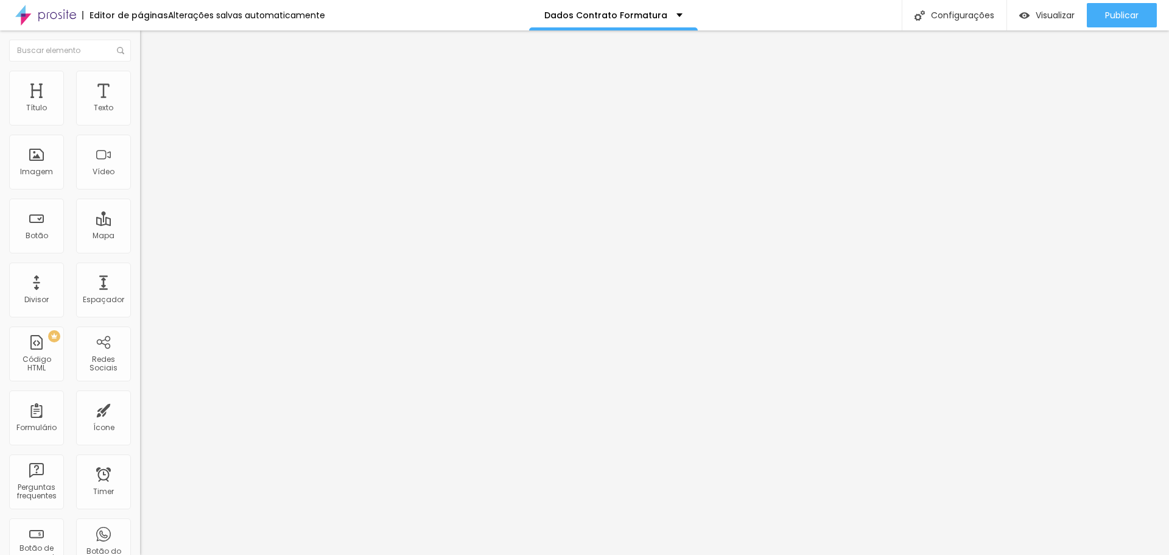
scroll to position [0, 0]
type input "Telefone para Contato:"
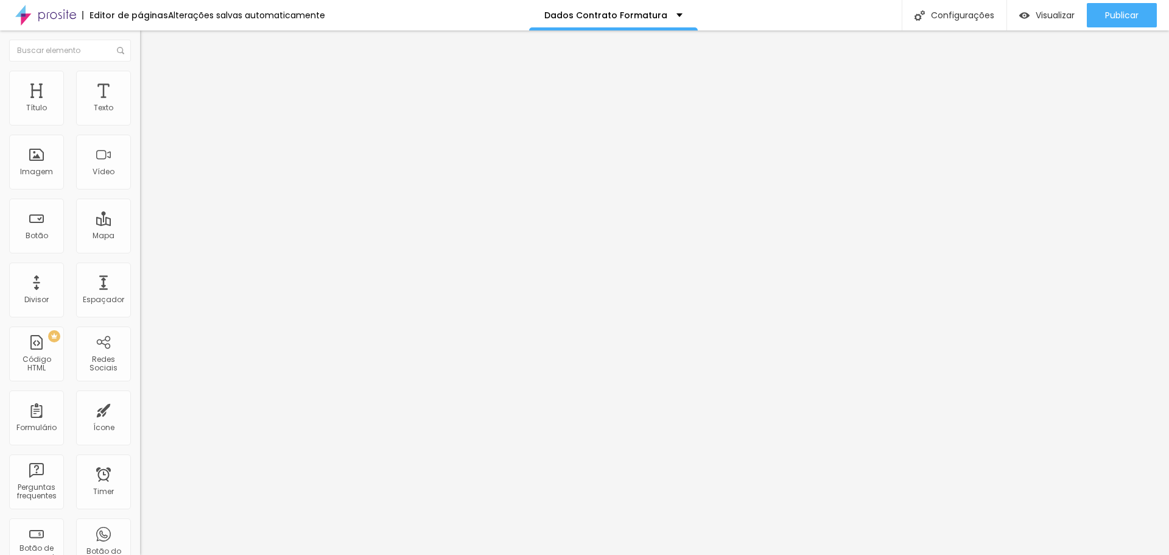
scroll to position [0, 0]
click at [1139, 20] on button "Publicar" at bounding box center [1122, 15] width 70 height 24
click at [140, 246] on div "WhatsApp" at bounding box center [210, 249] width 140 height 7
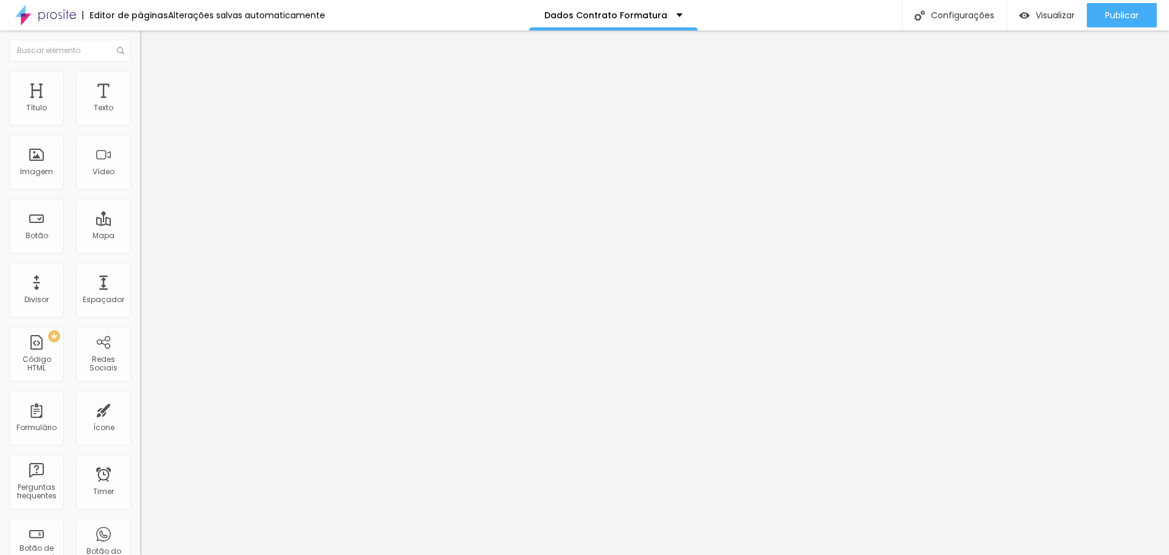
click at [140, 246] on div "WhatsApp" at bounding box center [210, 249] width 140 height 7
click at [151, 84] on span "Estilo" at bounding box center [160, 79] width 19 height 10
click at [140, 83] on img at bounding box center [145, 88] width 11 height 11
click at [140, 77] on li "Estilo" at bounding box center [210, 77] width 140 height 12
click at [140, 69] on img at bounding box center [145, 63] width 11 height 11
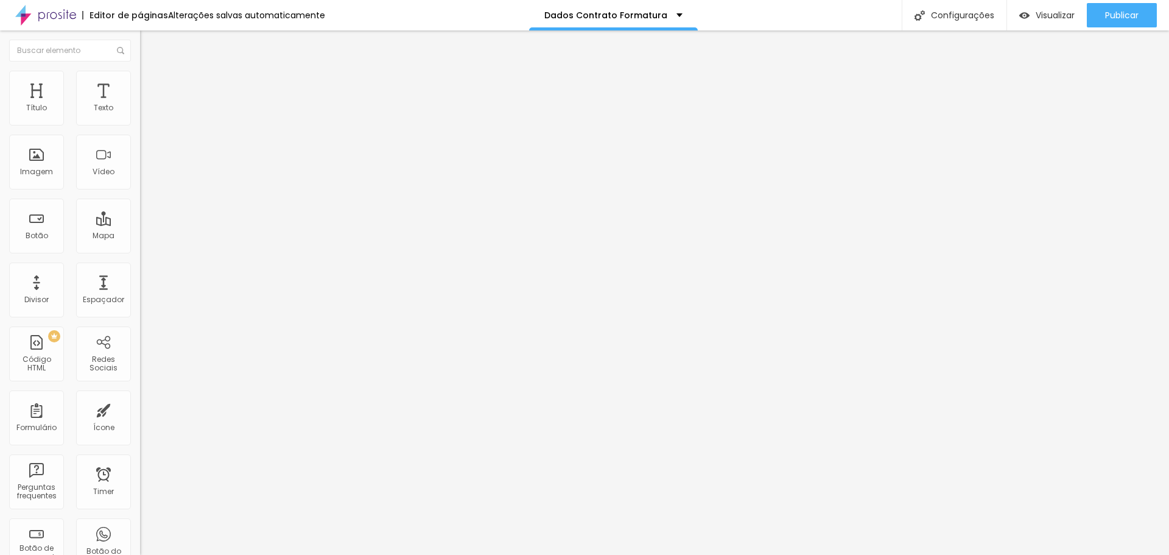
click at [140, 246] on div "WhatsApp" at bounding box center [210, 249] width 140 height 7
click at [147, 266] on div "WhatsApp" at bounding box center [210, 333] width 127 height 135
drag, startPoint x: 77, startPoint y: 354, endPoint x: 76, endPoint y: 281, distance: 73.1
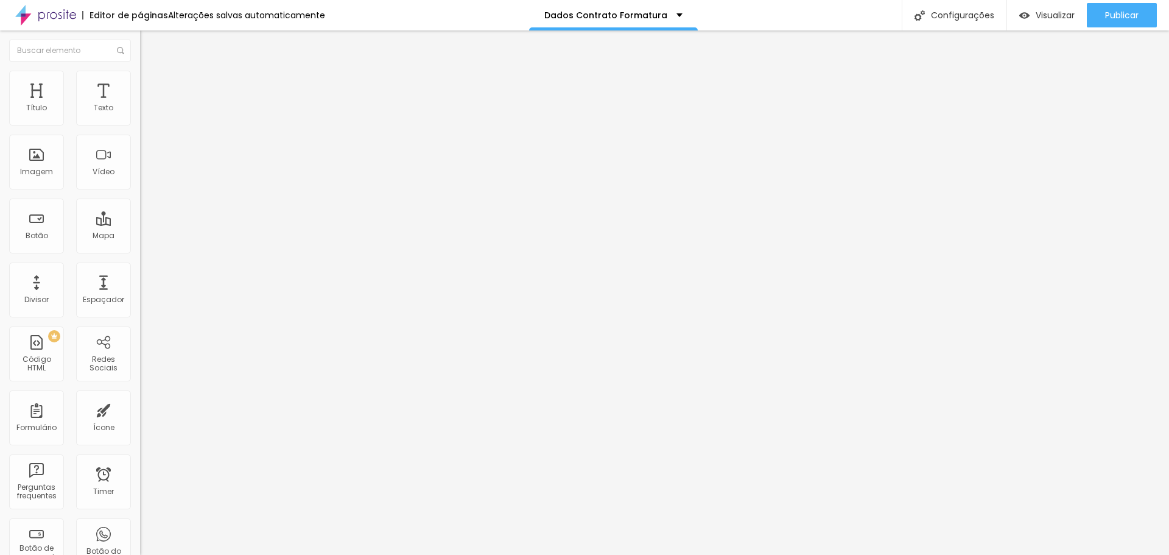
click at [140, 455] on button "+ Adicionar Icone" at bounding box center [178, 461] width 76 height 12
click at [149, 43] on div "Editar Redes Sociais" at bounding box center [200, 45] width 102 height 10
click at [147, 112] on span "Trocar icone" at bounding box center [174, 107] width 54 height 10
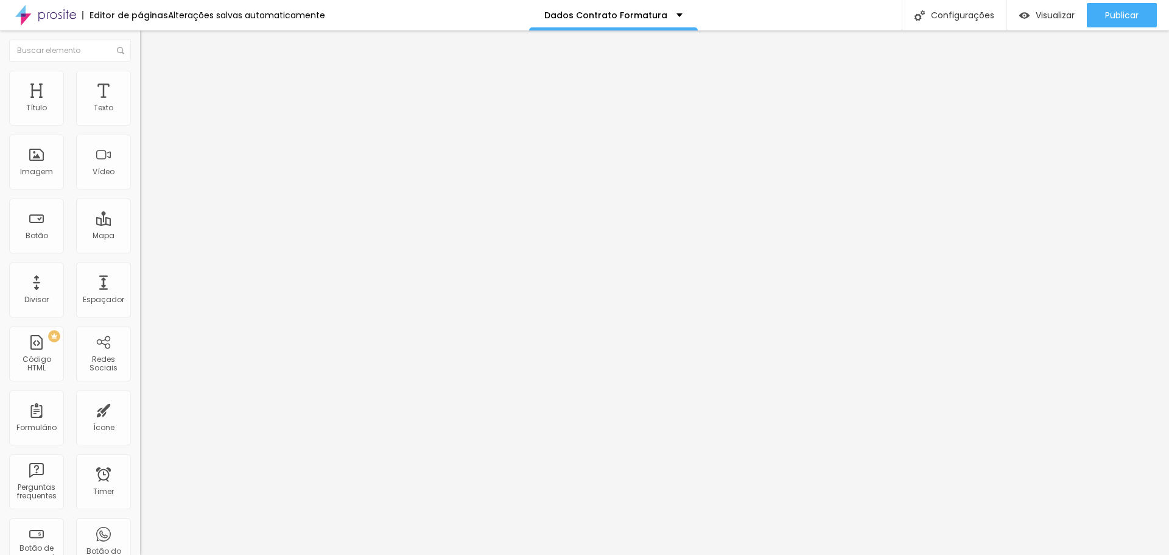
type input "whats"
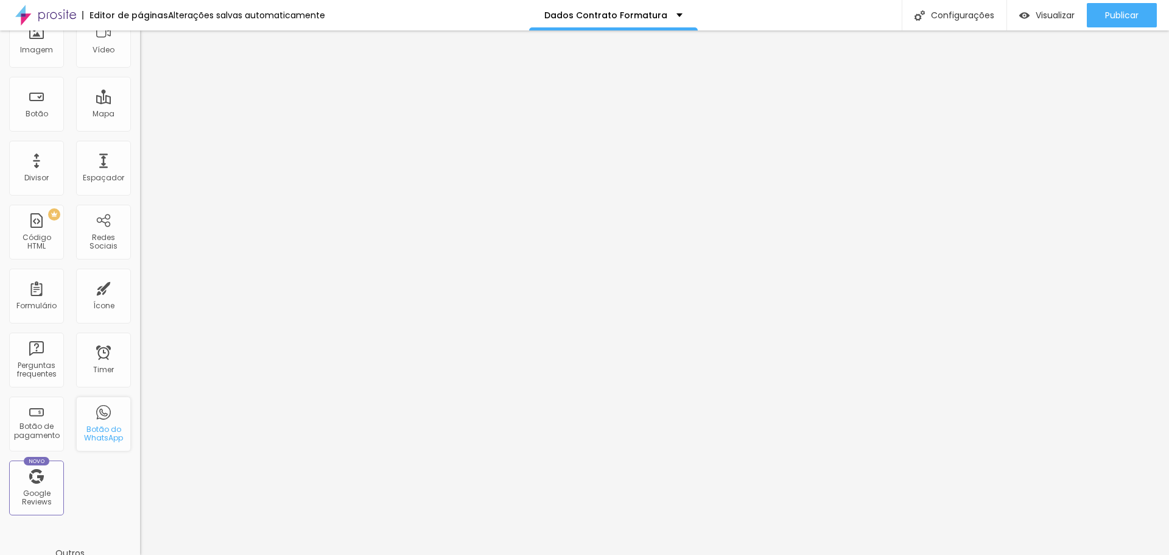
scroll to position [0, 0]
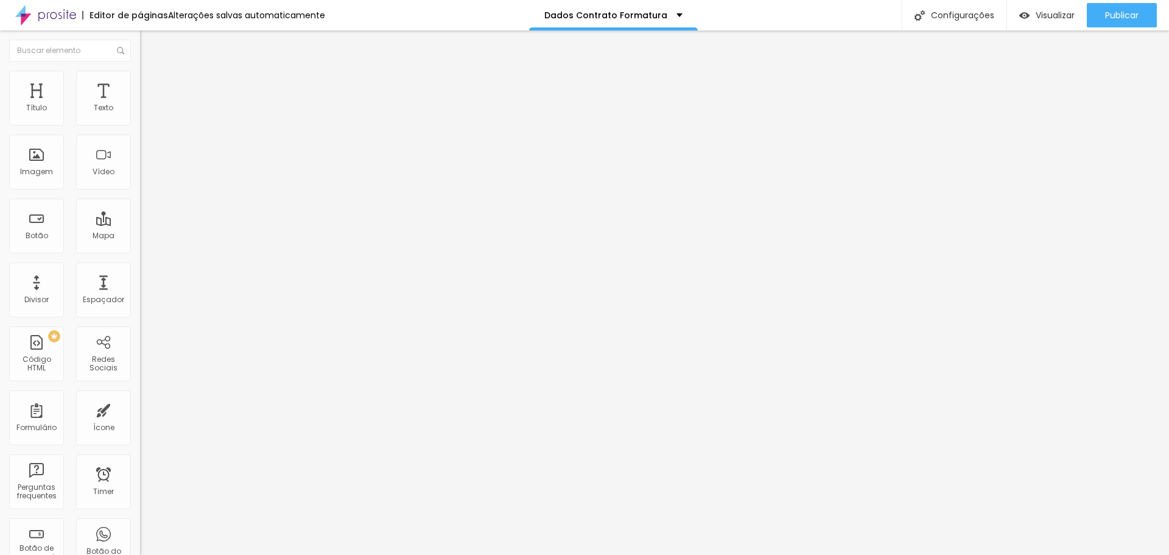
click at [140, 386] on input "Conversar no WhatsApp" at bounding box center [213, 392] width 146 height 12
drag, startPoint x: 67, startPoint y: 178, endPoint x: -41, endPoint y: 183, distance: 108.5
click at [0, 183] on html "Editor de páginas Alterações salvas automaticamente Dados Contrato Formatura Co…" at bounding box center [584, 277] width 1169 height 555
type input "WhatsApp"
drag, startPoint x: 68, startPoint y: 382, endPoint x: 35, endPoint y: 233, distance: 152.8
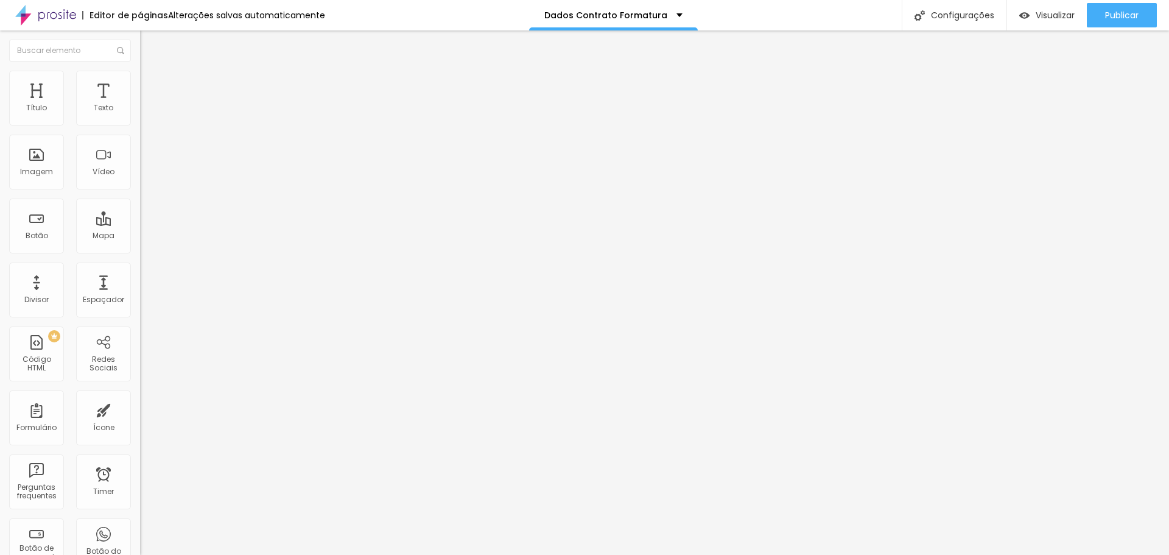
click at [140, 361] on div "Editar Botão do WhatsApp Conteúdo Estilo Avançado Número do WhatsApp * [PHONE_N…" at bounding box center [210, 292] width 140 height 524
drag, startPoint x: 74, startPoint y: 244, endPoint x: -94, endPoint y: 195, distance: 174.4
click at [0, 195] on html "Editor de páginas Alterações salvas automaticamente Dados Contrato Formatura Co…" at bounding box center [584, 277] width 1169 height 555
drag, startPoint x: 72, startPoint y: 350, endPoint x: 95, endPoint y: 339, distance: 25.9
click at [140, 351] on div "Editar Botão do WhatsApp Conteúdo Estilo Avançado Número do WhatsApp * [PHONE_N…" at bounding box center [210, 292] width 140 height 524
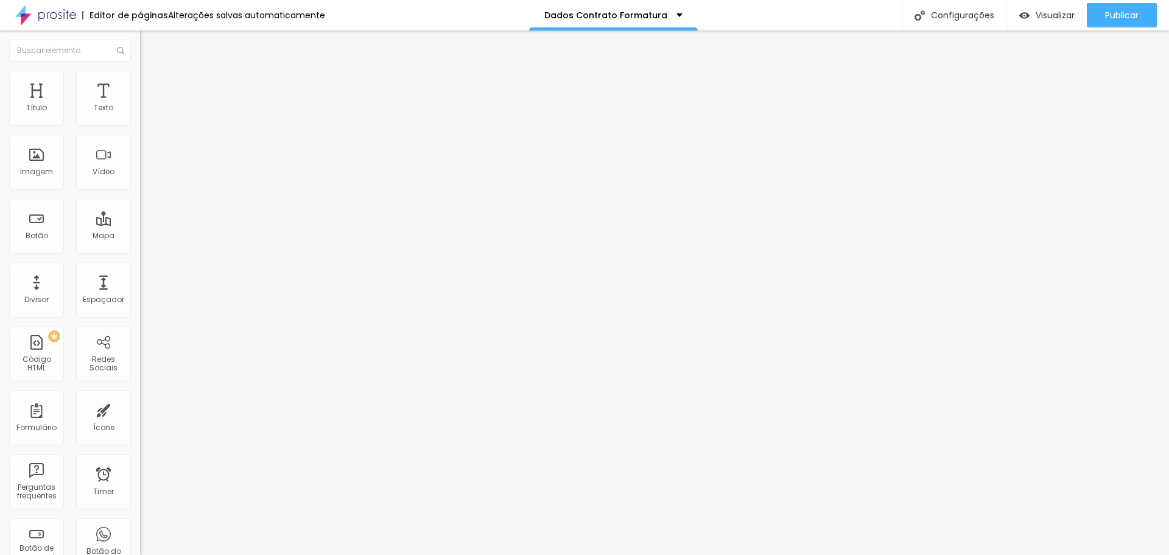
click at [140, 83] on img at bounding box center [145, 85] width 11 height 11
click at [145, 202] on img at bounding box center [148, 205] width 7 height 7
radio input "false"
click at [145, 202] on img at bounding box center [148, 205] width 7 height 7
radio input "false"
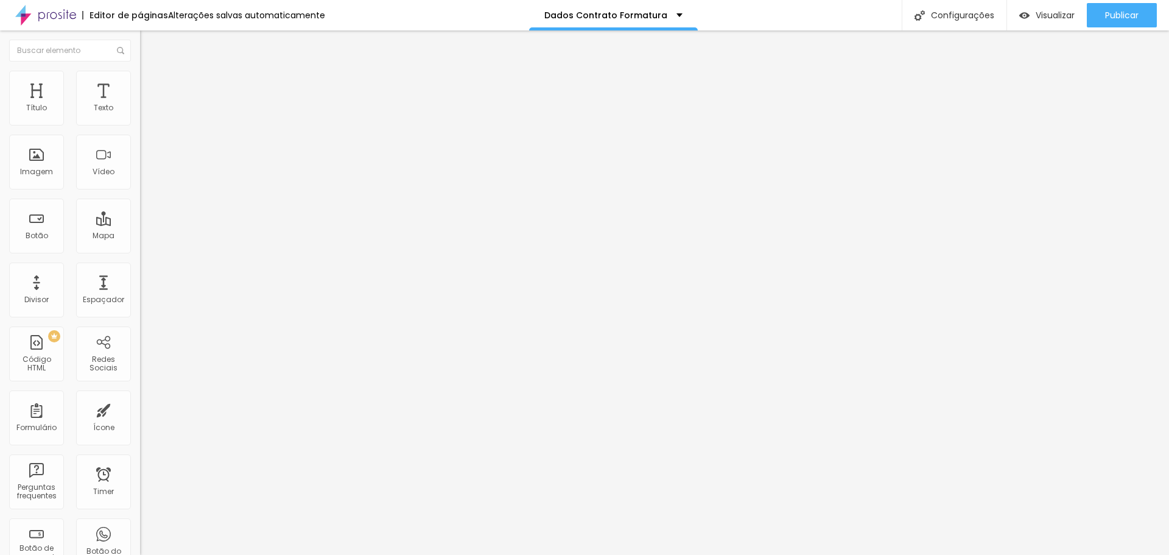
radio input "true"
click at [145, 202] on img at bounding box center [148, 205] width 7 height 7
radio input "true"
radio input "false"
click at [145, 202] on img at bounding box center [148, 205] width 7 height 7
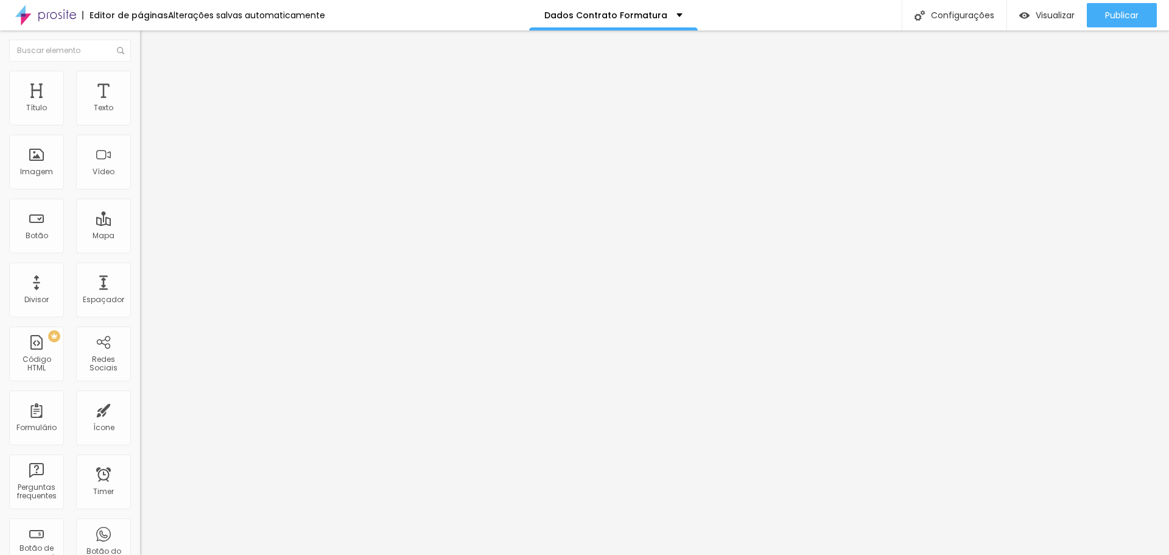
radio input "false"
radio input "true"
click at [151, 98] on span "Avançado" at bounding box center [171, 101] width 40 height 10
click at [151, 94] on span "Estilo" at bounding box center [160, 88] width 19 height 10
click at [140, 80] on li "Conteúdo" at bounding box center [210, 74] width 140 height 12
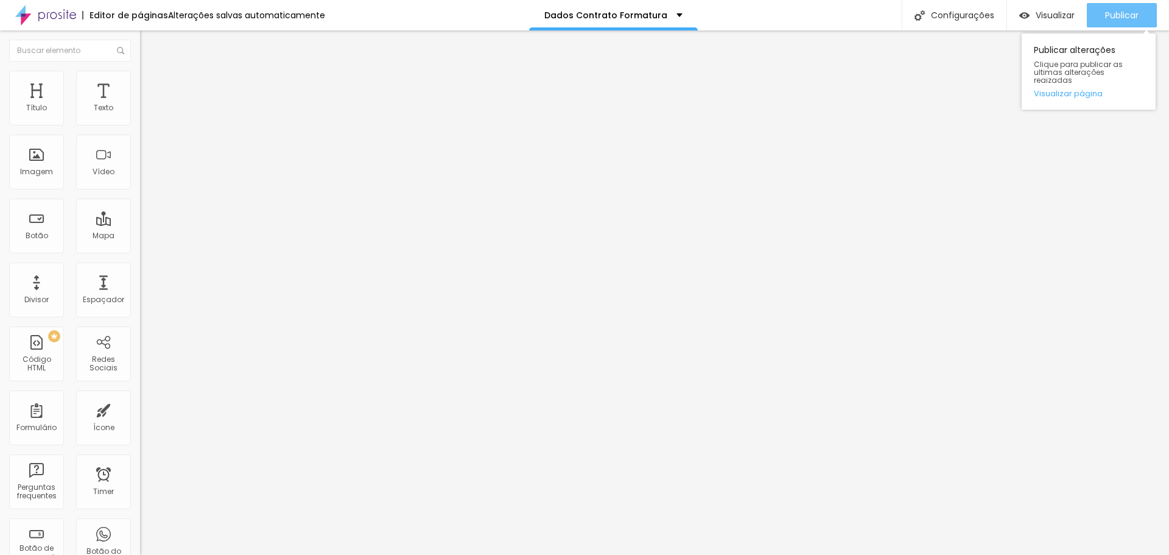
click at [1116, 18] on span "Publicar" at bounding box center [1121, 15] width 33 height 10
click at [140, 122] on span at bounding box center [143, 127] width 7 height 10
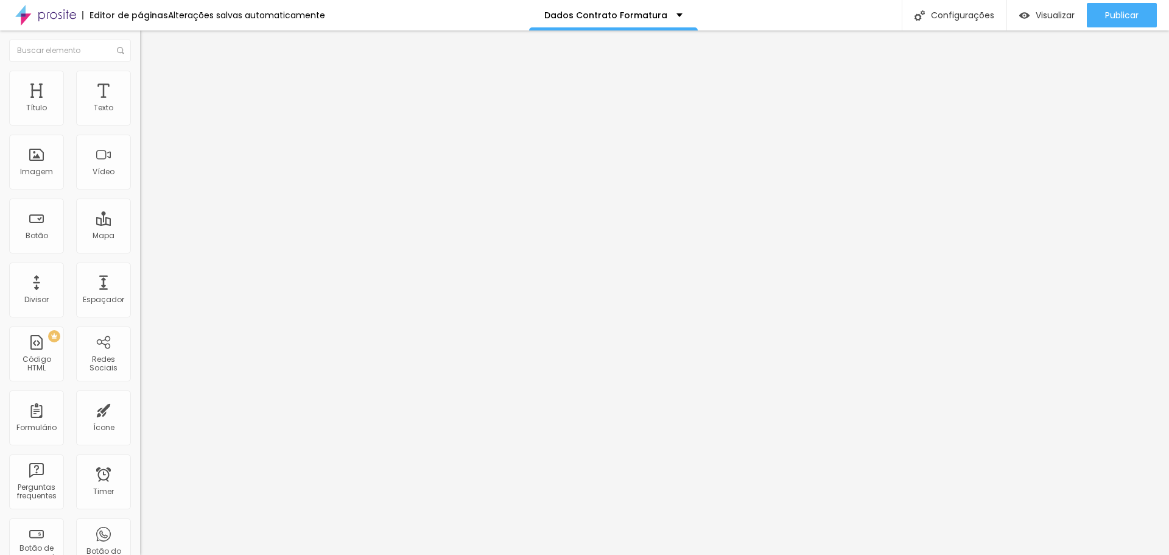
drag, startPoint x: 542, startPoint y: 376, endPoint x: 581, endPoint y: 374, distance: 39.0
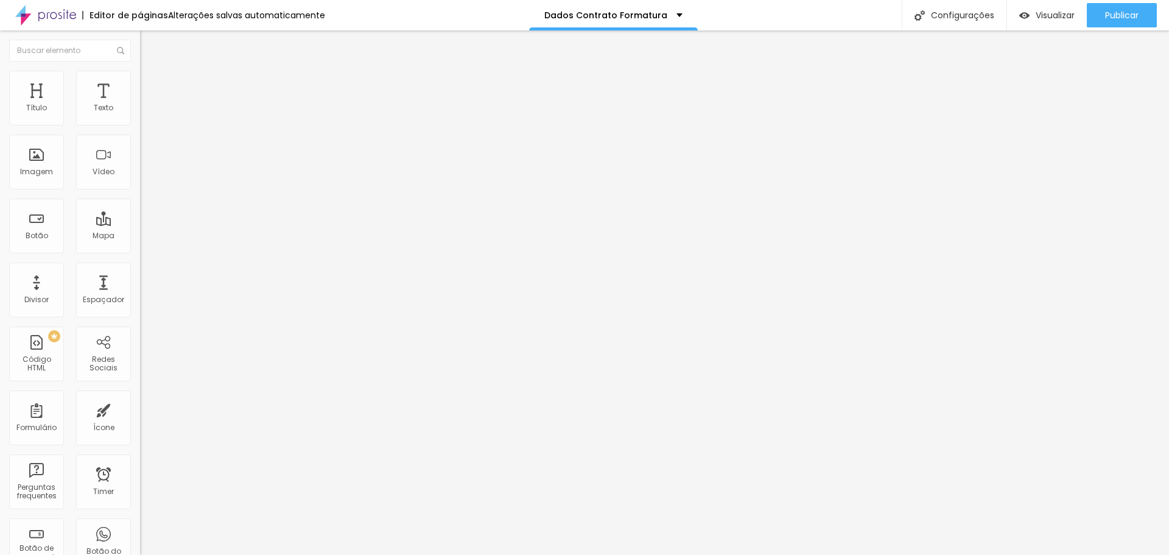
type input "Endereço Completo (CEP, Rua, [GEOGRAPHIC_DATA], Cidade):"
drag, startPoint x: 718, startPoint y: 373, endPoint x: 809, endPoint y: 370, distance: 90.2
drag, startPoint x: 734, startPoint y: 372, endPoint x: 768, endPoint y: 363, distance: 35.3
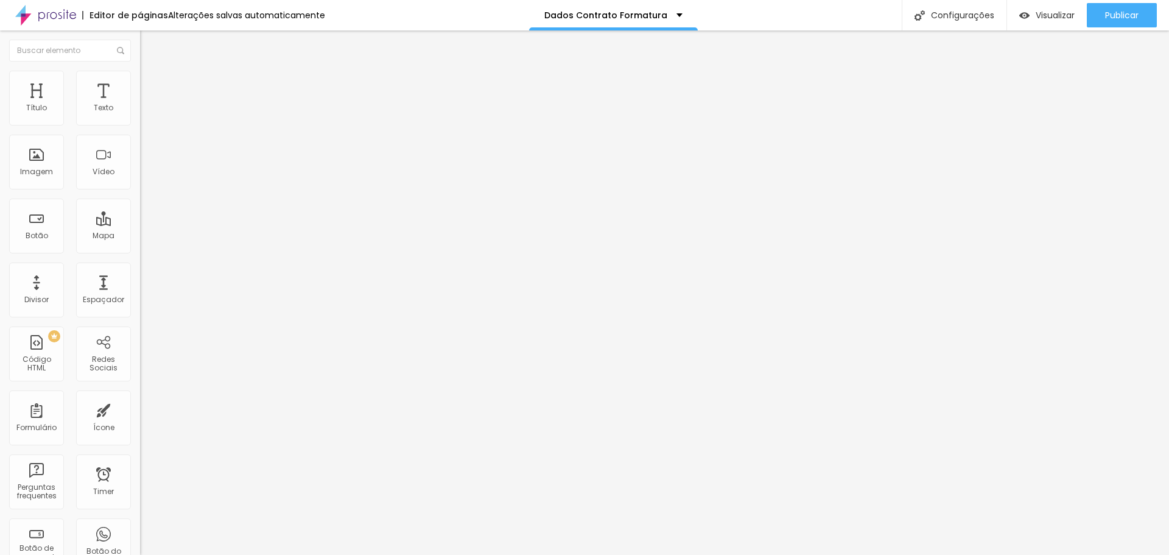
type input "Endereço Completo (CEP, Rua, [GEOGRAPHIC_DATA], [GEOGRAPHIC_DATA])"
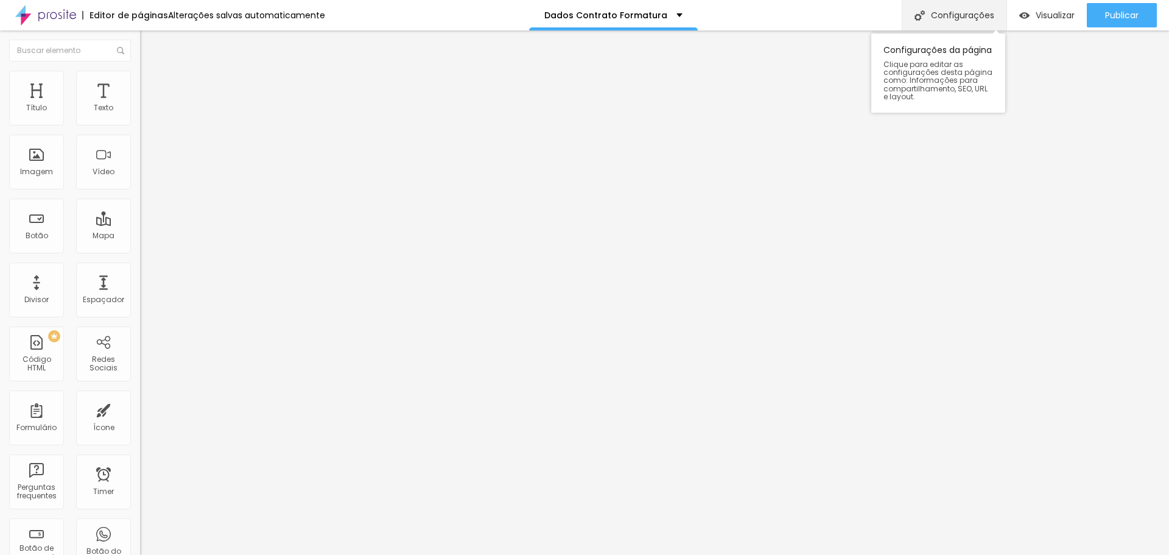
click at [952, 12] on div "Configurações" at bounding box center [954, 15] width 105 height 30
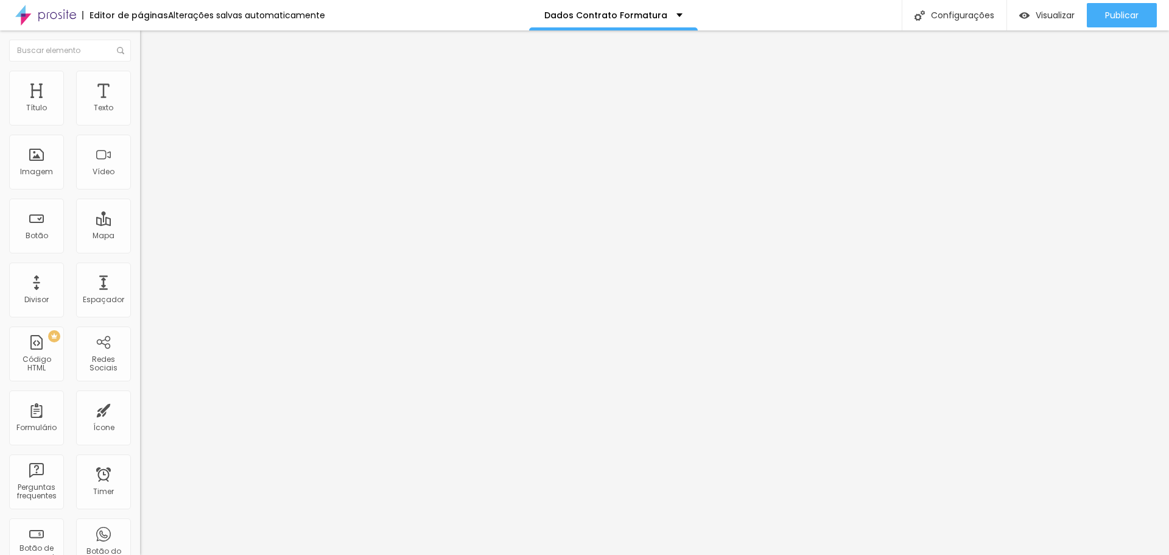
scroll to position [18, 0]
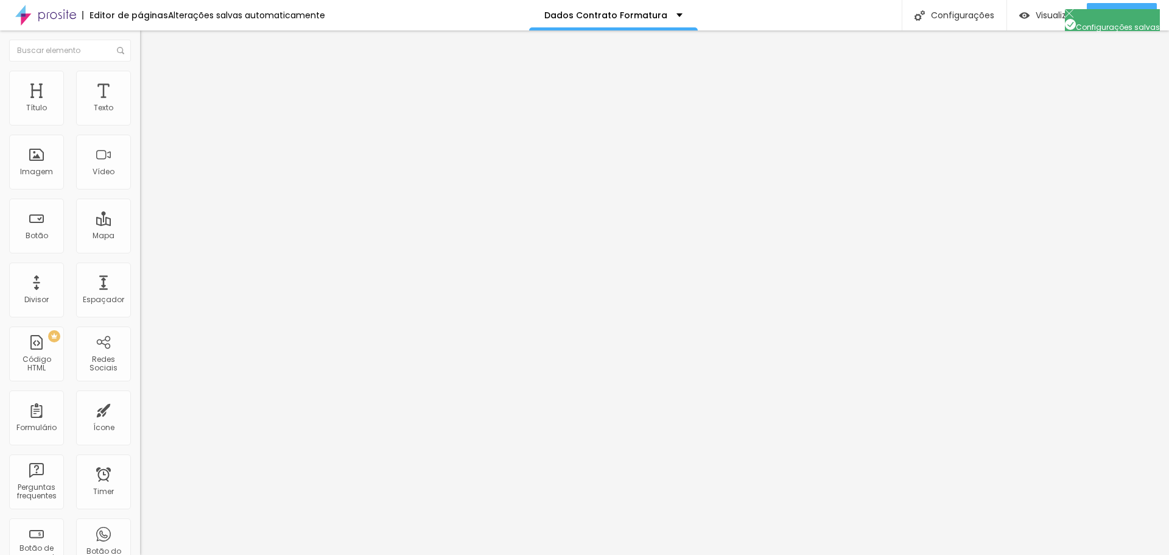
scroll to position [0, 0]
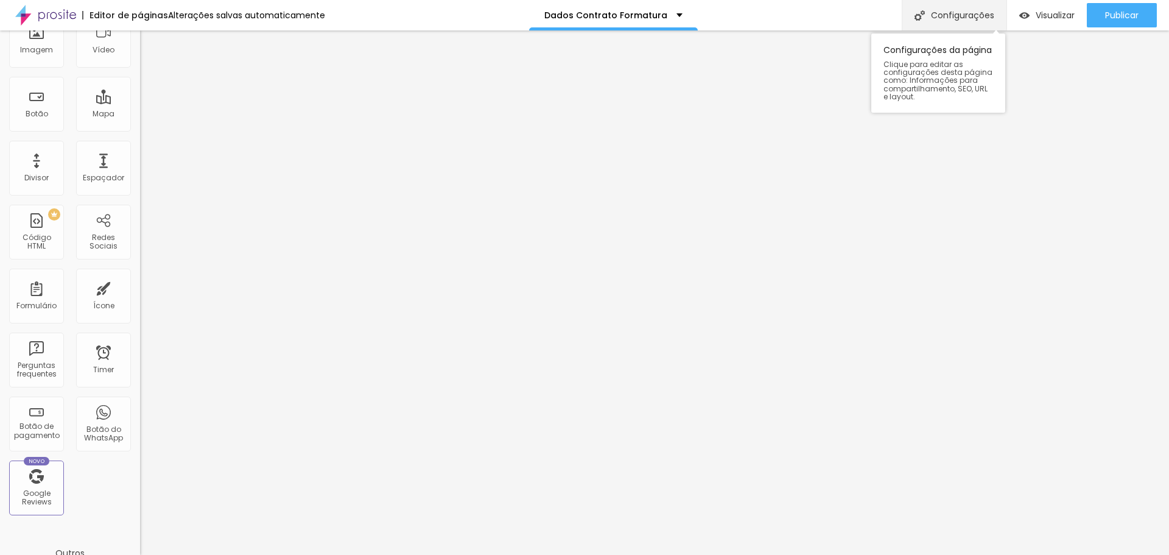
click at [964, 15] on div "Configurações" at bounding box center [954, 15] width 105 height 30
drag, startPoint x: 635, startPoint y: 403, endPoint x: 448, endPoint y: 392, distance: 187.3
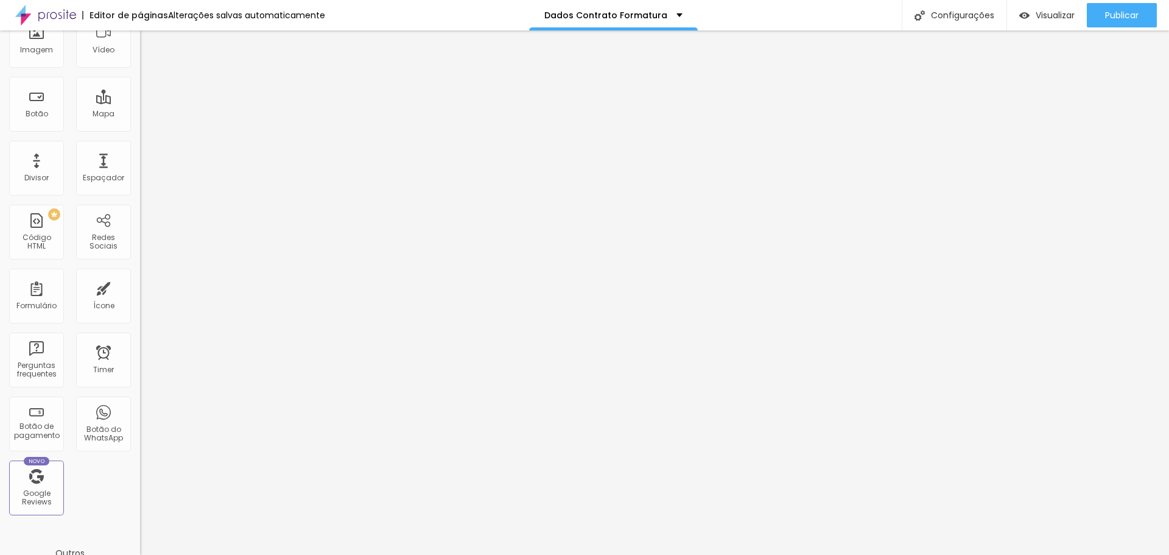
drag, startPoint x: 634, startPoint y: 403, endPoint x: 322, endPoint y: 398, distance: 312.4
type textarea "Casal de fotógrafos em Colatina especializados em registrar momentos únicos e e…"
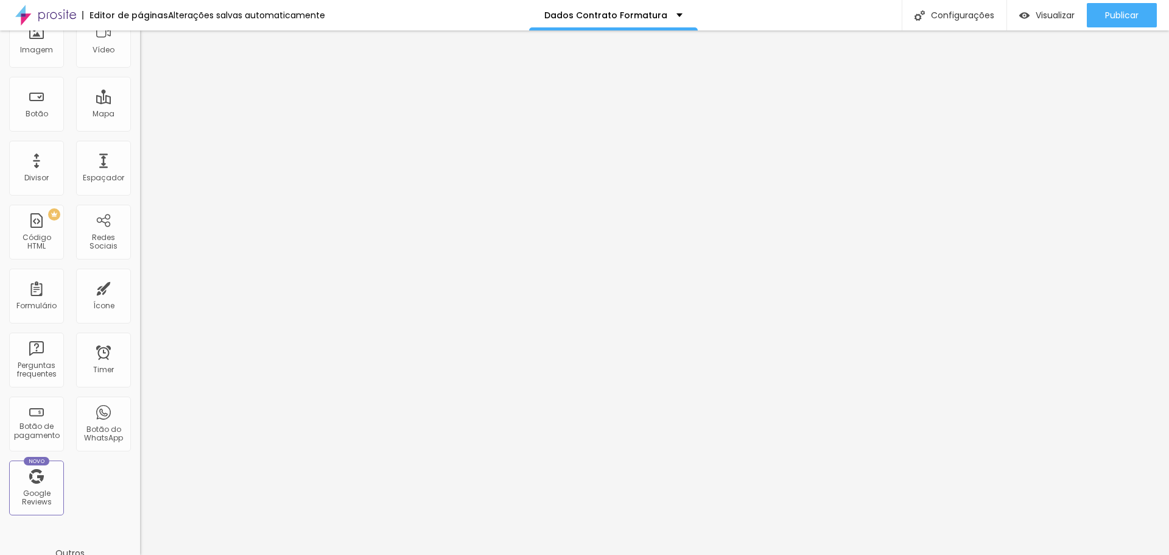
click at [1137, 12] on span "Publicar" at bounding box center [1121, 15] width 33 height 10
